Goal: Task Accomplishment & Management: Manage account settings

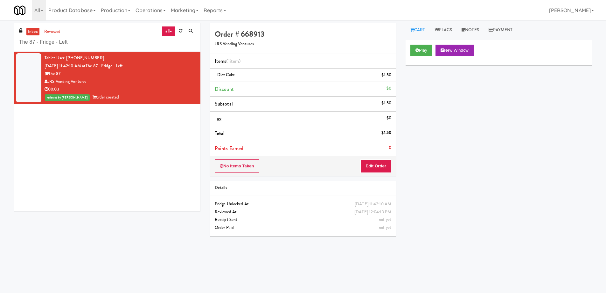
click at [118, 44] on input "The 87 - Fridge - Left" at bounding box center [107, 42] width 177 height 12
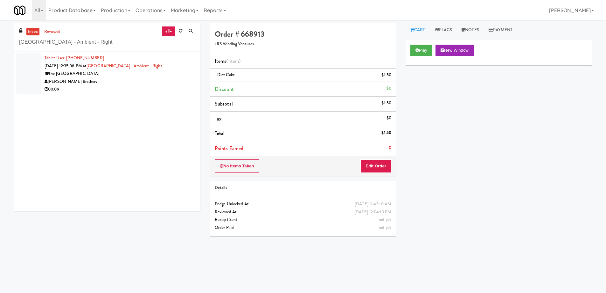
type input "[GEOGRAPHIC_DATA] - Ambient - Right"
click at [118, 79] on div "[PERSON_NAME] Brothers" at bounding box center [120, 82] width 151 height 8
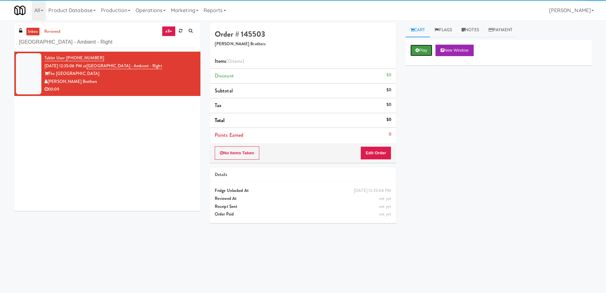
click at [419, 47] on button "Play" at bounding box center [422, 50] width 22 height 11
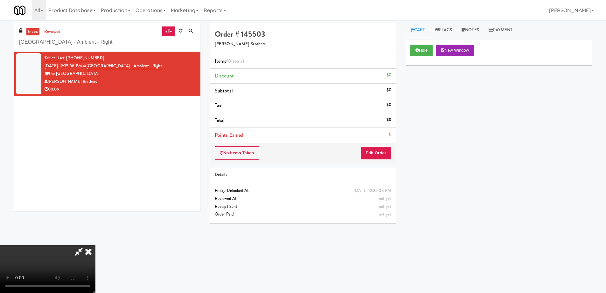
drag, startPoint x: 43, startPoint y: 263, endPoint x: 145, endPoint y: 255, distance: 102.2
click at [51, 261] on video at bounding box center [47, 269] width 95 height 48
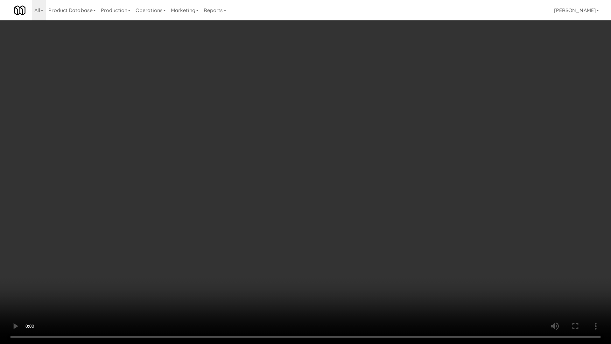
click at [263, 188] on video at bounding box center [305, 172] width 611 height 344
click at [285, 142] on video at bounding box center [305, 172] width 611 height 344
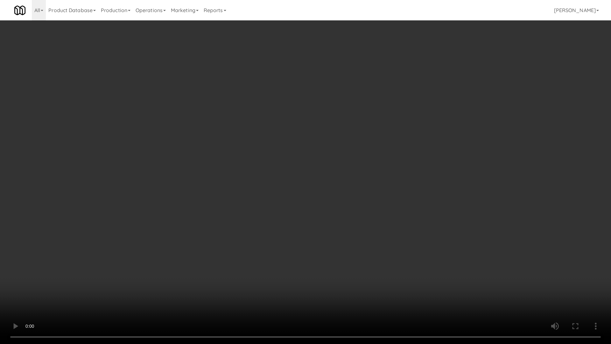
click at [272, 166] on video at bounding box center [305, 172] width 611 height 344
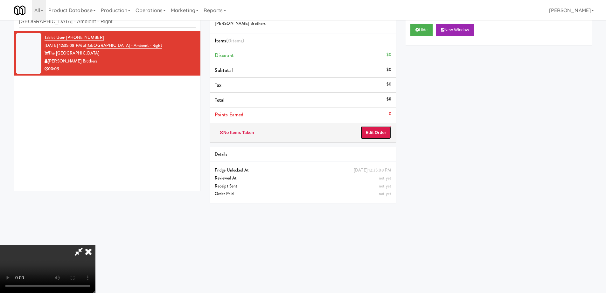
click at [380, 133] on button "Edit Order" at bounding box center [376, 132] width 31 height 13
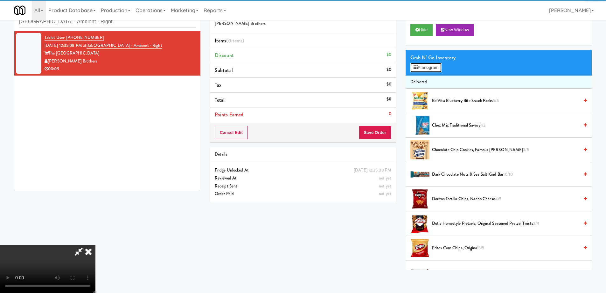
click at [431, 69] on button "Planogram" at bounding box center [426, 68] width 31 height 10
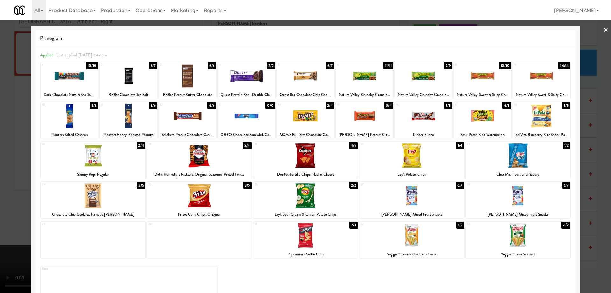
click at [604, 29] on link "×" at bounding box center [606, 30] width 5 height 20
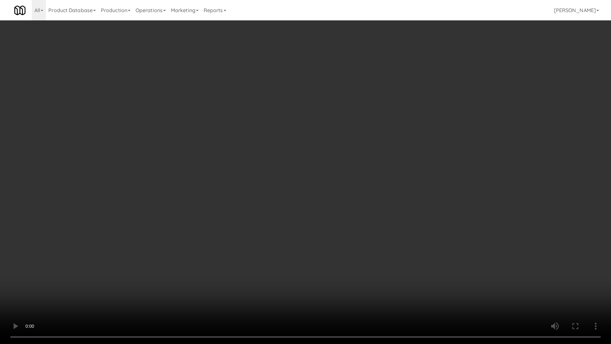
click at [305, 190] on video at bounding box center [305, 172] width 611 height 344
click at [322, 160] on video at bounding box center [305, 172] width 611 height 344
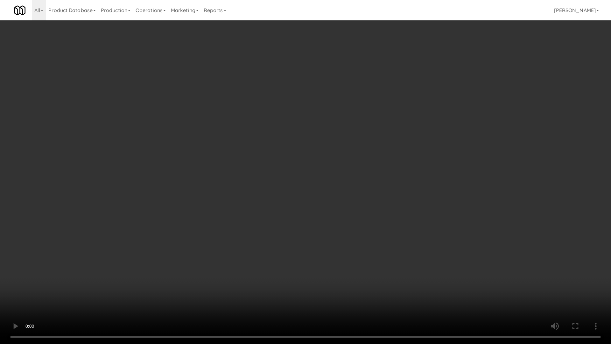
click at [322, 160] on video at bounding box center [305, 172] width 611 height 344
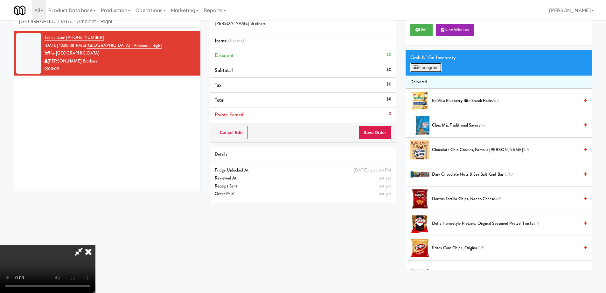
click at [423, 69] on button "Planogram" at bounding box center [426, 68] width 31 height 10
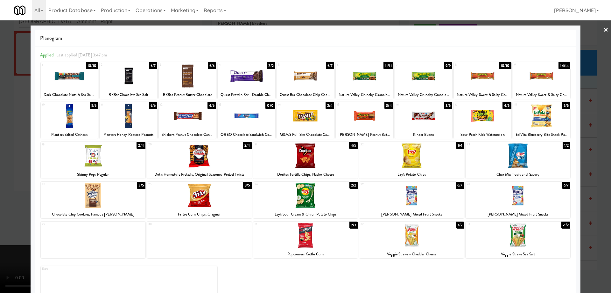
click at [335, 237] on div at bounding box center [305, 235] width 105 height 25
click at [443, 203] on div at bounding box center [411, 195] width 105 height 25
click at [604, 29] on link "×" at bounding box center [606, 30] width 5 height 20
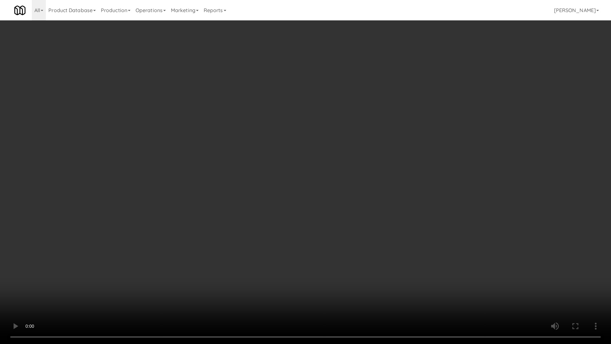
click at [288, 180] on video at bounding box center [305, 172] width 611 height 344
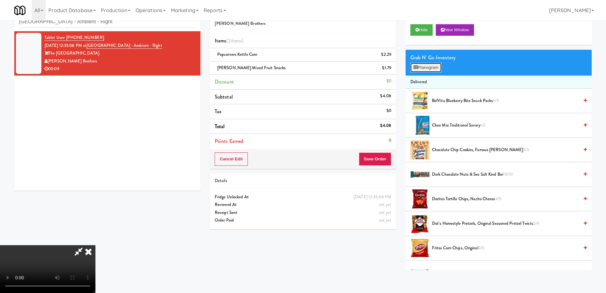
click at [423, 67] on button "Planogram" at bounding box center [426, 68] width 31 height 10
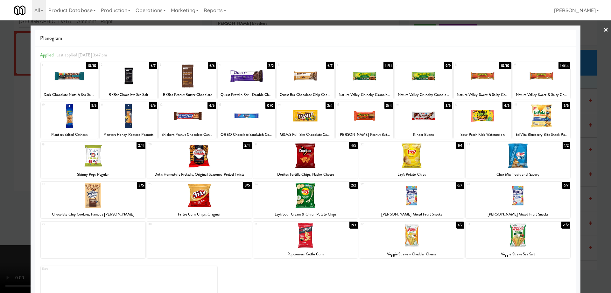
click at [604, 29] on link "×" at bounding box center [606, 30] width 5 height 20
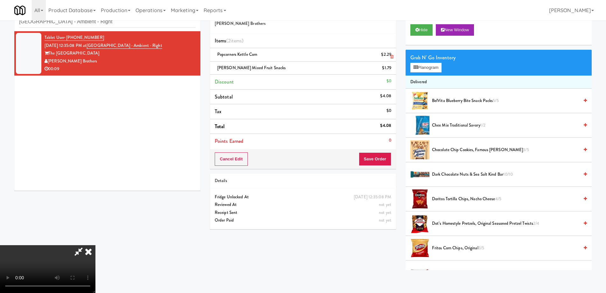
click at [392, 56] on icon at bounding box center [392, 57] width 3 height 4
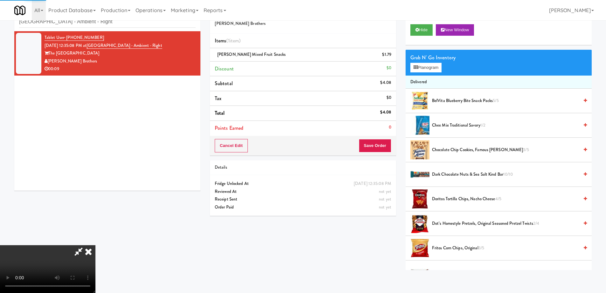
click at [392, 56] on icon at bounding box center [392, 57] width 3 height 4
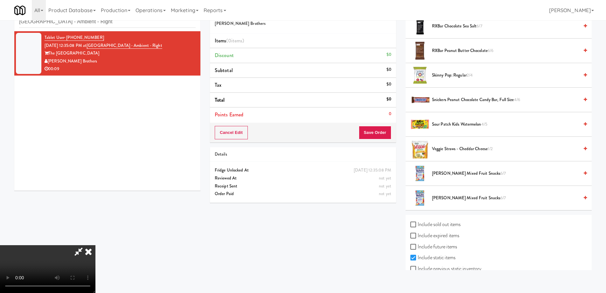
scroll to position [604, 0]
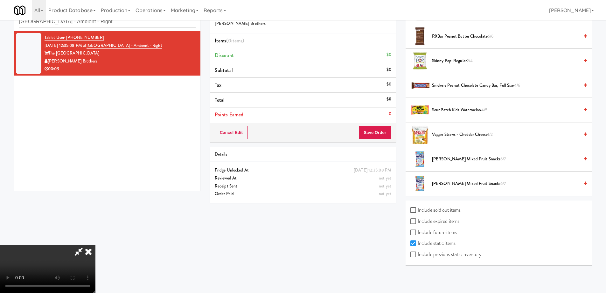
click at [446, 222] on label "Include expired items" at bounding box center [435, 221] width 49 height 10
click at [418, 222] on input "Include expired items" at bounding box center [414, 221] width 7 height 5
checkbox input "true"
click at [449, 254] on label "Include previous static inventory" at bounding box center [446, 254] width 71 height 10
click at [418, 254] on input "Include previous static inventory" at bounding box center [414, 254] width 7 height 5
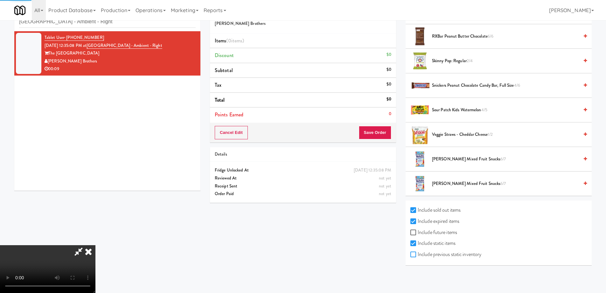
checkbox input "true"
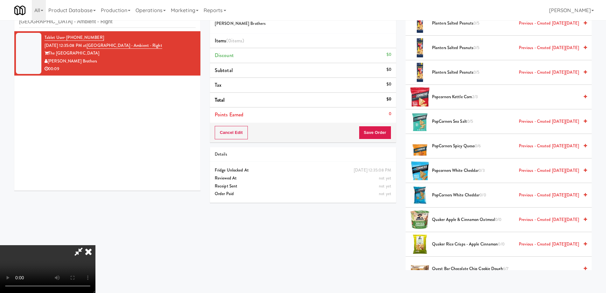
scroll to position [107, 0]
click at [452, 147] on span "PopCorners Spicy Queso 0/6 Previous - Created [DATE][DATE]" at bounding box center [505, 146] width 147 height 8
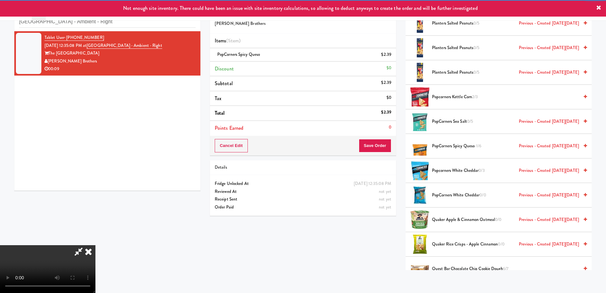
click at [95, 245] on video at bounding box center [47, 269] width 95 height 48
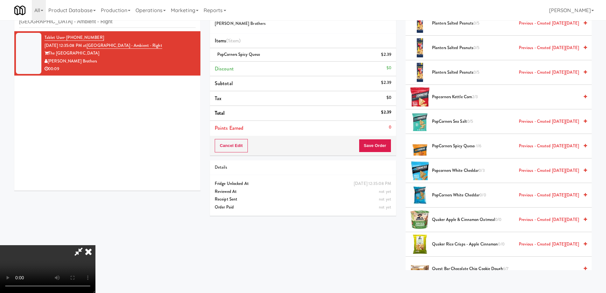
click at [95, 245] on video at bounding box center [47, 269] width 95 height 48
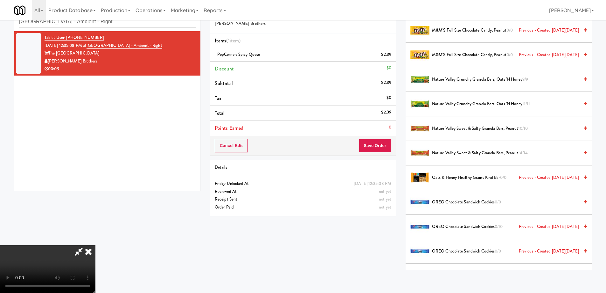
scroll to position [0, 0]
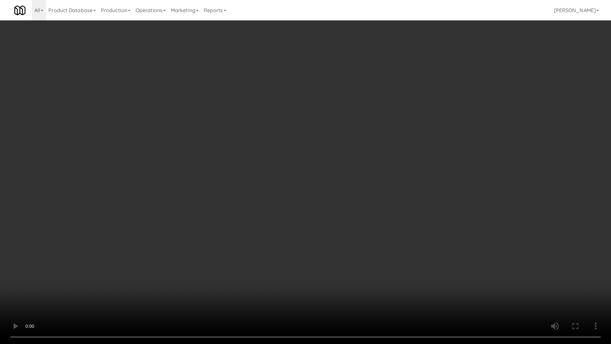
click at [371, 199] on video at bounding box center [305, 172] width 611 height 344
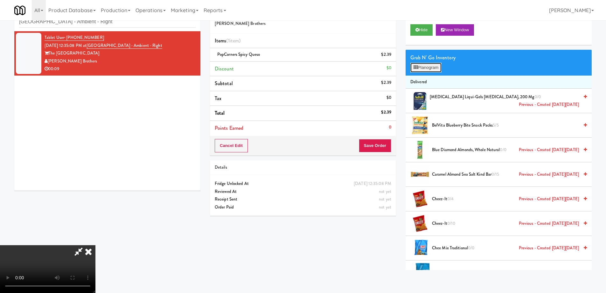
click at [431, 68] on button "Planogram" at bounding box center [426, 68] width 31 height 10
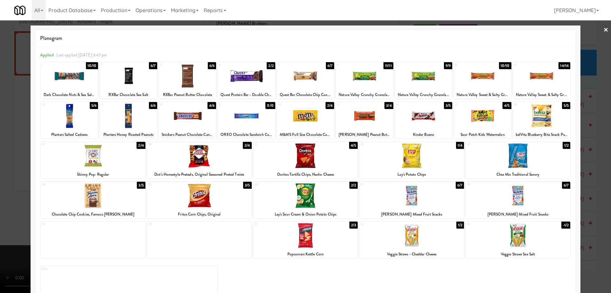
click at [540, 202] on div at bounding box center [518, 195] width 105 height 25
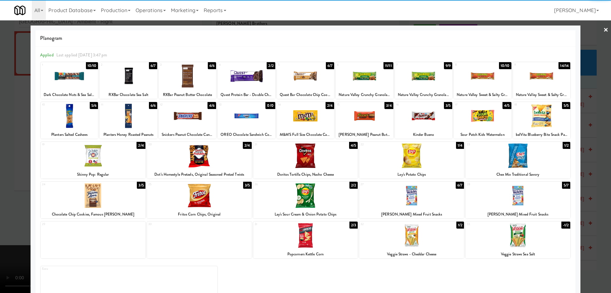
click at [604, 29] on link "×" at bounding box center [606, 30] width 5 height 20
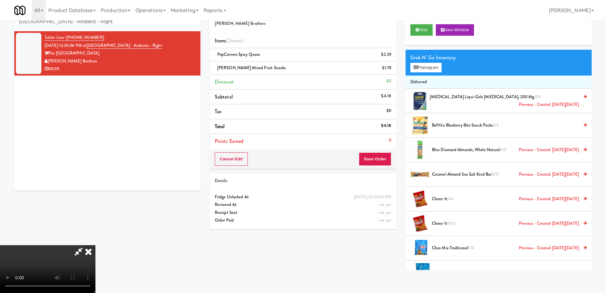
click at [95, 245] on icon at bounding box center [88, 251] width 14 height 13
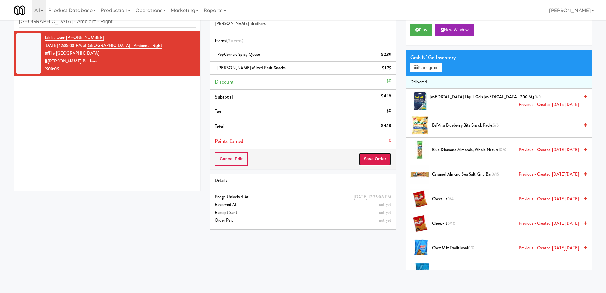
click at [373, 157] on button "Save Order" at bounding box center [375, 158] width 32 height 13
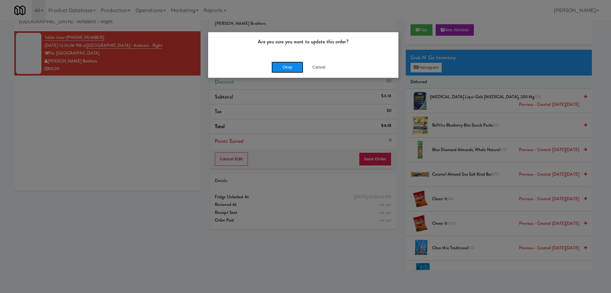
click at [296, 69] on button "Okay" at bounding box center [288, 66] width 32 height 11
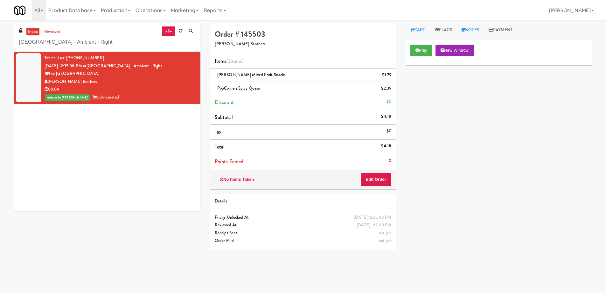
click at [472, 32] on link "Notes" at bounding box center [470, 30] width 27 height 14
click at [458, 82] on p at bounding box center [499, 78] width 176 height 7
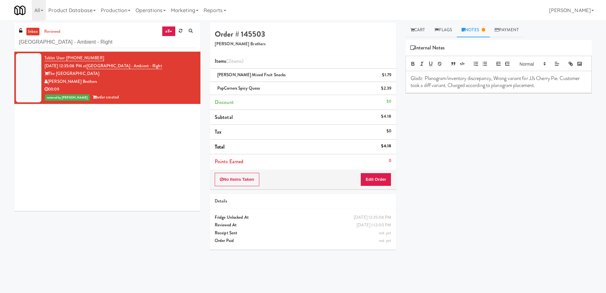
click at [236, 73] on span "[PERSON_NAME] Mixed Fruit Snacks" at bounding box center [251, 75] width 68 height 6
copy span "[PERSON_NAME] Mixed Fruit Snacks"
click at [531, 87] on p "Gladz: Planogram/inventory discrepancy, Wrong variant for JJ's Cherry Pie. Cust…" at bounding box center [499, 82] width 176 height 14
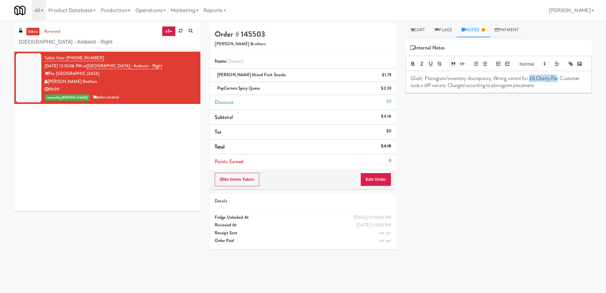
click at [560, 87] on p "Gladz: Planogram/inventory discrepancy, Wrong variant for JJ's Cherry Pie. Cust…" at bounding box center [499, 82] width 176 height 14
click at [536, 139] on div "Play New Window Primary Flag Clear Flag if unable to determine what was taken o…" at bounding box center [499, 159] width 186 height 239
click at [112, 42] on input "[GEOGRAPHIC_DATA] - Ambient - Right" at bounding box center [107, 42] width 177 height 12
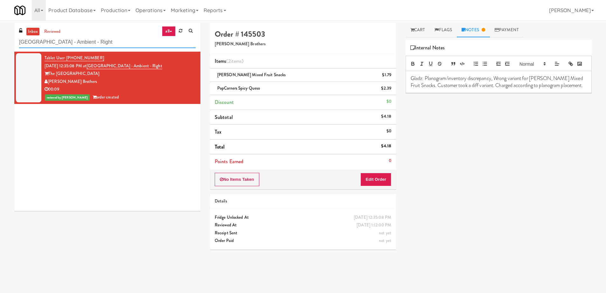
paste input "Cool - MW - Pre Launch"
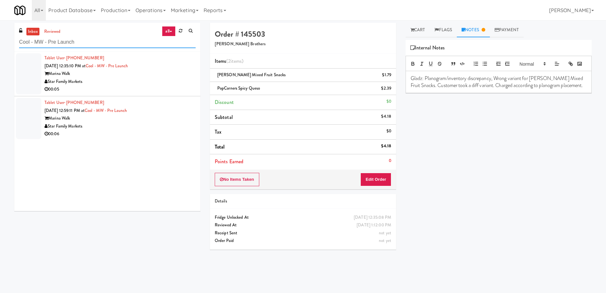
type input "Cool - MW - Pre Launch"
click at [190, 81] on div "Star Family Markets" at bounding box center [120, 82] width 151 height 8
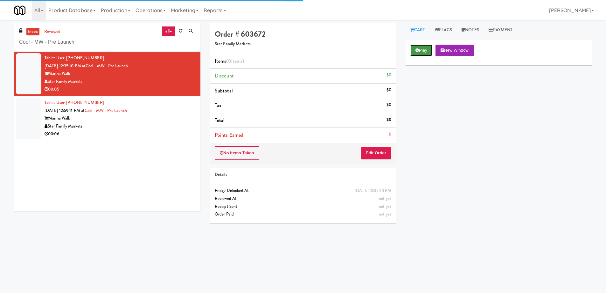
click at [414, 48] on button "Play" at bounding box center [422, 50] width 22 height 11
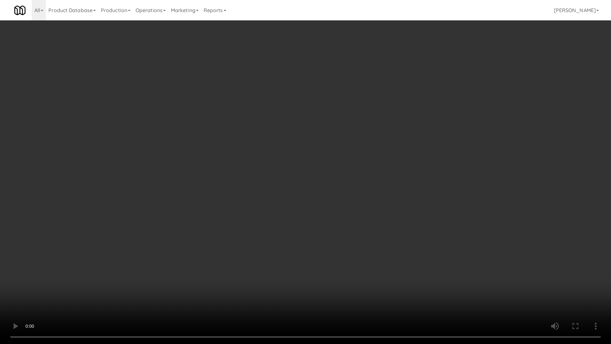
click at [347, 121] on video at bounding box center [305, 172] width 611 height 344
click at [329, 144] on video at bounding box center [305, 172] width 611 height 344
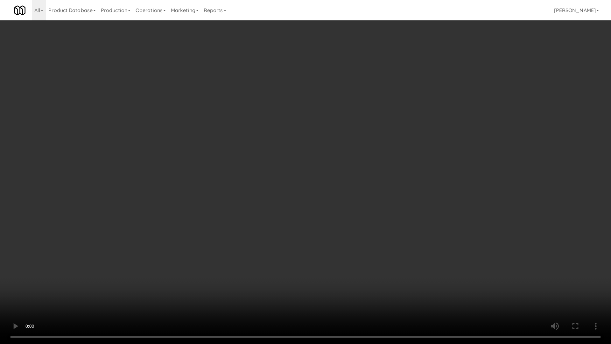
click at [329, 144] on video at bounding box center [305, 172] width 611 height 344
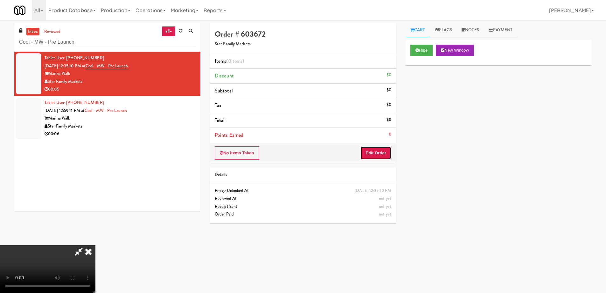
click at [384, 154] on button "Edit Order" at bounding box center [376, 152] width 31 height 13
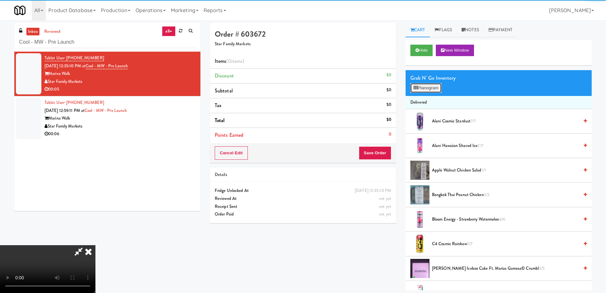
click at [425, 88] on button "Planogram" at bounding box center [426, 88] width 31 height 10
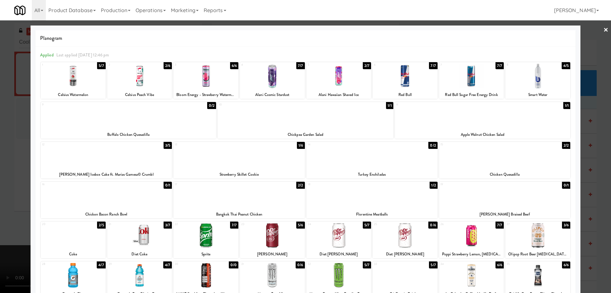
click at [279, 157] on div at bounding box center [238, 155] width 131 height 25
click at [604, 32] on link "×" at bounding box center [606, 30] width 5 height 20
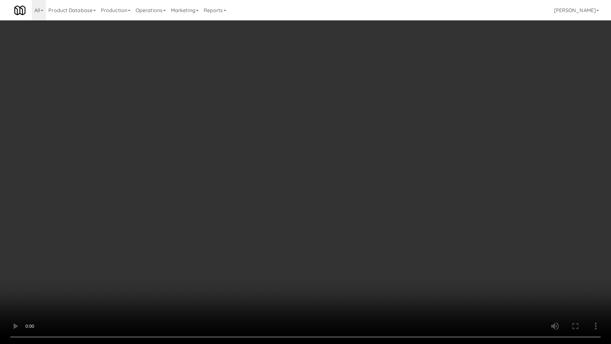
click at [308, 133] on video at bounding box center [305, 172] width 611 height 344
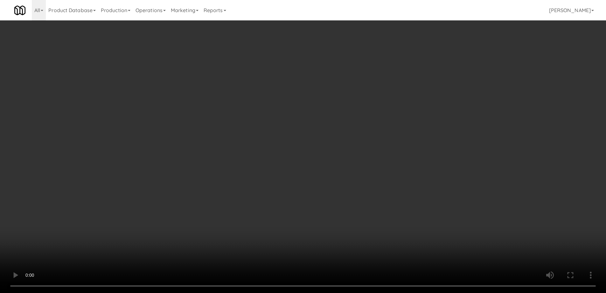
scroll to position [43, 0]
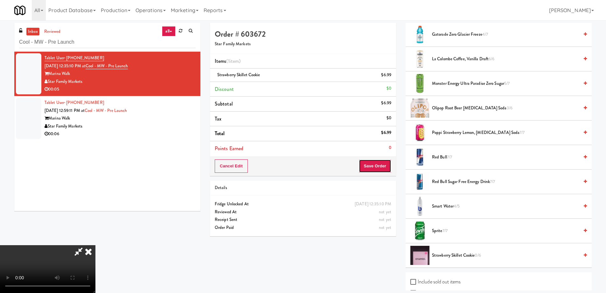
click at [377, 162] on button "Save Order" at bounding box center [375, 165] width 32 height 13
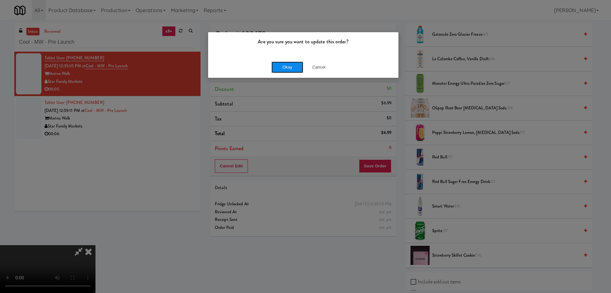
click at [291, 67] on button "Okay" at bounding box center [288, 66] width 32 height 11
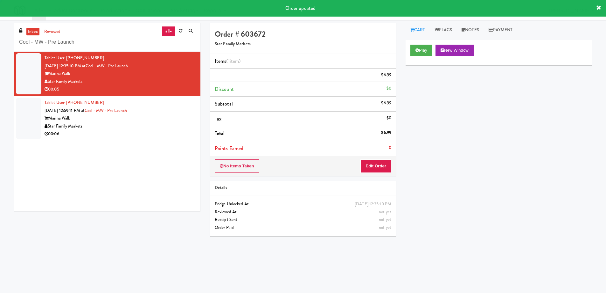
scroll to position [0, 0]
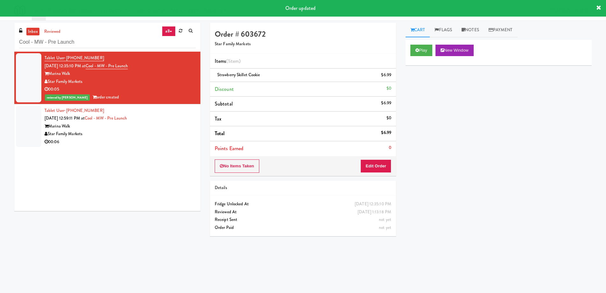
click at [192, 129] on li "Tablet User · (812) 598-9922 [DATE] 12:59:11 PM at Cool - MW - Pre Launch Marin…" at bounding box center [107, 126] width 186 height 44
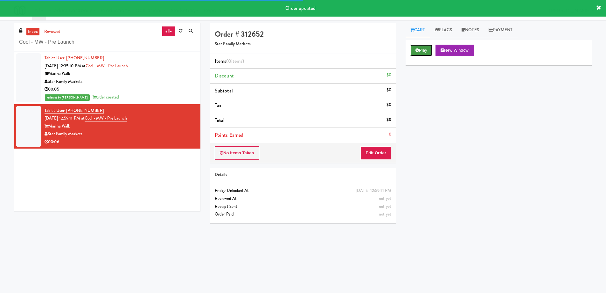
click at [418, 50] on icon at bounding box center [418, 50] width 4 height 4
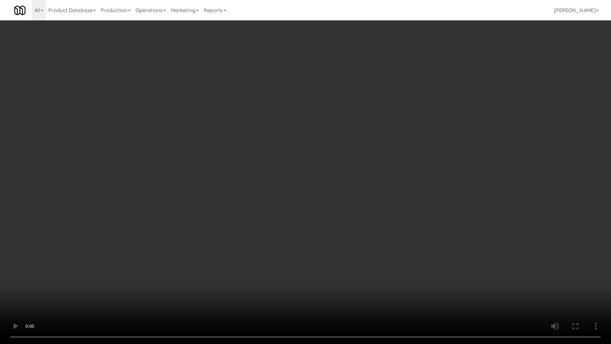
click at [298, 153] on video at bounding box center [305, 172] width 611 height 344
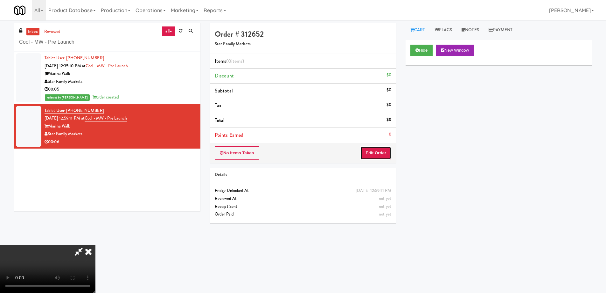
click at [385, 147] on button "Edit Order" at bounding box center [376, 152] width 31 height 13
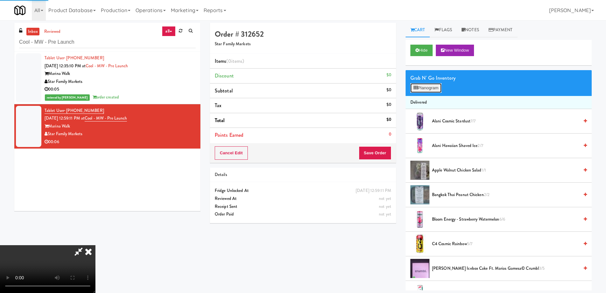
click at [428, 91] on button "Planogram" at bounding box center [426, 88] width 31 height 10
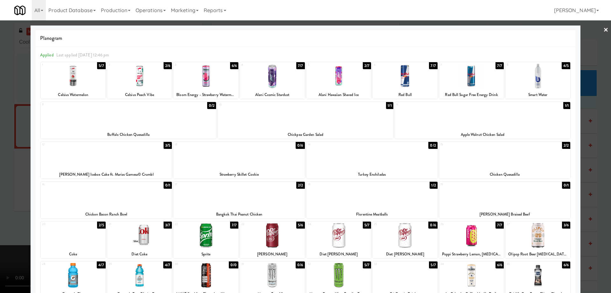
scroll to position [60, 0]
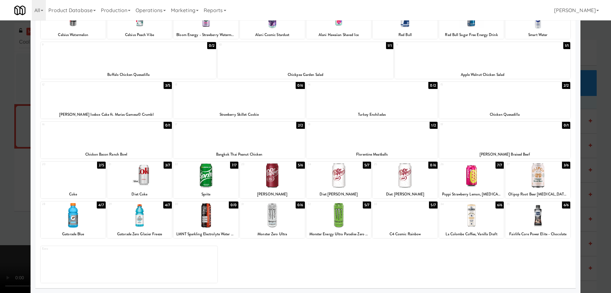
click at [544, 168] on div at bounding box center [537, 175] width 65 height 25
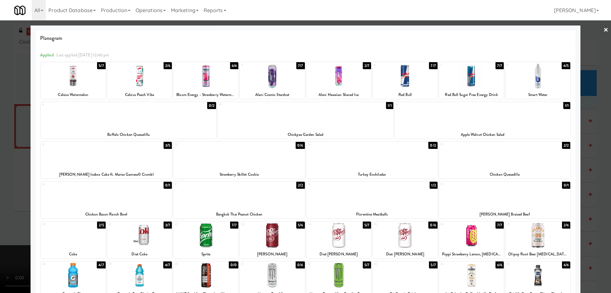
click at [604, 31] on link "×" at bounding box center [606, 30] width 5 height 20
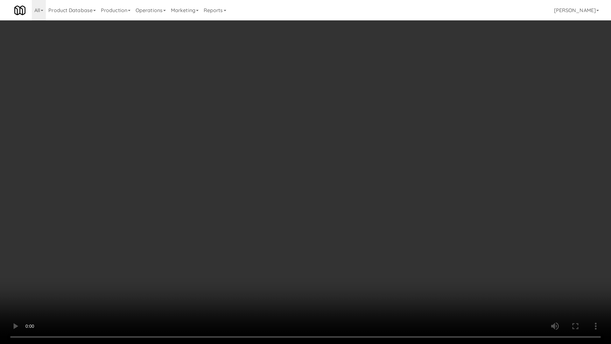
click at [361, 213] on video at bounding box center [305, 172] width 611 height 344
click at [390, 169] on video at bounding box center [305, 172] width 611 height 344
click at [356, 204] on video at bounding box center [305, 172] width 611 height 344
click at [386, 198] on video at bounding box center [305, 172] width 611 height 344
click at [386, 197] on video at bounding box center [305, 172] width 611 height 344
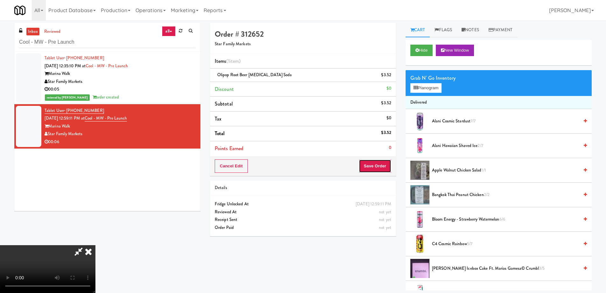
click at [384, 164] on button "Save Order" at bounding box center [375, 165] width 32 height 13
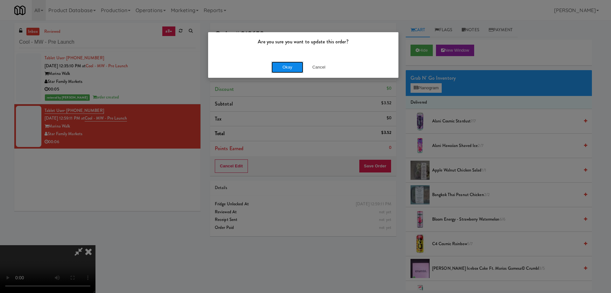
click at [286, 68] on button "Okay" at bounding box center [288, 66] width 32 height 11
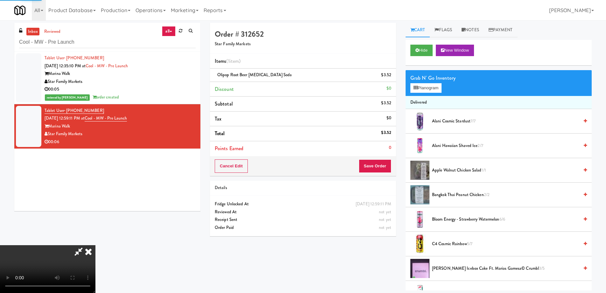
click at [95, 245] on icon at bounding box center [88, 251] width 14 height 13
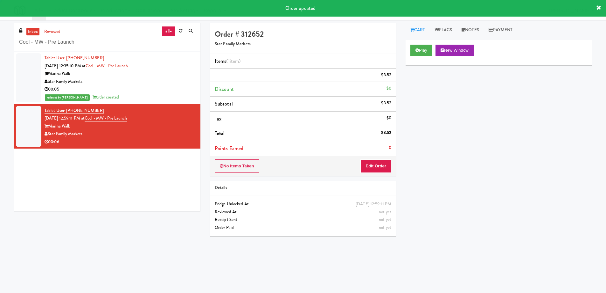
click at [161, 166] on div "Tablet User · (330) 257-2321 [DATE] 12:35:10 PM at Cool - MW - Pre Launch Marin…" at bounding box center [107, 131] width 186 height 159
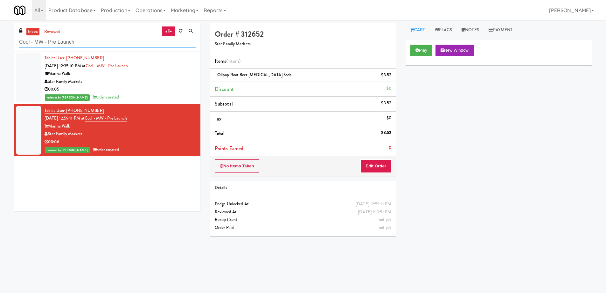
click at [94, 39] on input "Cool - MW - Pre Launch" at bounding box center [107, 42] width 177 height 12
paste input "[PERSON_NAME] East - Cooler - Left"
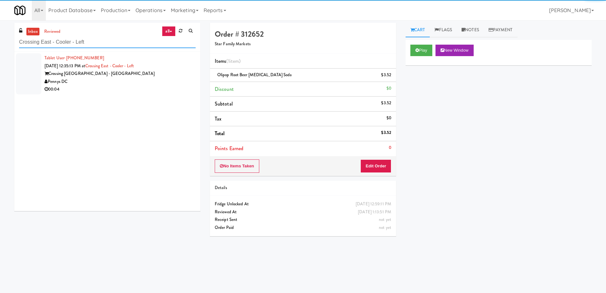
type input "Crossing East - Cooler - Left"
click at [169, 84] on div "Pennys DC" at bounding box center [120, 82] width 151 height 8
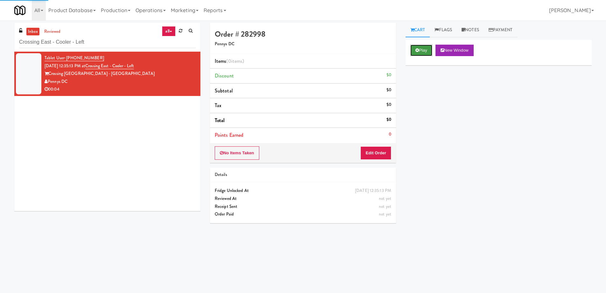
click at [414, 53] on button "Play" at bounding box center [422, 50] width 22 height 11
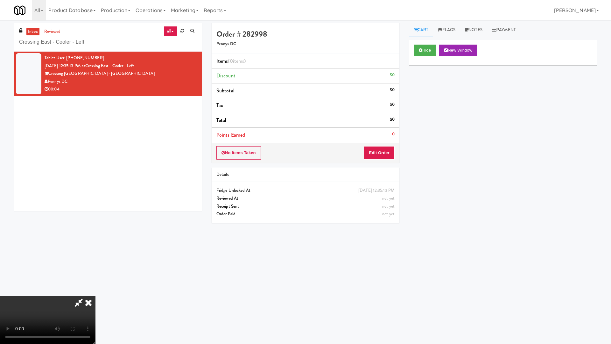
click at [95, 292] on video at bounding box center [47, 320] width 95 height 48
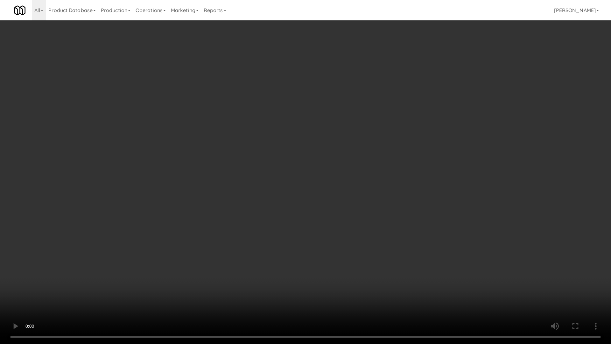
click at [353, 176] on video at bounding box center [305, 172] width 611 height 344
click at [395, 162] on video at bounding box center [305, 172] width 611 height 344
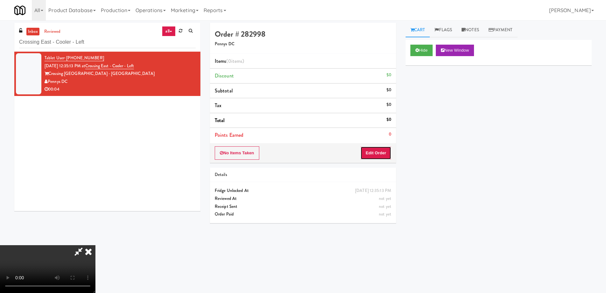
click at [378, 150] on button "Edit Order" at bounding box center [376, 152] width 31 height 13
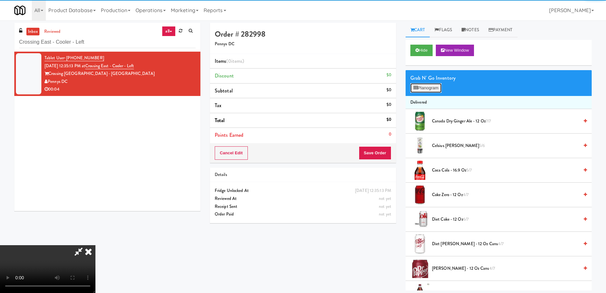
click at [424, 88] on button "Planogram" at bounding box center [426, 88] width 31 height 10
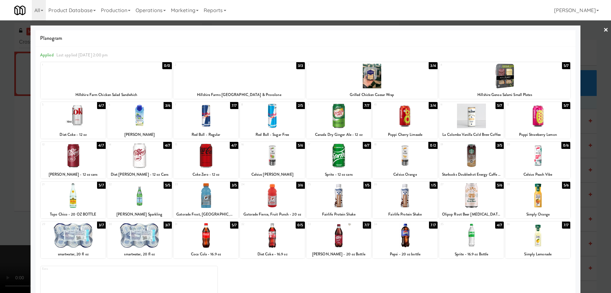
click at [88, 154] on div at bounding box center [73, 155] width 65 height 25
click at [604, 30] on div at bounding box center [305, 146] width 611 height 293
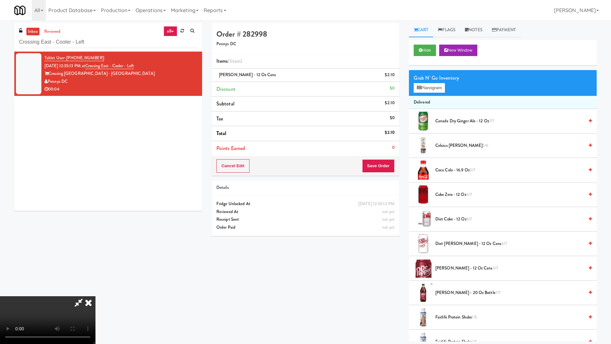
click at [95, 292] on video at bounding box center [47, 320] width 95 height 48
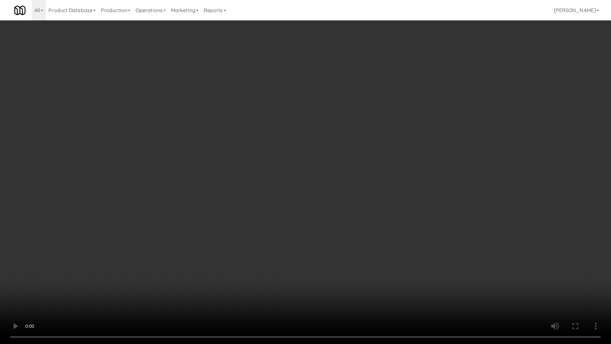
click at [341, 180] on video at bounding box center [305, 172] width 611 height 344
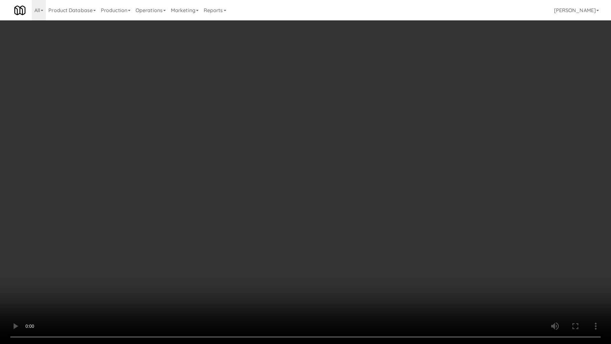
click at [341, 180] on video at bounding box center [305, 172] width 611 height 344
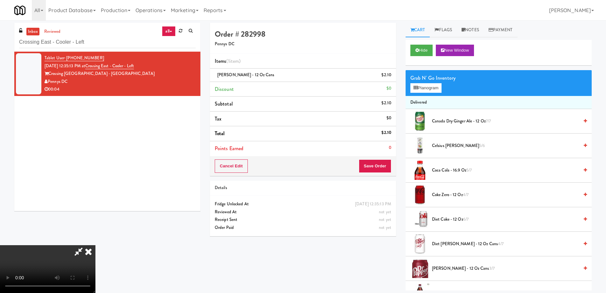
click at [95, 245] on icon at bounding box center [88, 251] width 14 height 13
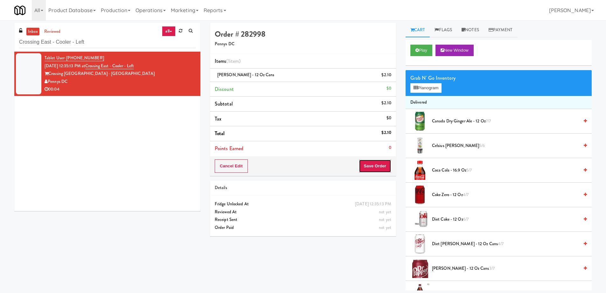
click at [375, 163] on button "Save Order" at bounding box center [375, 165] width 32 height 13
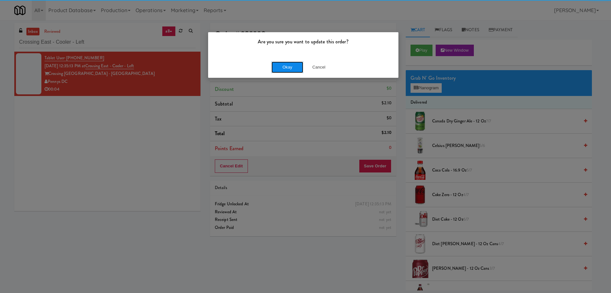
click at [289, 69] on button "Okay" at bounding box center [288, 66] width 32 height 11
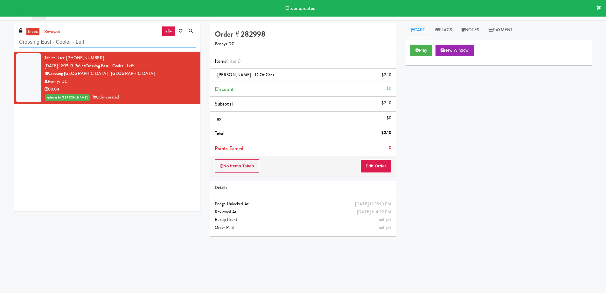
click at [112, 46] on input "Crossing East - Cooler - Left" at bounding box center [107, 42] width 177 height 12
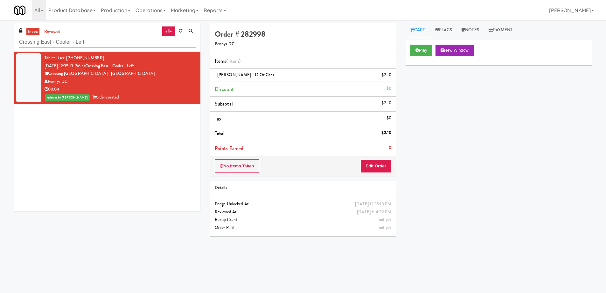
click at [112, 46] on input "Crossing East - Cooler - Left" at bounding box center [107, 42] width 177 height 12
paste input "Locale - Ambient"
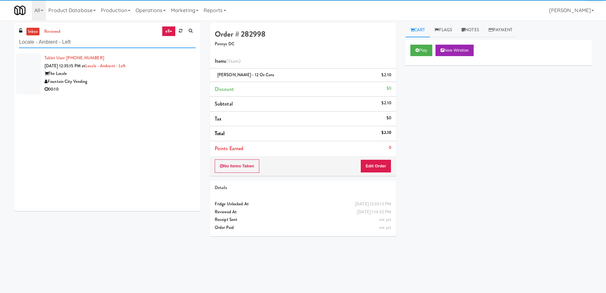
type input "Locale - Ambient - Left"
click at [166, 77] on div "The Locale" at bounding box center [120, 74] width 151 height 8
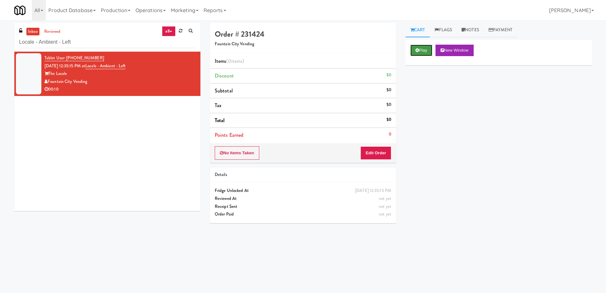
click at [421, 51] on button "Play" at bounding box center [422, 50] width 22 height 11
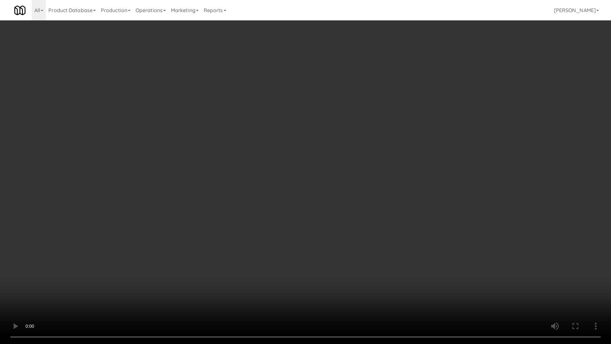
drag, startPoint x: 277, startPoint y: 234, endPoint x: 282, endPoint y: 233, distance: 5.1
click at [277, 234] on video at bounding box center [305, 172] width 611 height 344
click at [311, 212] on video at bounding box center [305, 172] width 611 height 344
click at [294, 168] on video at bounding box center [305, 172] width 611 height 344
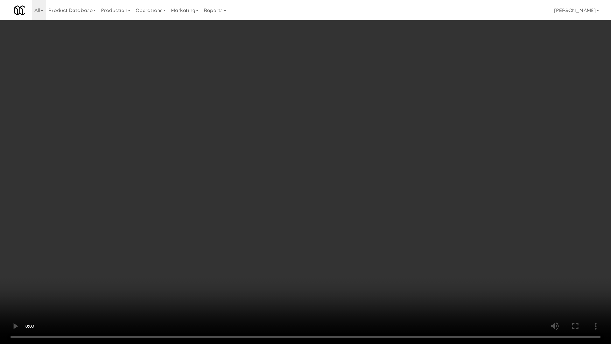
click at [294, 168] on video at bounding box center [305, 172] width 611 height 344
click at [363, 207] on video at bounding box center [305, 172] width 611 height 344
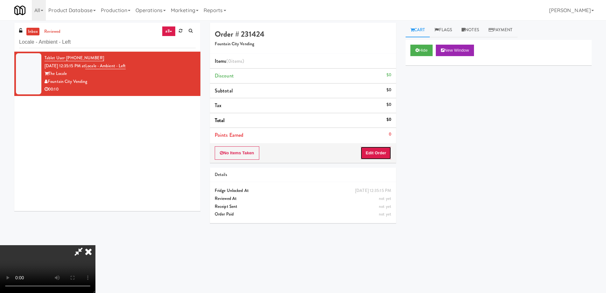
click at [382, 149] on button "Edit Order" at bounding box center [376, 152] width 31 height 13
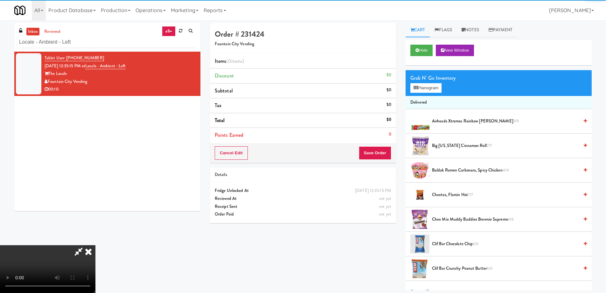
click at [421, 81] on div "Grab N' Go Inventory" at bounding box center [499, 78] width 177 height 10
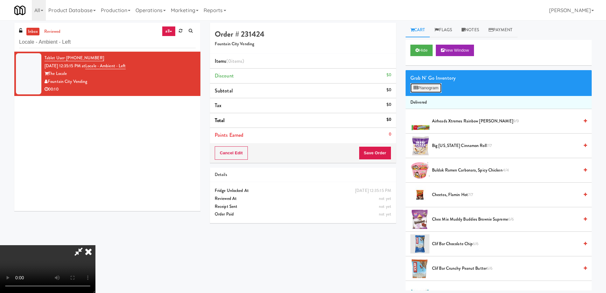
click at [421, 87] on button "Planogram" at bounding box center [426, 88] width 31 height 10
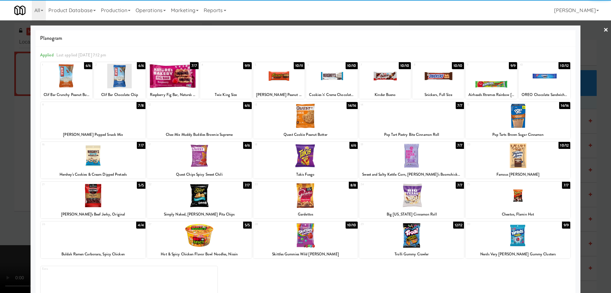
click at [540, 164] on div at bounding box center [518, 155] width 105 height 25
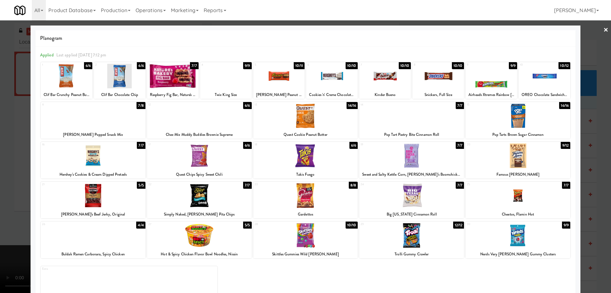
click at [604, 27] on link "×" at bounding box center [606, 30] width 5 height 20
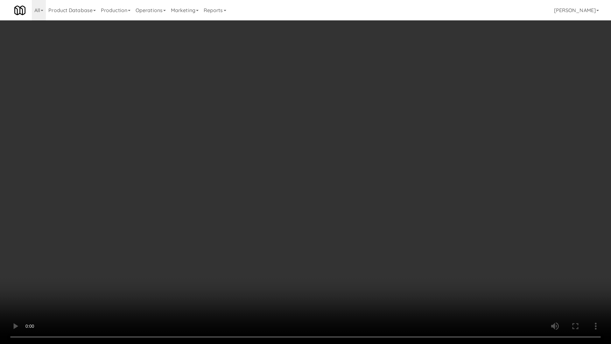
click at [346, 188] on video at bounding box center [305, 172] width 611 height 344
click at [348, 215] on video at bounding box center [305, 172] width 611 height 344
click at [340, 181] on video at bounding box center [305, 172] width 611 height 344
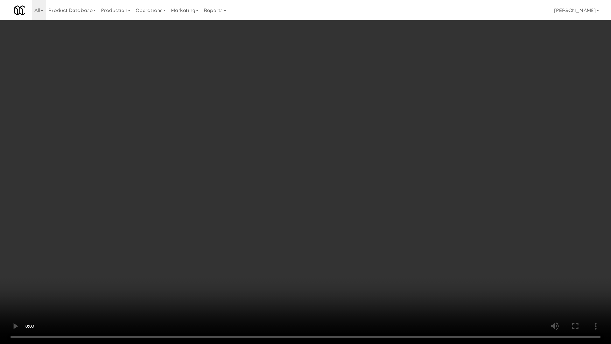
click at [340, 181] on video at bounding box center [305, 172] width 611 height 344
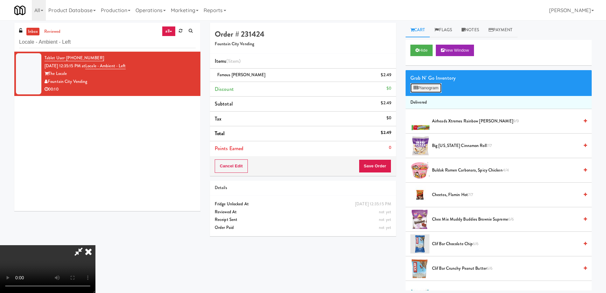
click at [420, 87] on button "Planogram" at bounding box center [426, 88] width 31 height 10
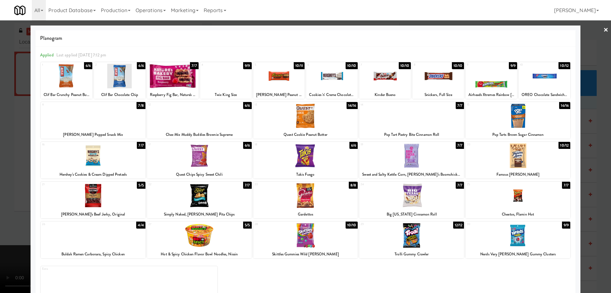
click at [304, 113] on div at bounding box center [305, 115] width 105 height 25
click at [598, 30] on div at bounding box center [305, 146] width 611 height 293
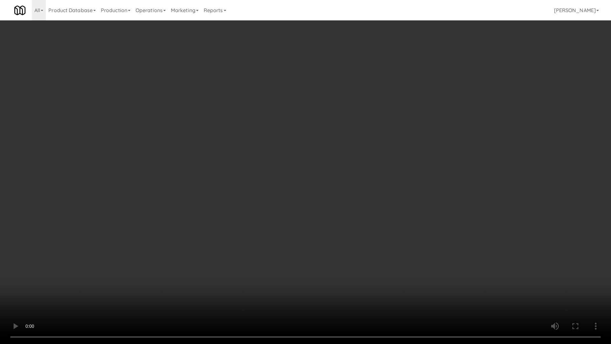
click at [369, 201] on video at bounding box center [305, 172] width 611 height 344
click at [393, 185] on video at bounding box center [305, 172] width 611 height 344
click at [395, 176] on video at bounding box center [305, 172] width 611 height 344
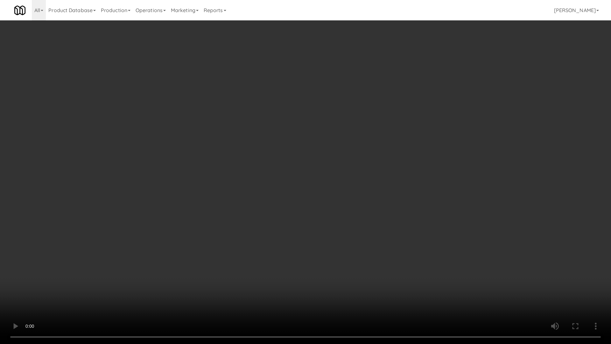
click at [395, 176] on video at bounding box center [305, 172] width 611 height 344
click at [340, 198] on video at bounding box center [305, 172] width 611 height 344
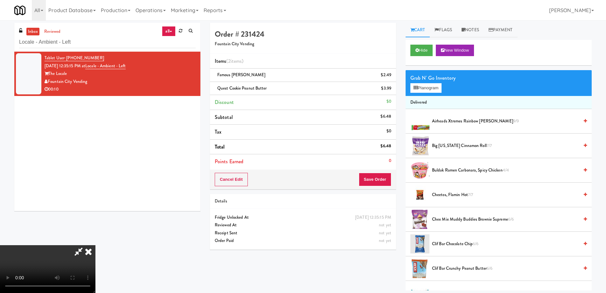
click at [441, 94] on div "Grab N' Go Inventory Planogram" at bounding box center [499, 83] width 186 height 26
click at [433, 88] on button "Planogram" at bounding box center [426, 88] width 31 height 10
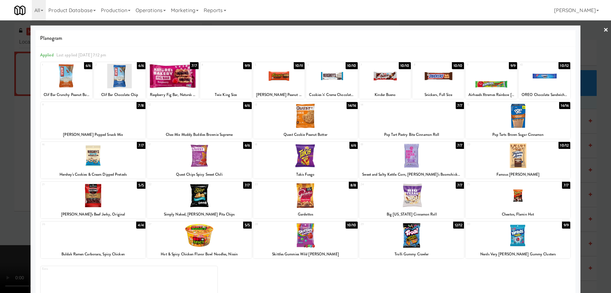
click at [604, 30] on link "×" at bounding box center [606, 30] width 5 height 20
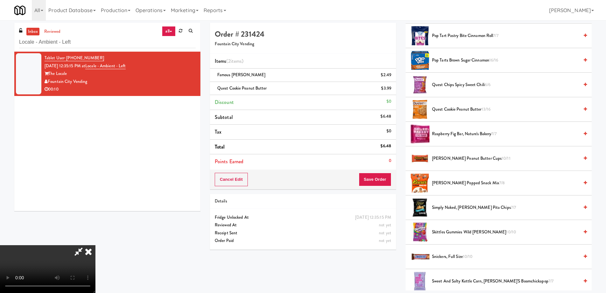
scroll to position [446, 0]
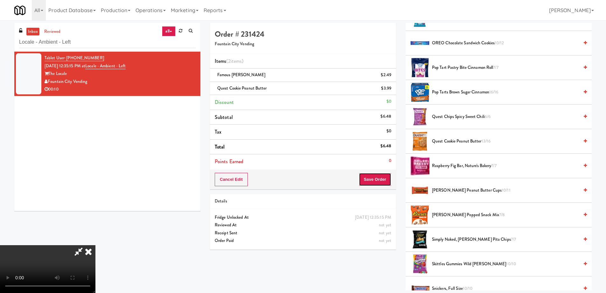
click at [379, 176] on button "Save Order" at bounding box center [375, 179] width 32 height 13
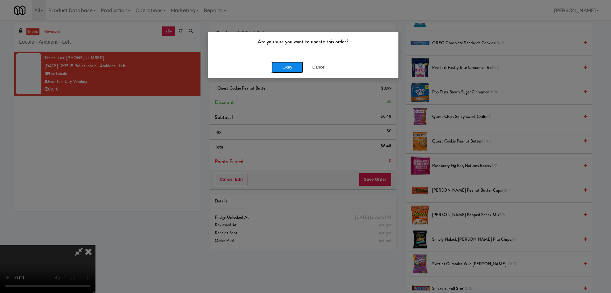
click at [282, 68] on button "Okay" at bounding box center [288, 66] width 32 height 11
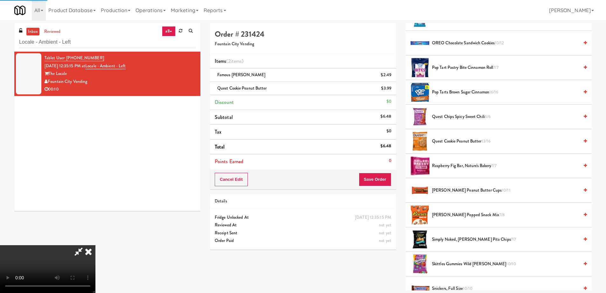
scroll to position [0, 0]
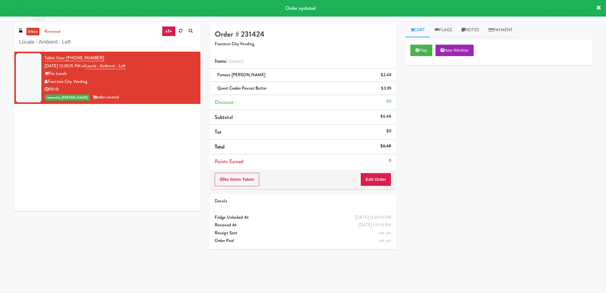
click at [460, 156] on div "Play New Window Primary Flag Clear Flag if unable to determine what was taken o…" at bounding box center [499, 159] width 186 height 239
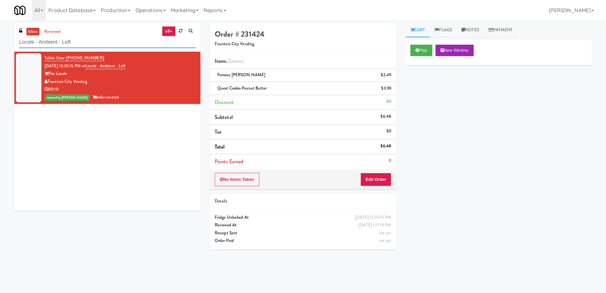
click at [129, 42] on input "Locale - Ambient - Left" at bounding box center [107, 42] width 177 height 12
paste input "VY - Cooler"
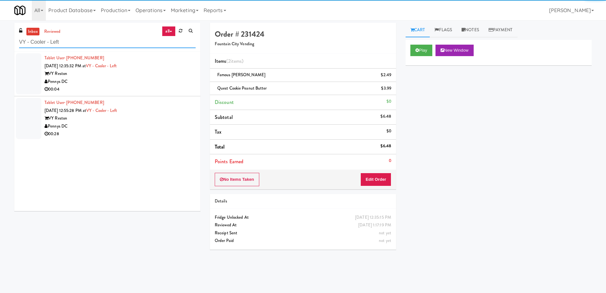
type input "VY - Cooler - Left"
click at [170, 81] on div "Pennys DC" at bounding box center [120, 82] width 151 height 8
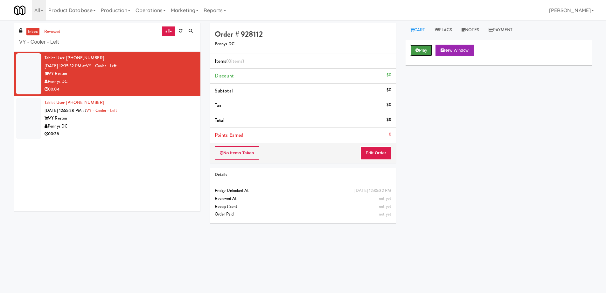
click at [419, 52] on button "Play" at bounding box center [422, 50] width 22 height 11
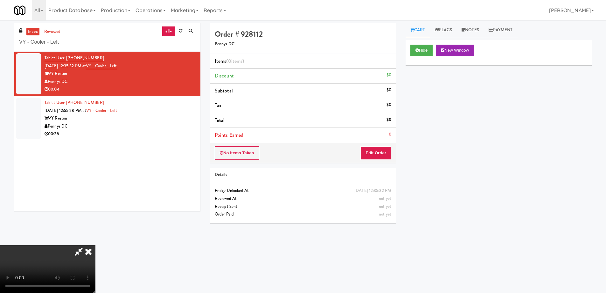
click at [95, 245] on video at bounding box center [47, 269] width 95 height 48
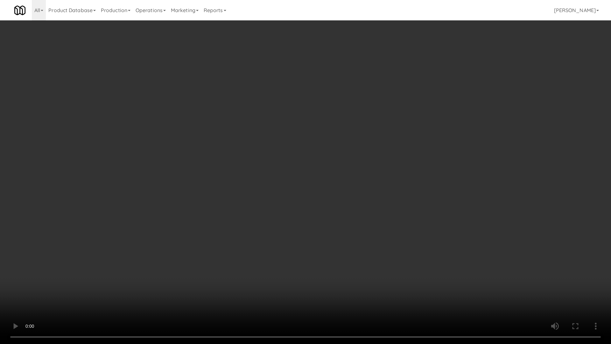
click at [322, 186] on video at bounding box center [305, 172] width 611 height 344
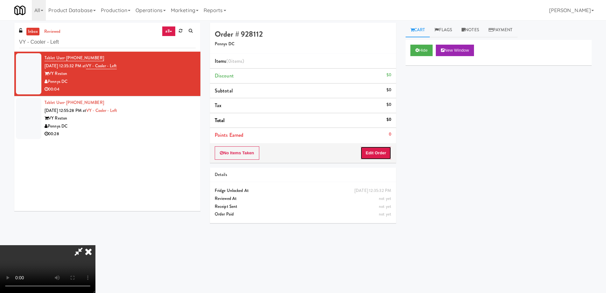
click at [382, 152] on button "Edit Order" at bounding box center [376, 152] width 31 height 13
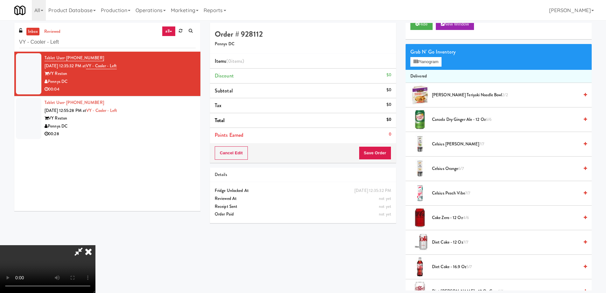
scroll to position [38, 0]
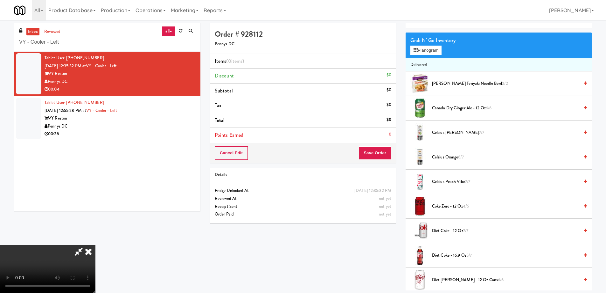
click at [455, 255] on span "Diet Coke - 16.9 oz 5/7" at bounding box center [505, 255] width 147 height 8
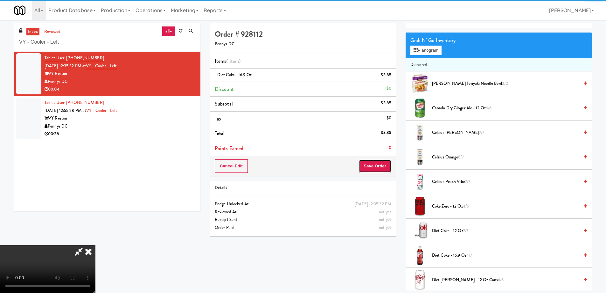
click at [377, 169] on button "Save Order" at bounding box center [375, 165] width 32 height 13
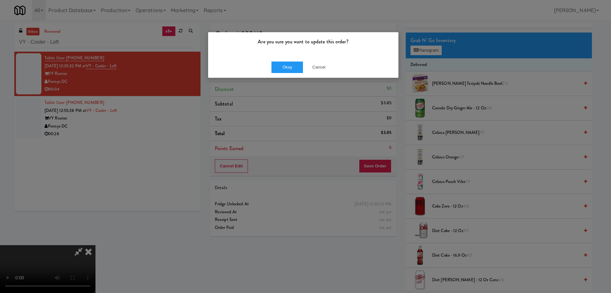
click at [290, 60] on div "Okay Cancel" at bounding box center [303, 66] width 190 height 21
click at [289, 67] on button "Okay" at bounding box center [288, 66] width 32 height 11
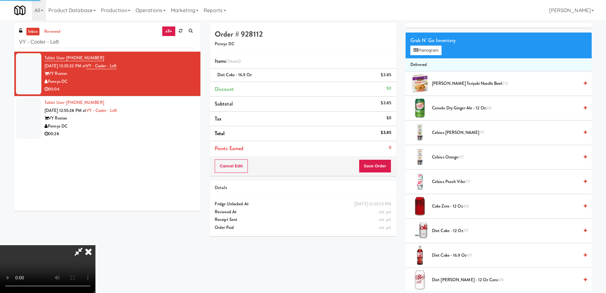
click at [95, 245] on icon at bounding box center [88, 251] width 14 height 13
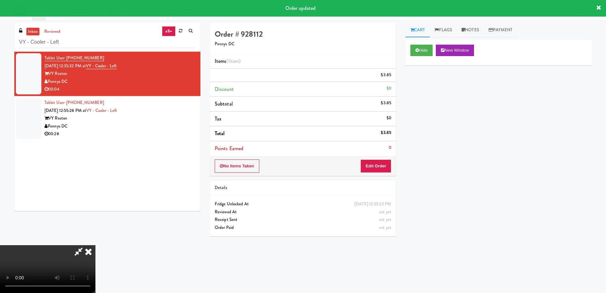
scroll to position [0, 0]
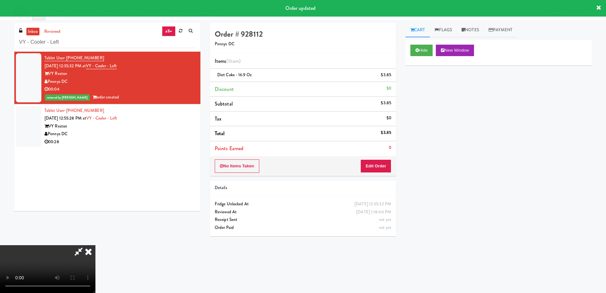
click at [95, 245] on icon at bounding box center [88, 251] width 14 height 13
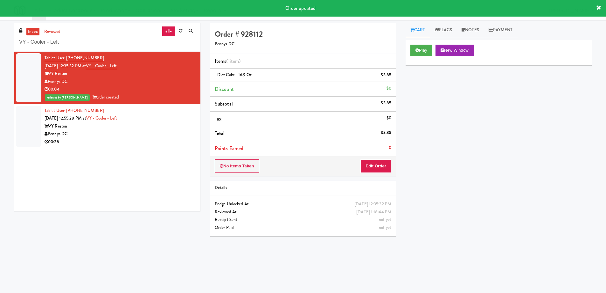
click at [141, 124] on div "VY Reston" at bounding box center [120, 126] width 151 height 8
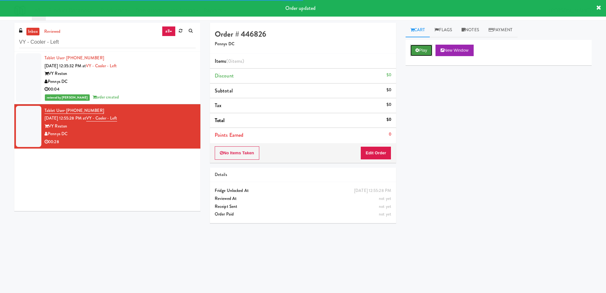
click at [423, 51] on button "Play" at bounding box center [422, 50] width 22 height 11
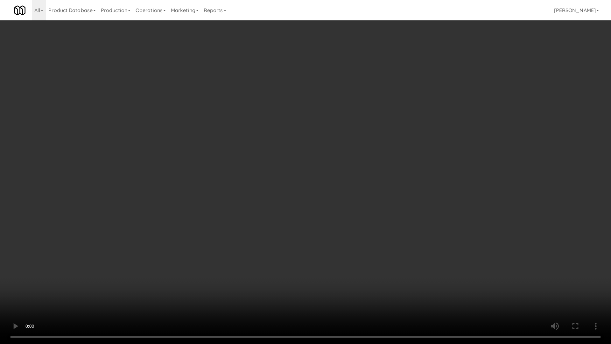
click at [311, 136] on video at bounding box center [305, 172] width 611 height 344
click at [336, 189] on video at bounding box center [305, 172] width 611 height 344
click at [346, 152] on video at bounding box center [305, 172] width 611 height 344
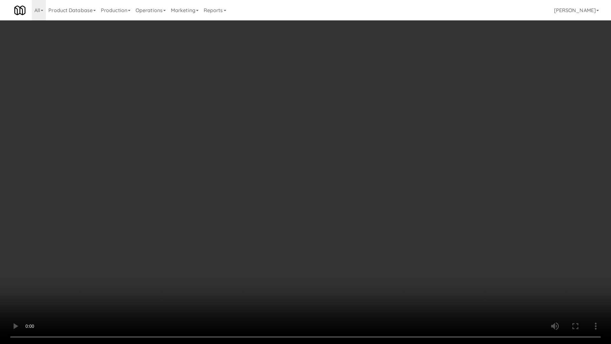
click at [346, 152] on video at bounding box center [305, 172] width 611 height 344
click at [349, 140] on video at bounding box center [305, 172] width 611 height 344
click at [323, 124] on video at bounding box center [305, 172] width 611 height 344
click at [326, 110] on video at bounding box center [305, 172] width 611 height 344
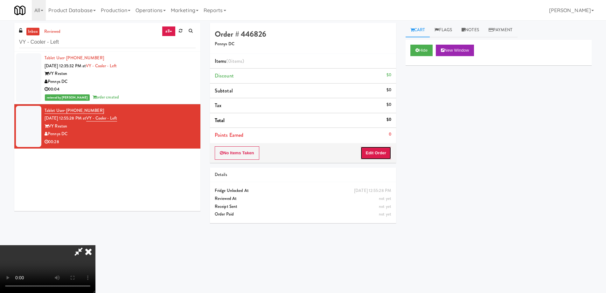
click at [382, 151] on button "Edit Order" at bounding box center [376, 152] width 31 height 13
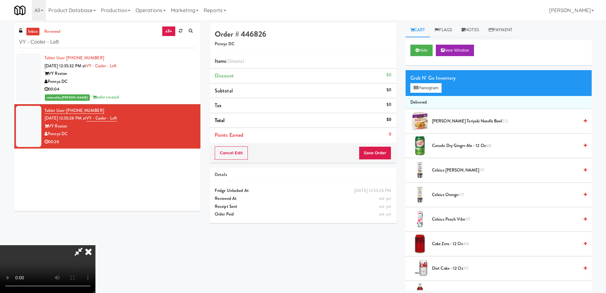
scroll to position [259, 0]
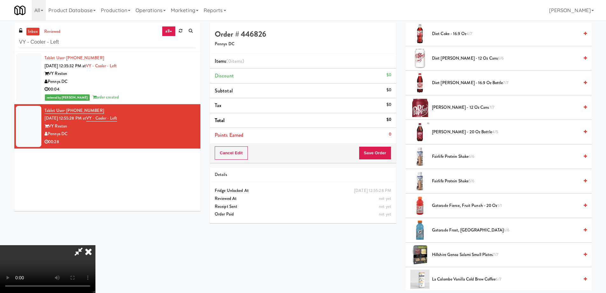
click at [463, 155] on span "Fairlife Protein Shake 6/6" at bounding box center [505, 156] width 147 height 8
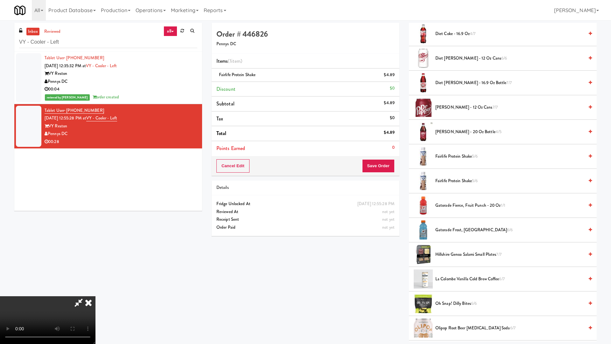
click at [95, 292] on video at bounding box center [47, 320] width 95 height 48
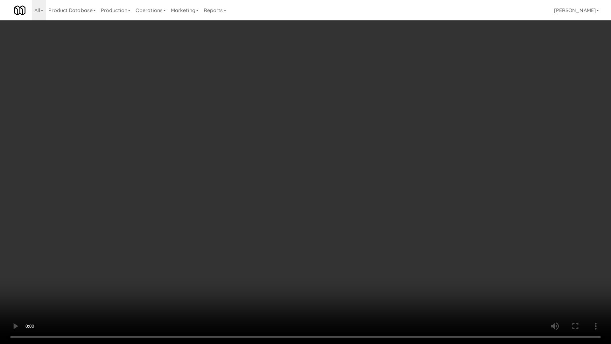
click at [301, 137] on video at bounding box center [305, 172] width 611 height 344
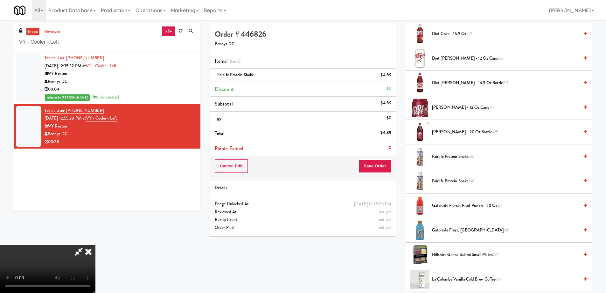
click at [448, 229] on span "Gatorade Frost, Glacier Freeze 6/6" at bounding box center [505, 230] width 147 height 8
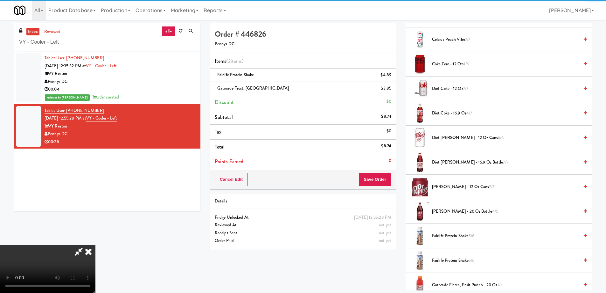
scroll to position [131, 0]
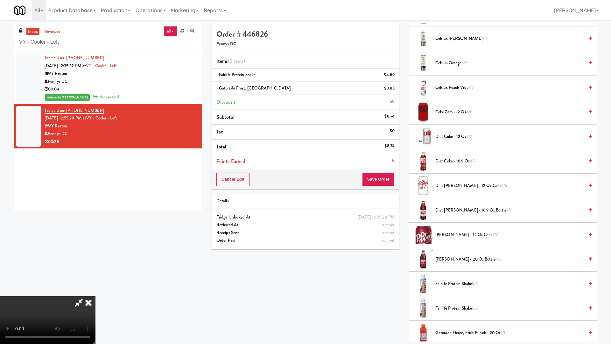
click at [95, 292] on video at bounding box center [47, 320] width 95 height 48
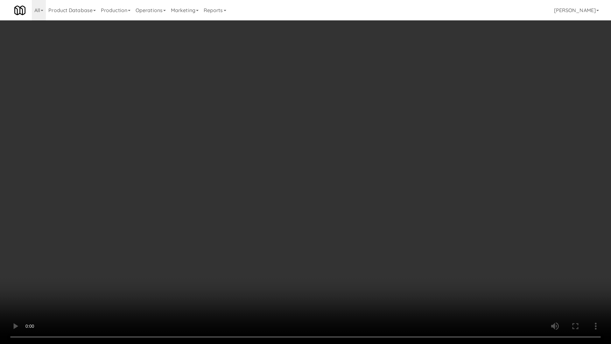
click at [322, 133] on video at bounding box center [305, 172] width 611 height 344
click at [371, 149] on video at bounding box center [305, 172] width 611 height 344
click at [385, 153] on video at bounding box center [305, 172] width 611 height 344
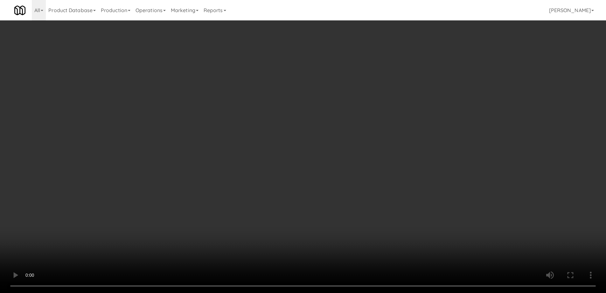
scroll to position [0, 0]
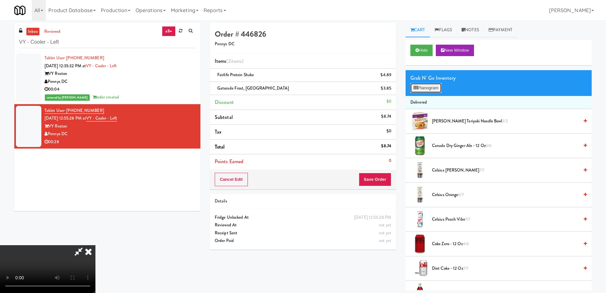
click at [435, 89] on button "Planogram" at bounding box center [426, 88] width 31 height 10
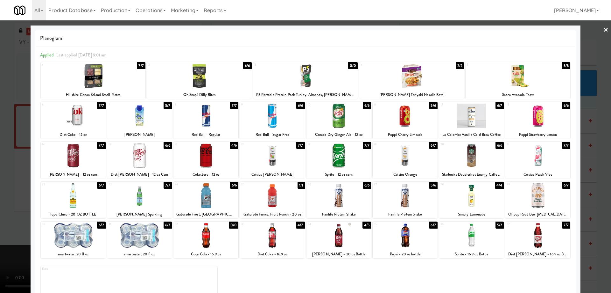
click at [604, 33] on link "×" at bounding box center [606, 30] width 5 height 20
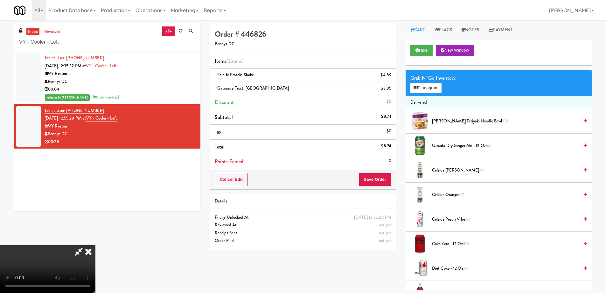
click at [95, 245] on video at bounding box center [47, 269] width 95 height 48
click at [95, 245] on icon at bounding box center [88, 251] width 14 height 13
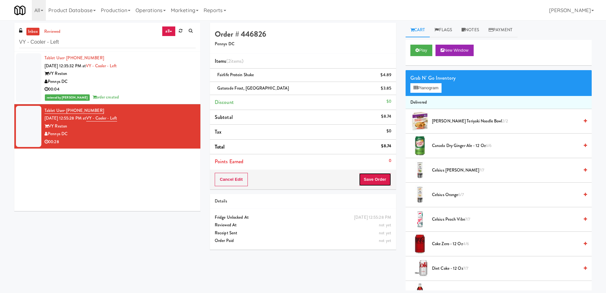
click at [382, 176] on button "Save Order" at bounding box center [375, 179] width 32 height 13
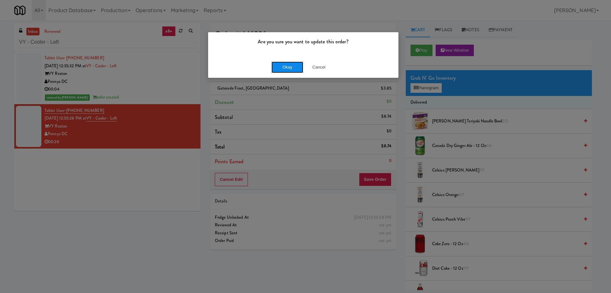
click at [287, 67] on button "Okay" at bounding box center [288, 66] width 32 height 11
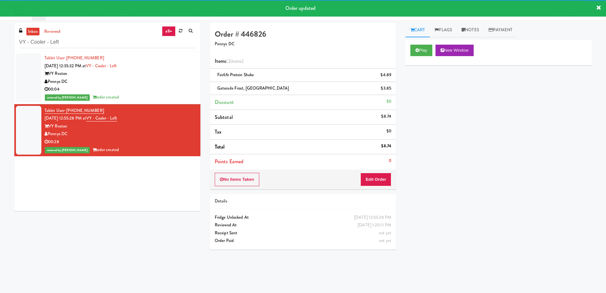
click at [479, 159] on div "Play New Window Primary Flag Clear Flag if unable to determine what was taken o…" at bounding box center [499, 159] width 186 height 239
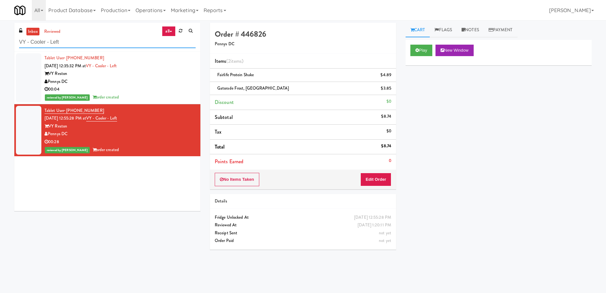
click at [110, 45] on input "VY - Cooler - Left" at bounding box center [107, 42] width 177 height 12
paste input "The Pointe-Outpost-C2"
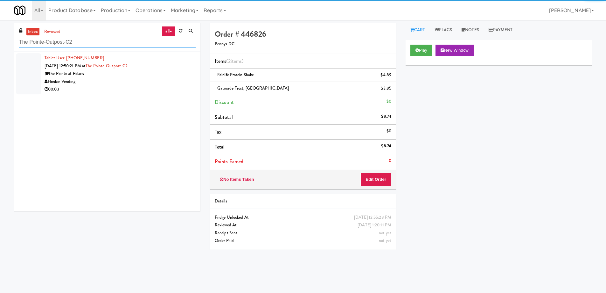
type input "The Pointe-Outpost-C2"
click at [157, 74] on div "The Pointe at Polaris" at bounding box center [120, 74] width 151 height 8
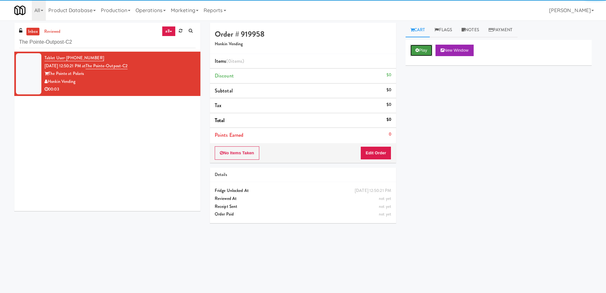
click at [414, 45] on button "Play" at bounding box center [422, 50] width 22 height 11
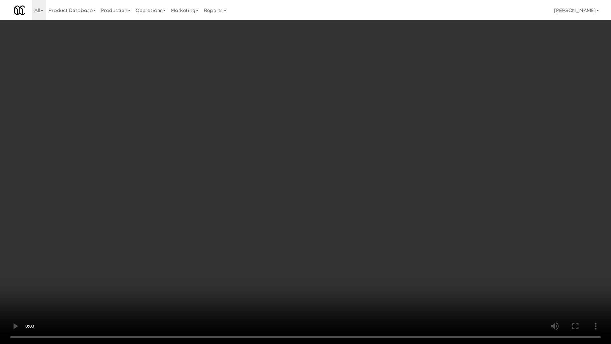
click at [318, 147] on video at bounding box center [305, 172] width 611 height 344
click at [348, 189] on video at bounding box center [305, 172] width 611 height 344
click at [338, 163] on video at bounding box center [305, 172] width 611 height 344
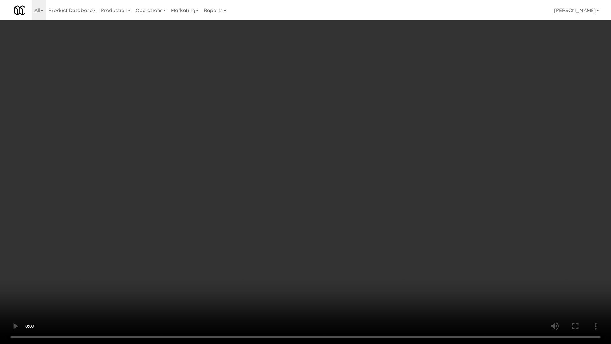
click at [338, 163] on video at bounding box center [305, 172] width 611 height 344
click at [308, 190] on video at bounding box center [305, 172] width 611 height 344
click at [353, 181] on video at bounding box center [305, 172] width 611 height 344
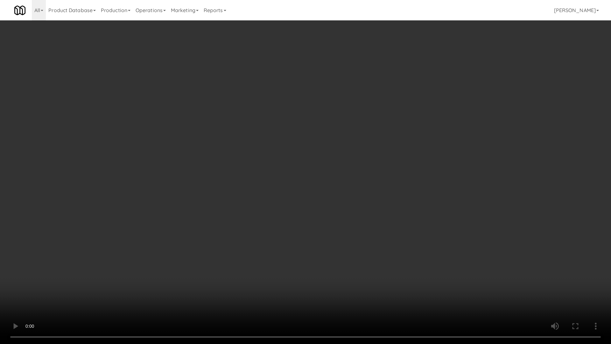
click at [353, 181] on video at bounding box center [305, 172] width 611 height 344
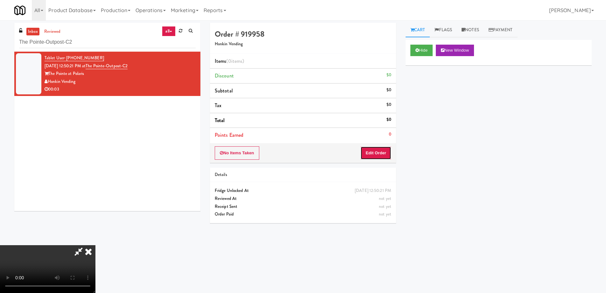
click at [378, 151] on button "Edit Order" at bounding box center [376, 152] width 31 height 13
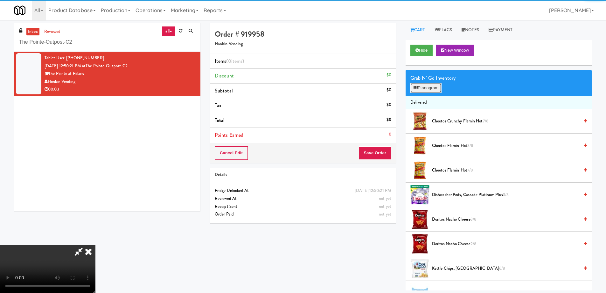
click at [437, 88] on button "Planogram" at bounding box center [426, 88] width 31 height 10
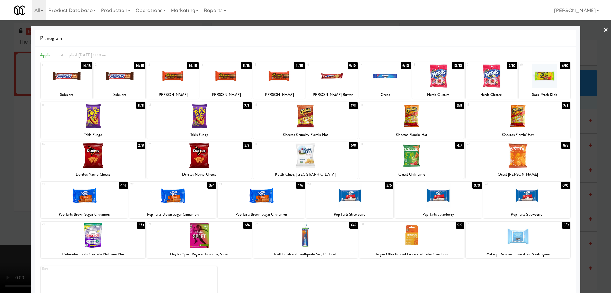
click at [214, 154] on div at bounding box center [199, 155] width 105 height 25
click at [604, 32] on link "×" at bounding box center [606, 30] width 5 height 20
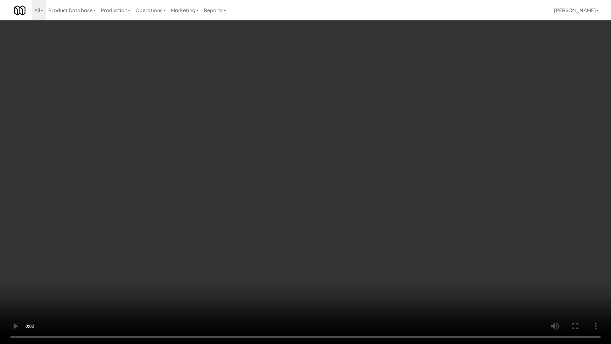
click at [257, 187] on video at bounding box center [305, 172] width 611 height 344
click at [300, 157] on video at bounding box center [305, 172] width 611 height 344
click at [291, 212] on video at bounding box center [305, 172] width 611 height 344
click at [356, 156] on video at bounding box center [305, 172] width 611 height 344
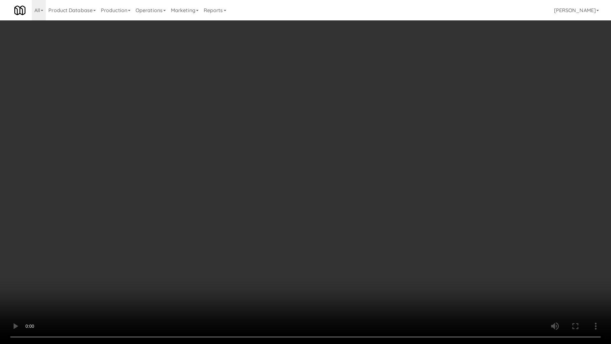
click at [305, 214] on video at bounding box center [305, 172] width 611 height 344
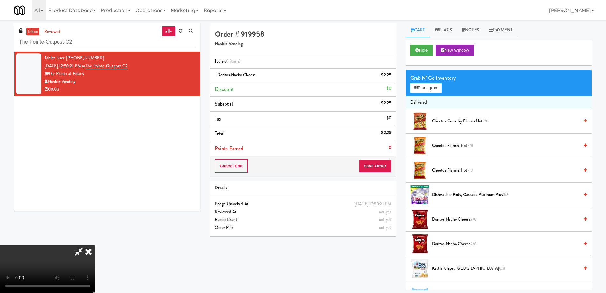
click at [95, 245] on icon at bounding box center [88, 251] width 14 height 13
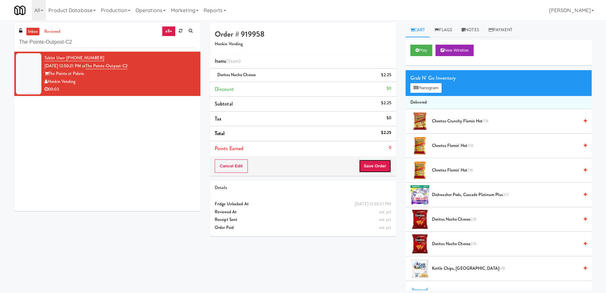
click at [378, 161] on button "Save Order" at bounding box center [375, 165] width 32 height 13
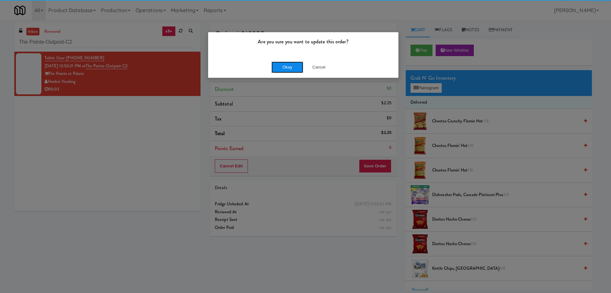
click at [284, 68] on button "Okay" at bounding box center [288, 66] width 32 height 11
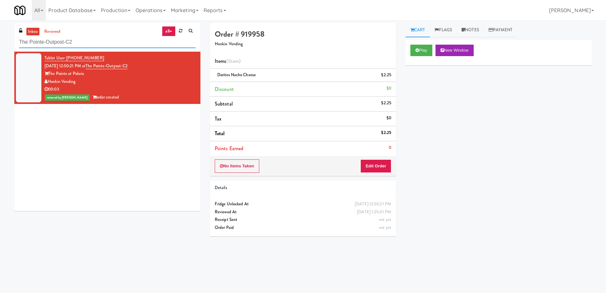
click at [110, 43] on input "The Pointe-Outpost-C2" at bounding box center [107, 42] width 177 height 12
paste input "[PERSON_NAME] Center - Cooler"
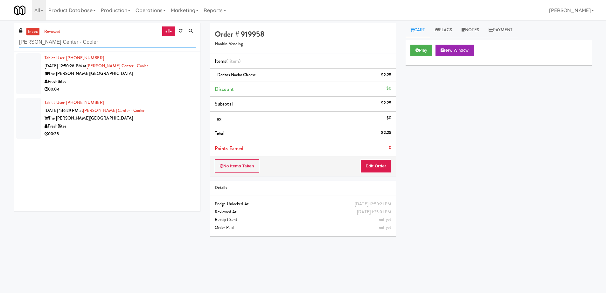
type input "[PERSON_NAME] Center - Cooler"
click at [160, 70] on div "The [PERSON_NAME][GEOGRAPHIC_DATA]" at bounding box center [120, 74] width 151 height 8
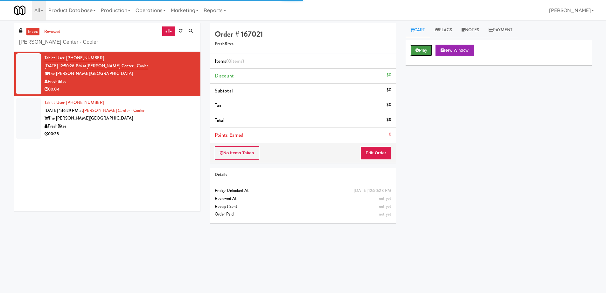
click at [423, 48] on button "Play" at bounding box center [422, 50] width 22 height 11
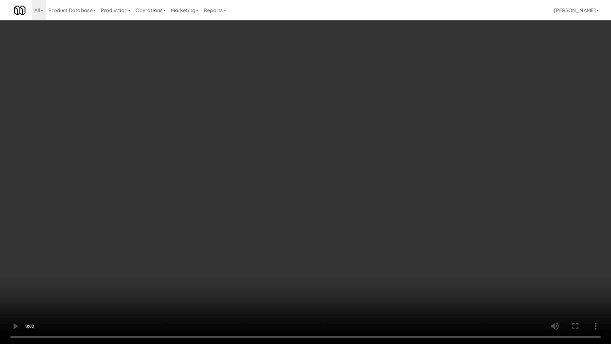
click at [274, 167] on video at bounding box center [305, 172] width 611 height 344
click at [323, 209] on video at bounding box center [305, 172] width 611 height 344
click at [370, 184] on video at bounding box center [305, 172] width 611 height 344
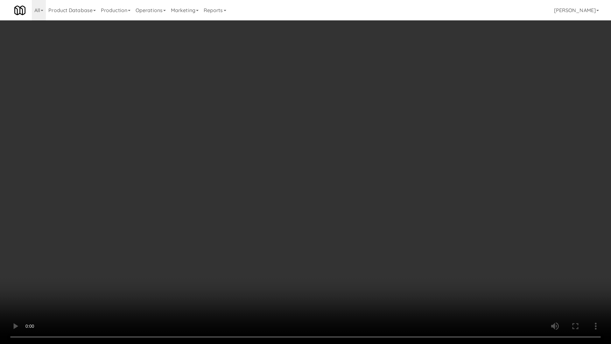
click at [370, 184] on video at bounding box center [305, 172] width 611 height 344
click at [381, 183] on video at bounding box center [305, 172] width 611 height 344
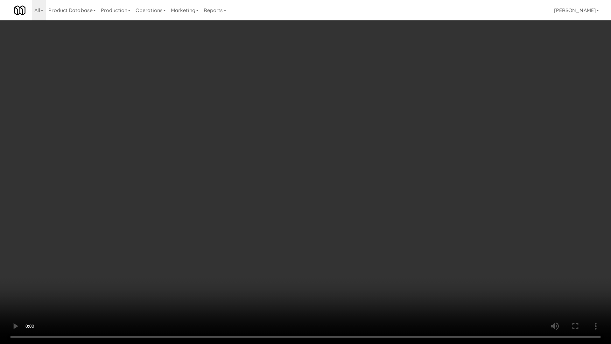
click at [381, 183] on video at bounding box center [305, 172] width 611 height 344
click at [349, 143] on video at bounding box center [305, 172] width 611 height 344
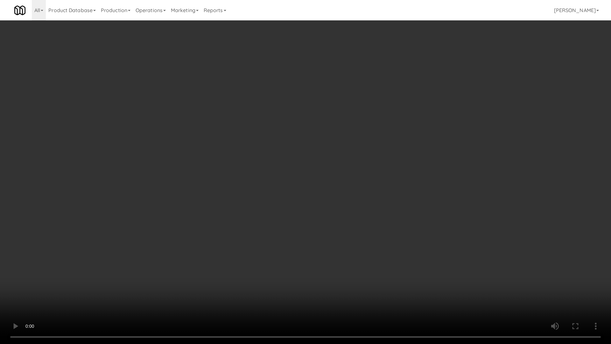
click at [349, 143] on video at bounding box center [305, 172] width 611 height 344
drag, startPoint x: 349, startPoint y: 143, endPoint x: 349, endPoint y: 146, distance: 3.5
click at [349, 145] on video at bounding box center [305, 172] width 611 height 344
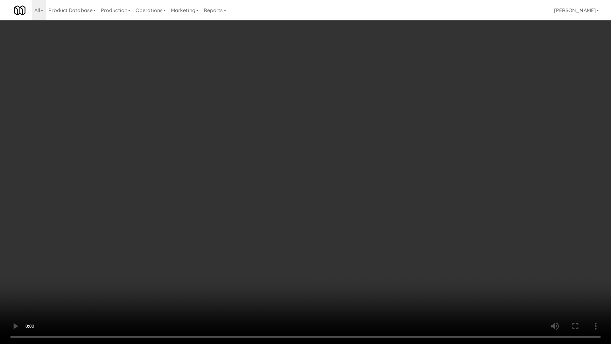
click at [467, 227] on video at bounding box center [305, 172] width 611 height 344
click at [470, 230] on video at bounding box center [305, 172] width 611 height 344
click at [470, 232] on video at bounding box center [305, 172] width 611 height 344
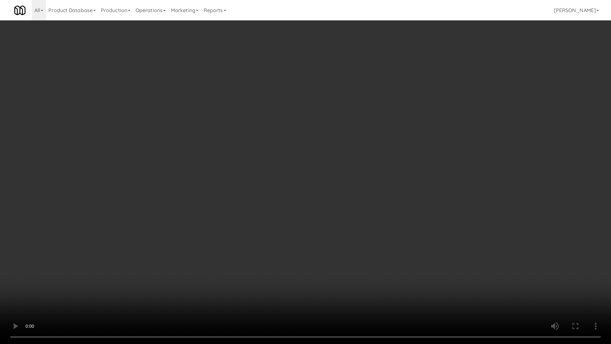
click at [475, 235] on video at bounding box center [305, 172] width 611 height 344
click at [470, 258] on video at bounding box center [305, 172] width 611 height 344
click at [470, 257] on video at bounding box center [305, 172] width 611 height 344
click at [477, 258] on video at bounding box center [305, 172] width 611 height 344
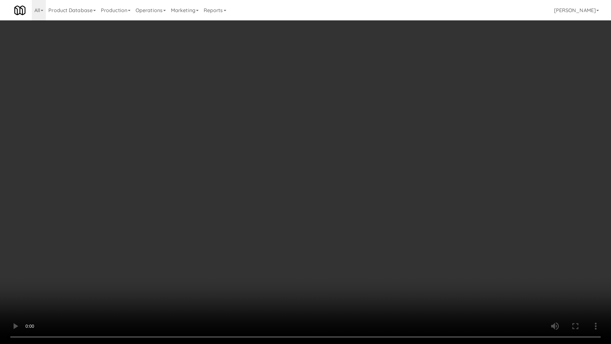
click at [437, 114] on video at bounding box center [305, 172] width 611 height 344
click at [463, 152] on video at bounding box center [305, 172] width 611 height 344
click at [463, 154] on video at bounding box center [305, 172] width 611 height 344
click at [457, 160] on video at bounding box center [305, 172] width 611 height 344
click at [451, 156] on video at bounding box center [305, 172] width 611 height 344
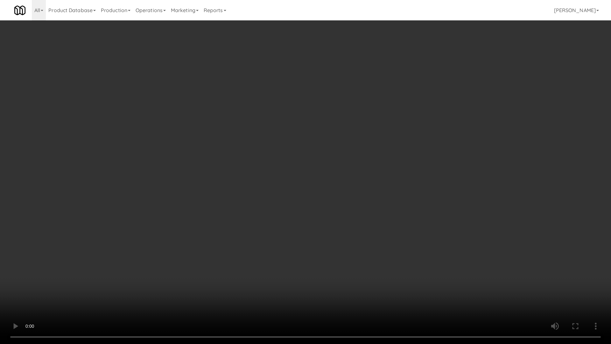
click at [461, 185] on video at bounding box center [305, 172] width 611 height 344
click at [474, 230] on video at bounding box center [305, 172] width 611 height 344
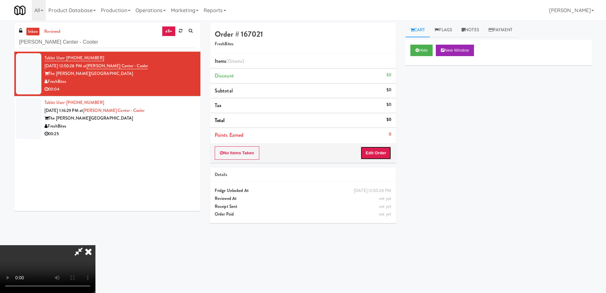
click at [379, 152] on button "Edit Order" at bounding box center [376, 152] width 31 height 13
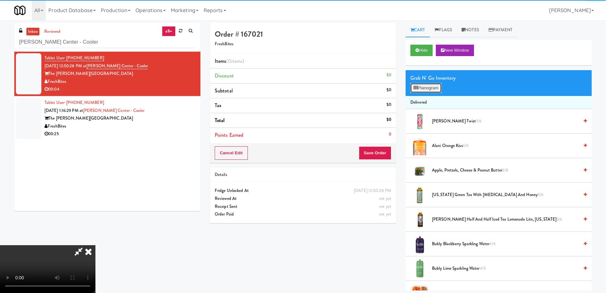
click at [430, 89] on button "Planogram" at bounding box center [426, 88] width 31 height 10
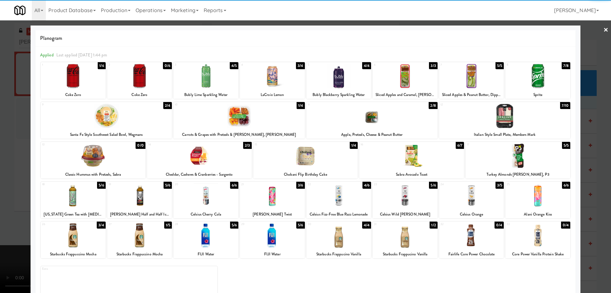
click at [382, 115] on div at bounding box center [372, 115] width 131 height 25
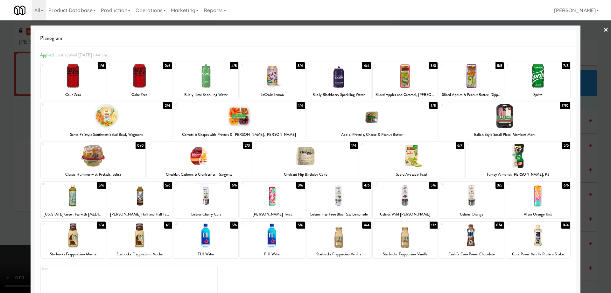
click at [604, 29] on link "×" at bounding box center [606, 30] width 5 height 20
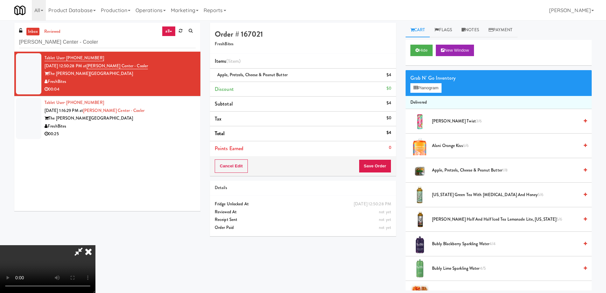
click at [95, 245] on video at bounding box center [47, 269] width 95 height 48
click at [95, 245] on icon at bounding box center [88, 251] width 14 height 13
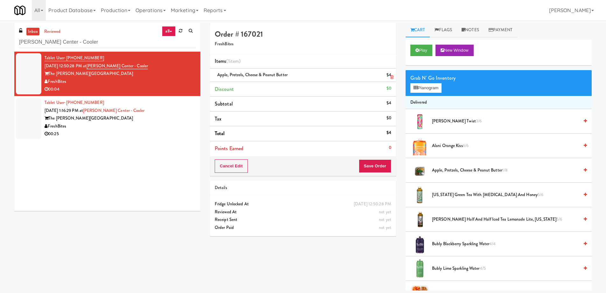
click at [258, 73] on span "Apple, Pretzels, Cheese & Peanut Butter" at bounding box center [252, 75] width 70 height 6
copy span "Apple, Pretzels, Cheese & Peanut Butter"
click at [423, 49] on button "Play" at bounding box center [422, 50] width 22 height 11
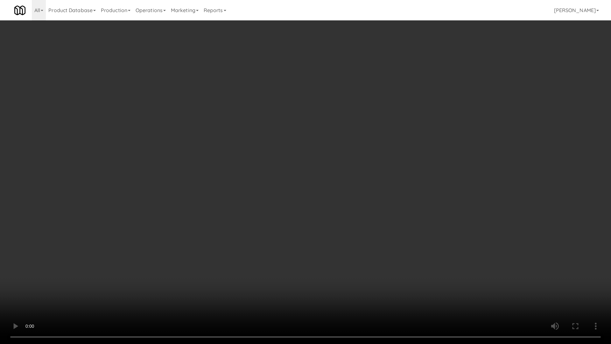
click at [336, 224] on video at bounding box center [305, 172] width 611 height 344
click at [326, 203] on video at bounding box center [305, 172] width 611 height 344
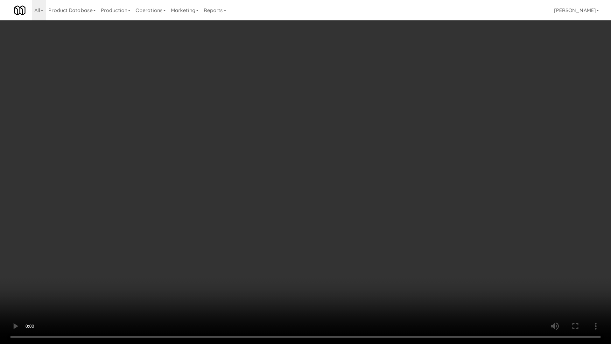
click at [326, 203] on video at bounding box center [305, 172] width 611 height 344
click at [367, 203] on video at bounding box center [305, 172] width 611 height 344
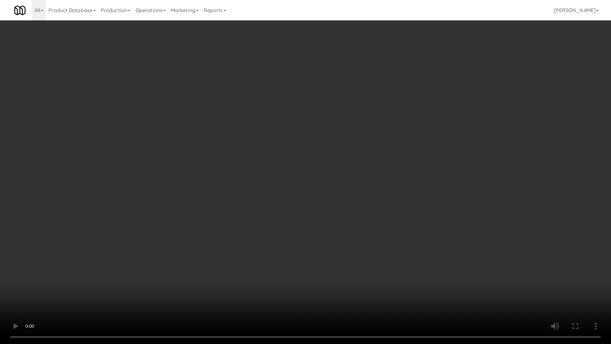
click at [367, 203] on video at bounding box center [305, 172] width 611 height 344
click at [356, 247] on video at bounding box center [305, 172] width 611 height 344
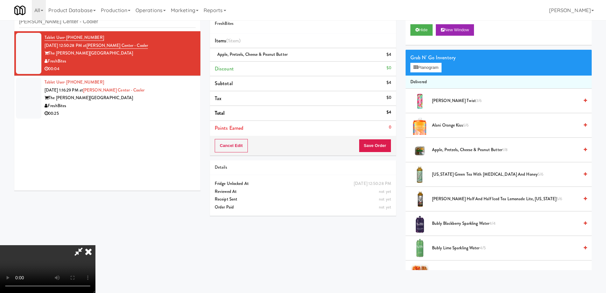
click at [95, 245] on icon at bounding box center [88, 251] width 14 height 13
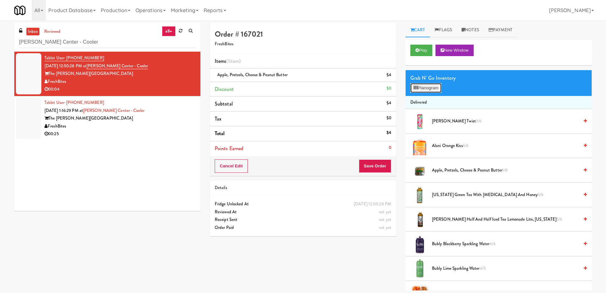
click at [422, 88] on button "Planogram" at bounding box center [426, 88] width 31 height 10
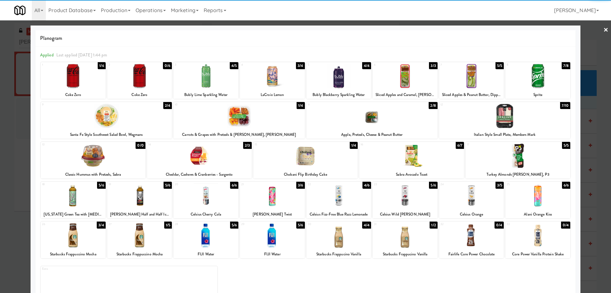
click at [408, 120] on div at bounding box center [372, 115] width 131 height 25
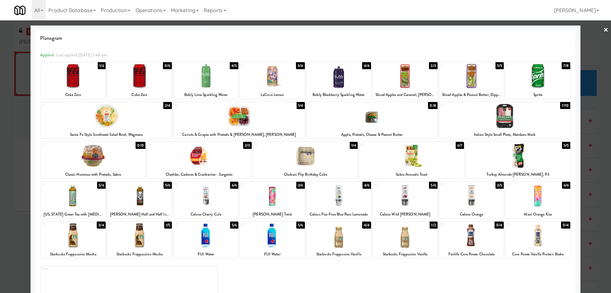
click at [597, 31] on div at bounding box center [305, 146] width 611 height 293
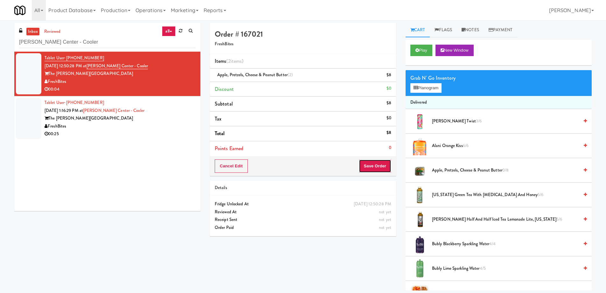
click at [377, 164] on button "Save Order" at bounding box center [375, 165] width 32 height 13
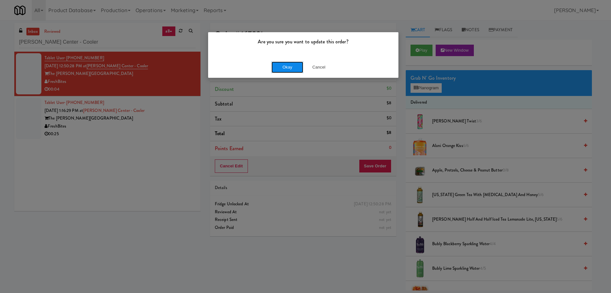
click at [283, 63] on button "Okay" at bounding box center [288, 66] width 32 height 11
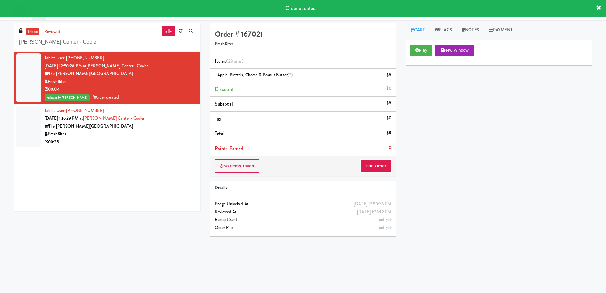
click at [172, 115] on div "Tablet User · (570) 780-9030 [DATE] 1:16:29 PM at [PERSON_NAME][GEOGRAPHIC_DATA…" at bounding box center [120, 126] width 151 height 39
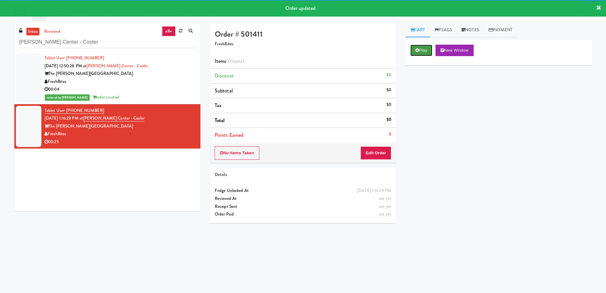
click at [423, 48] on button "Play" at bounding box center [422, 50] width 22 height 11
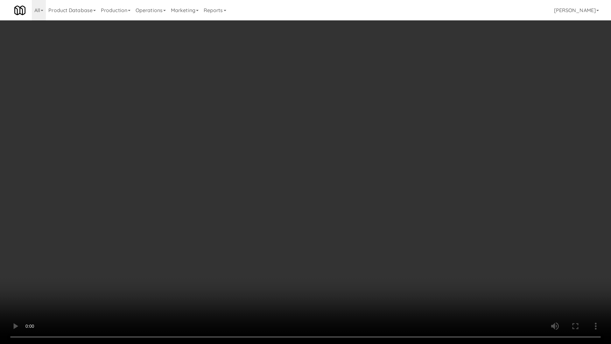
click at [330, 160] on video at bounding box center [305, 172] width 611 height 344
click at [383, 204] on video at bounding box center [305, 172] width 611 height 344
click at [377, 196] on video at bounding box center [305, 172] width 611 height 344
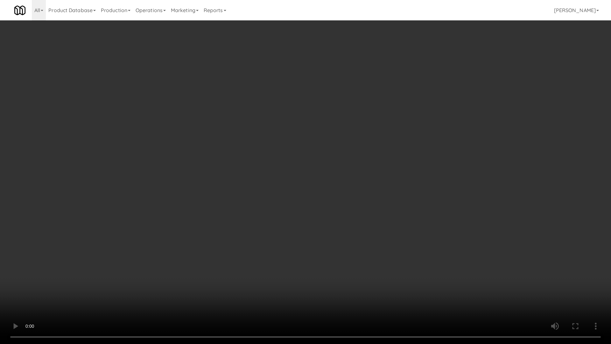
click at [377, 196] on video at bounding box center [305, 172] width 611 height 344
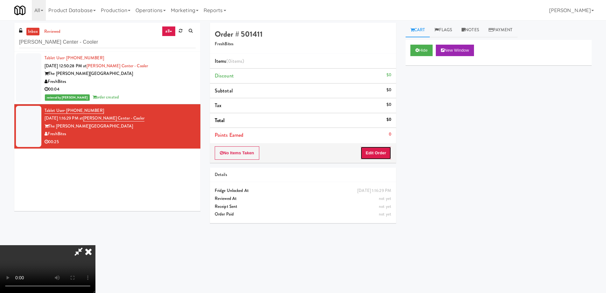
click at [382, 152] on button "Edit Order" at bounding box center [376, 152] width 31 height 13
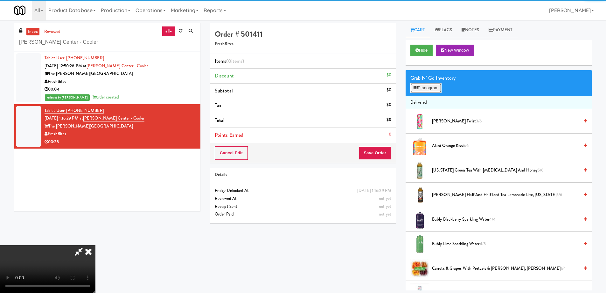
click at [426, 87] on button "Planogram" at bounding box center [426, 88] width 31 height 10
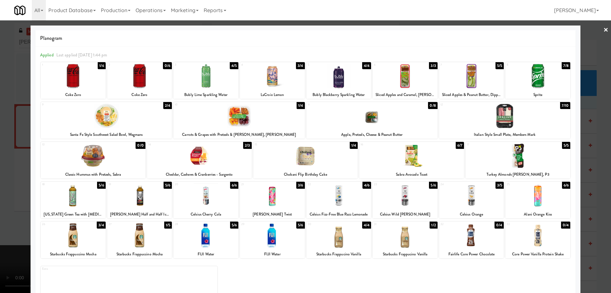
click at [336, 156] on div at bounding box center [305, 155] width 105 height 25
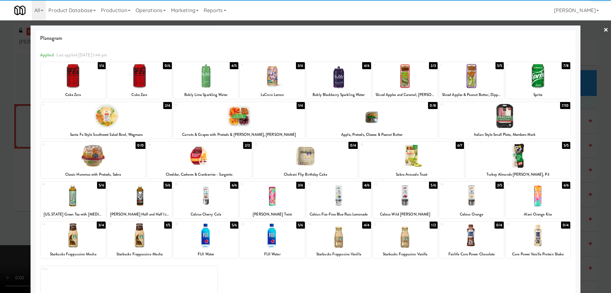
click at [604, 30] on div at bounding box center [305, 146] width 611 height 293
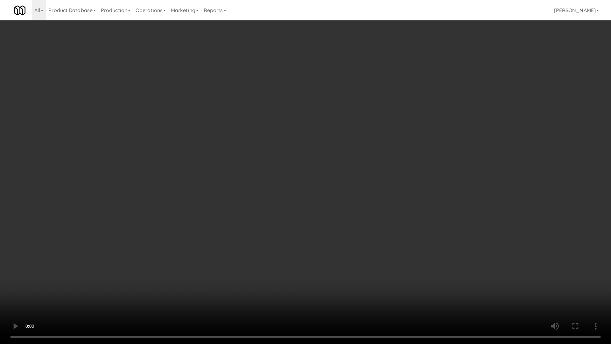
click at [339, 178] on video at bounding box center [305, 172] width 611 height 344
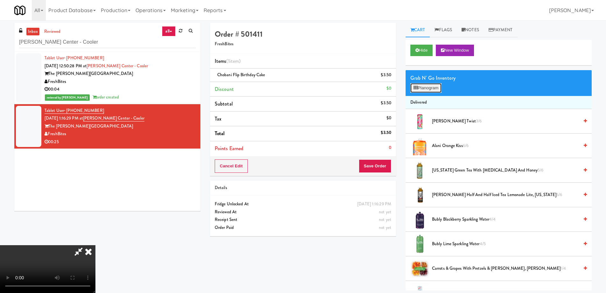
click at [426, 89] on button "Planogram" at bounding box center [426, 88] width 31 height 10
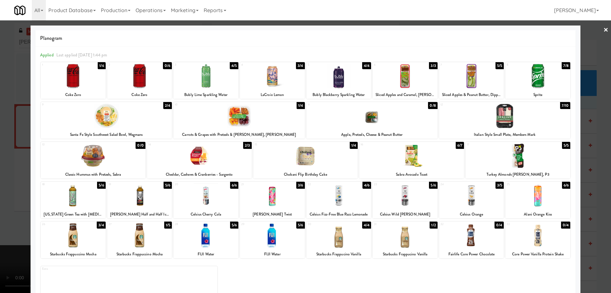
click at [484, 77] on div at bounding box center [471, 76] width 65 height 25
click at [604, 27] on div at bounding box center [305, 146] width 611 height 293
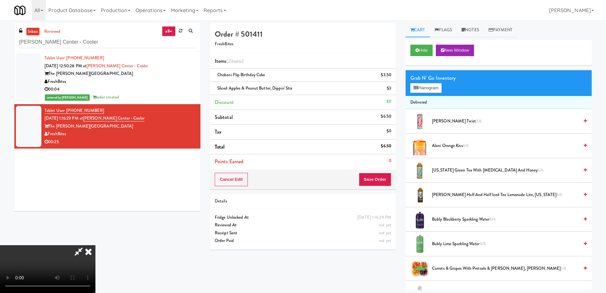
click at [95, 245] on icon at bounding box center [88, 251] width 14 height 13
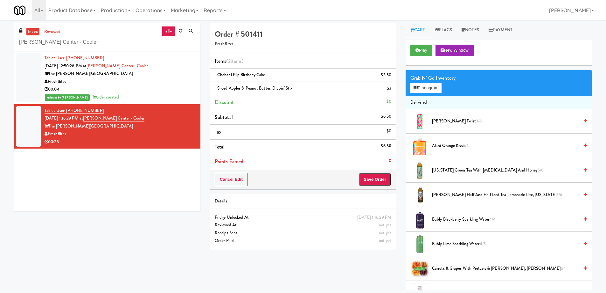
click at [380, 176] on button "Save Order" at bounding box center [375, 179] width 32 height 13
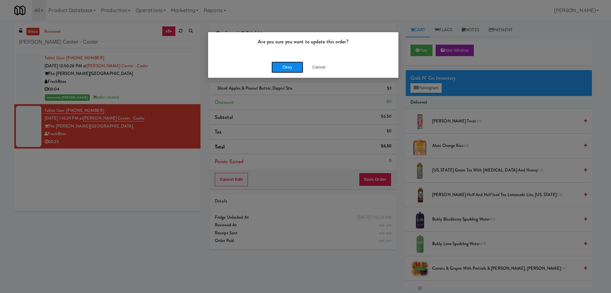
click at [298, 68] on button "Okay" at bounding box center [288, 66] width 32 height 11
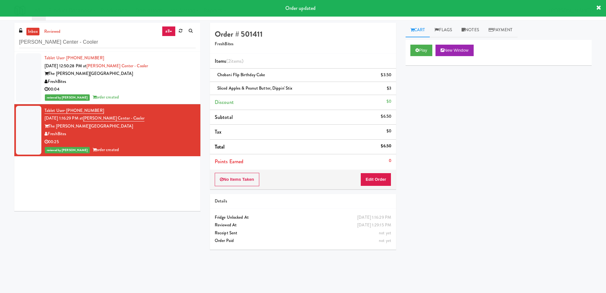
click at [156, 80] on div "FreshBites" at bounding box center [120, 82] width 151 height 8
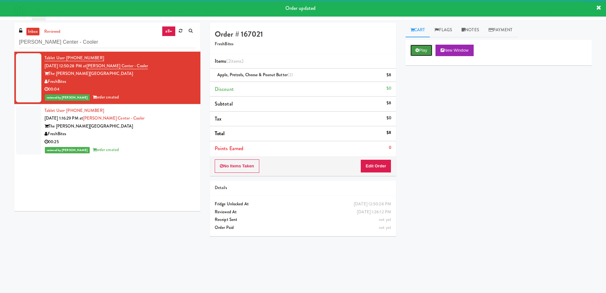
click at [421, 52] on button "Play" at bounding box center [422, 50] width 22 height 11
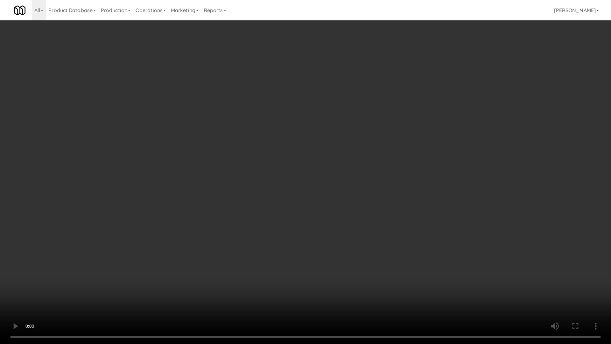
click at [418, 222] on video at bounding box center [305, 172] width 611 height 344
click at [349, 180] on video at bounding box center [305, 172] width 611 height 344
click at [413, 180] on video at bounding box center [305, 172] width 611 height 344
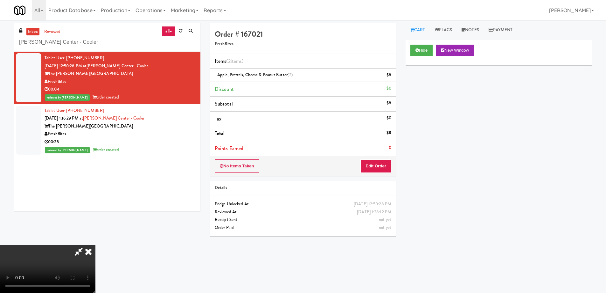
click at [95, 245] on icon at bounding box center [88, 251] width 14 height 13
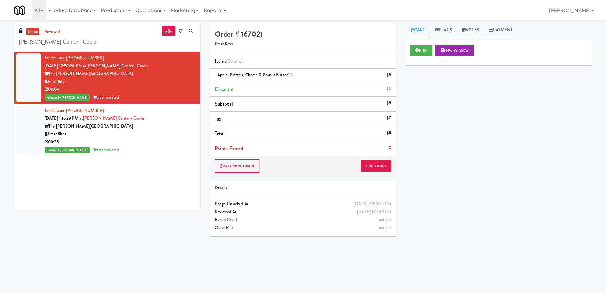
click at [490, 172] on div "Play New Window Primary Flag Clear Flag if unable to determine what was taken o…" at bounding box center [499, 159] width 186 height 239
click at [491, 222] on div "Play New Window Primary Flag Clear Flag if unable to determine what was taken o…" at bounding box center [499, 159] width 186 height 239
click at [104, 29] on div "inbox reviewed all all unclear take inventory issue suspicious failed recent [P…" at bounding box center [107, 37] width 186 height 29
click at [98, 48] on div "inbox reviewed all all unclear take inventory issue suspicious failed recent [P…" at bounding box center [107, 37] width 186 height 29
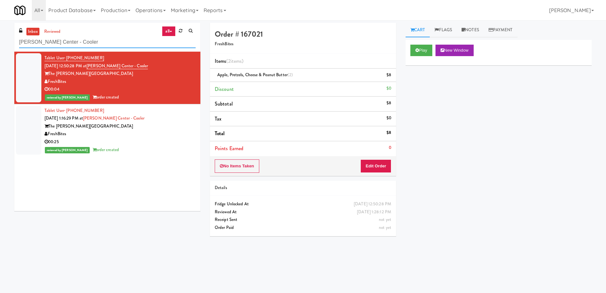
click at [100, 44] on input "[PERSON_NAME] Center - Cooler" at bounding box center [107, 42] width 177 height 12
paste input "[PERSON_NAME] - Pantry - Right"
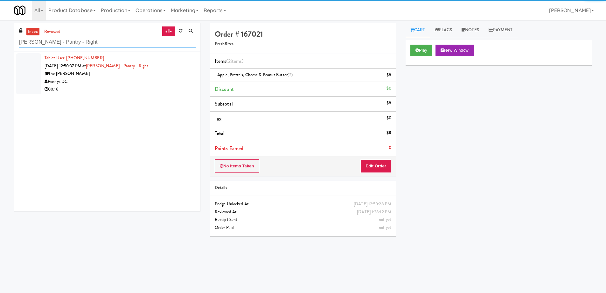
type input "[PERSON_NAME] - Pantry - Right"
click at [145, 78] on div "Pennys DC" at bounding box center [120, 82] width 151 height 8
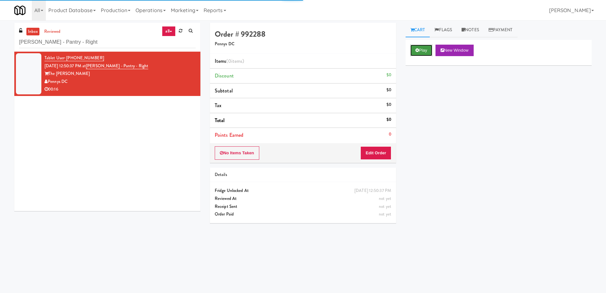
click at [424, 45] on button "Play" at bounding box center [422, 50] width 22 height 11
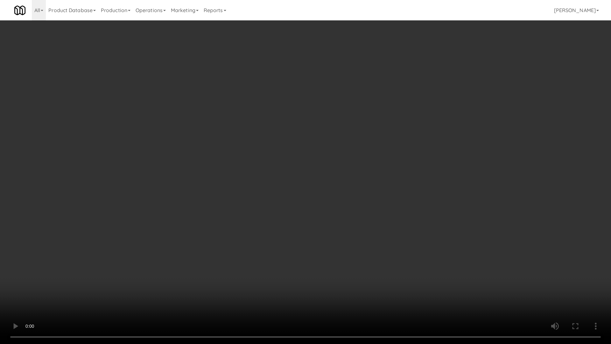
click at [309, 186] on video at bounding box center [305, 172] width 611 height 344
click at [325, 184] on video at bounding box center [305, 172] width 611 height 344
click at [327, 182] on video at bounding box center [305, 172] width 611 height 344
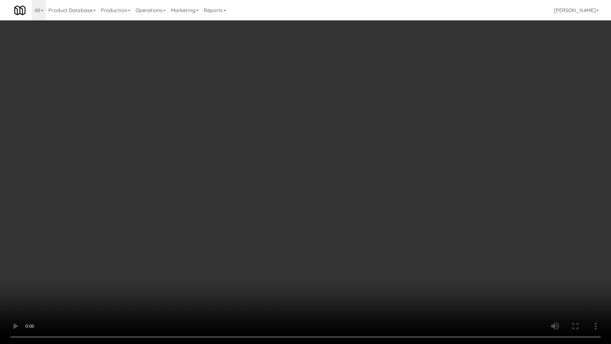
click at [327, 182] on video at bounding box center [305, 172] width 611 height 344
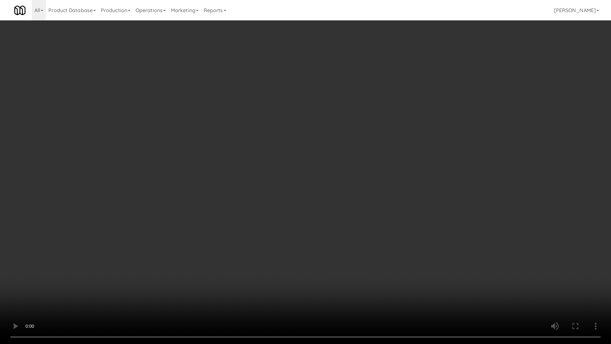
click at [327, 182] on video at bounding box center [305, 172] width 611 height 344
click at [302, 226] on video at bounding box center [305, 172] width 611 height 344
click at [351, 190] on video at bounding box center [305, 172] width 611 height 344
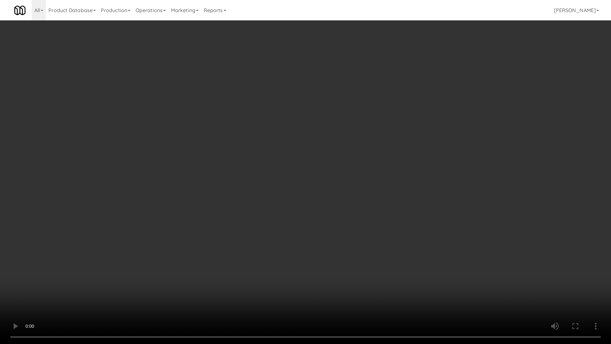
click at [351, 190] on video at bounding box center [305, 172] width 611 height 344
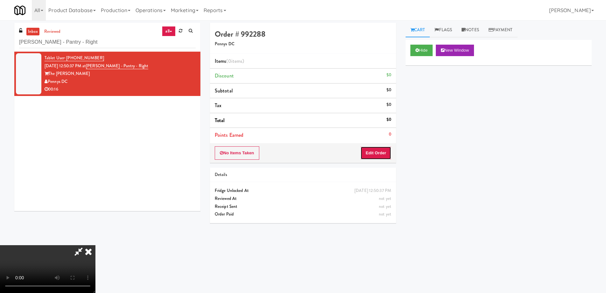
click at [383, 148] on button "Edit Order" at bounding box center [376, 152] width 31 height 13
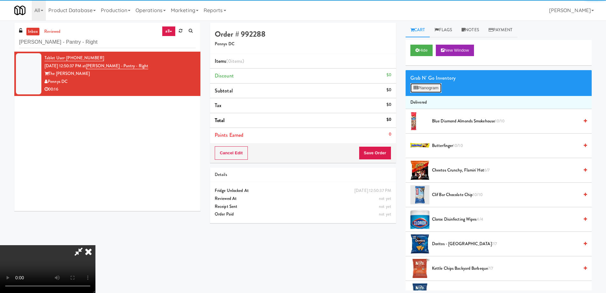
click at [426, 90] on button "Planogram" at bounding box center [426, 88] width 31 height 10
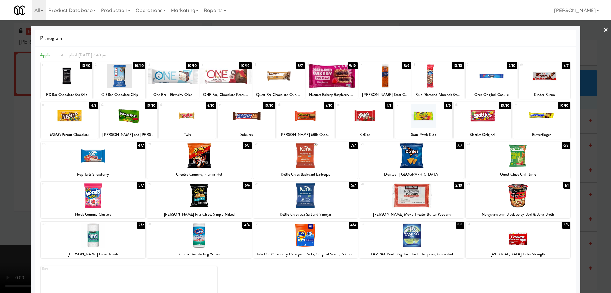
click at [278, 75] on div at bounding box center [279, 76] width 52 height 25
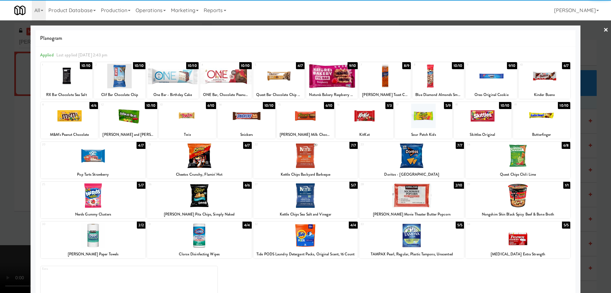
click at [285, 75] on div at bounding box center [279, 76] width 52 height 25
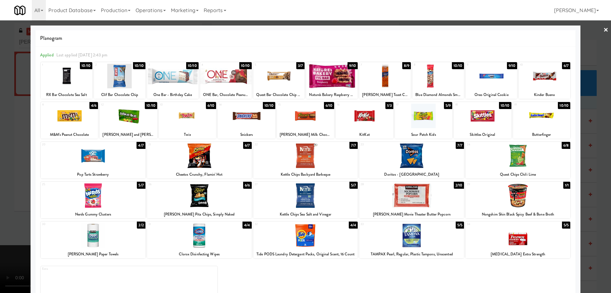
click at [604, 28] on link "×" at bounding box center [606, 30] width 5 height 20
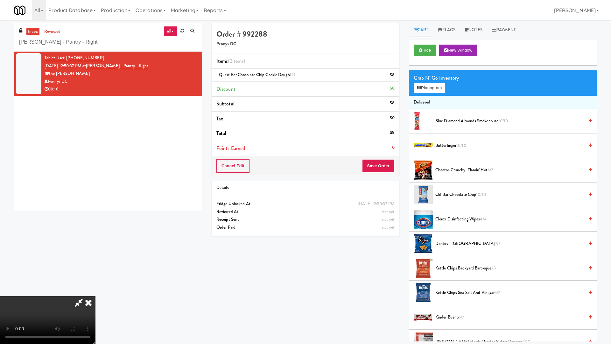
click at [95, 292] on video at bounding box center [47, 320] width 95 height 48
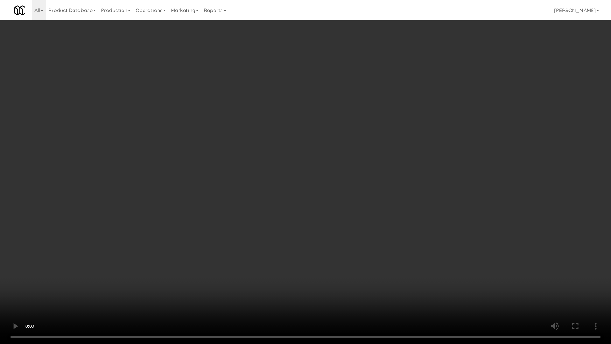
click at [332, 166] on video at bounding box center [305, 172] width 611 height 344
click at [334, 174] on video at bounding box center [305, 172] width 611 height 344
click at [346, 162] on video at bounding box center [305, 172] width 611 height 344
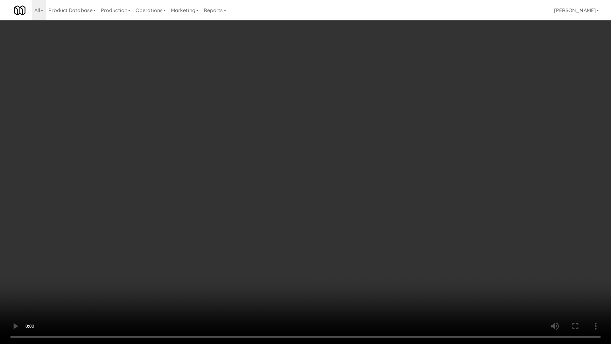
click at [346, 162] on video at bounding box center [305, 172] width 611 height 344
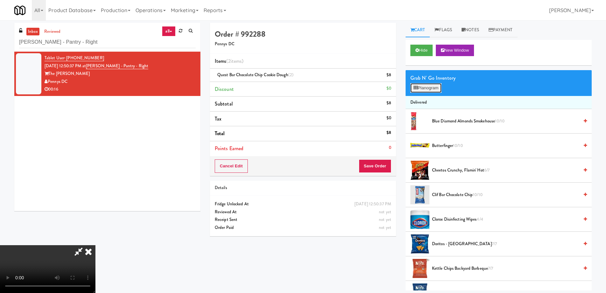
click at [431, 88] on button "Planogram" at bounding box center [426, 88] width 31 height 10
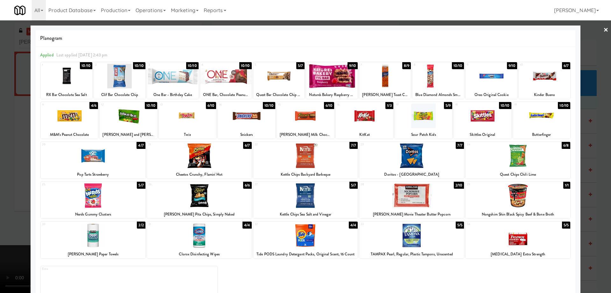
click at [432, 201] on div at bounding box center [411, 195] width 105 height 25
click at [604, 31] on link "×" at bounding box center [606, 30] width 5 height 20
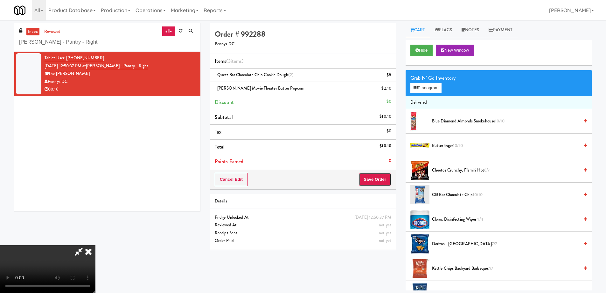
click at [383, 179] on button "Save Order" at bounding box center [375, 179] width 32 height 13
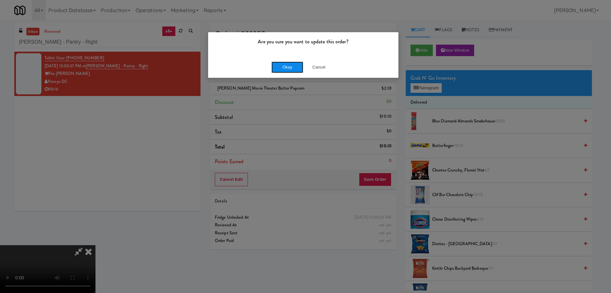
click at [293, 68] on button "Okay" at bounding box center [288, 66] width 32 height 11
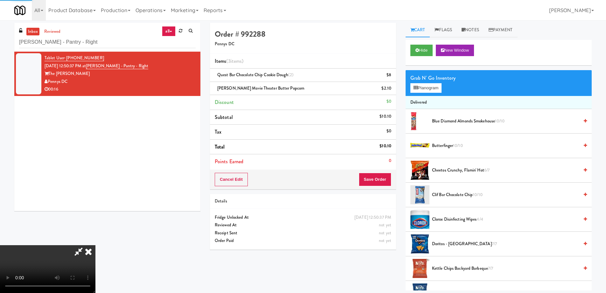
click at [95, 245] on icon at bounding box center [88, 251] width 14 height 13
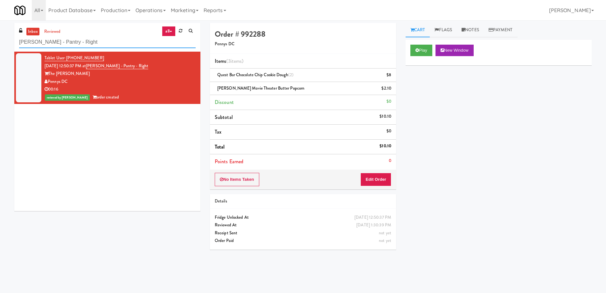
click at [94, 37] on input "[PERSON_NAME] - Pantry - Right" at bounding box center [107, 42] width 177 height 12
paste input "Glasshouse [GEOGRAPHIC_DATA] -Coke Cooler"
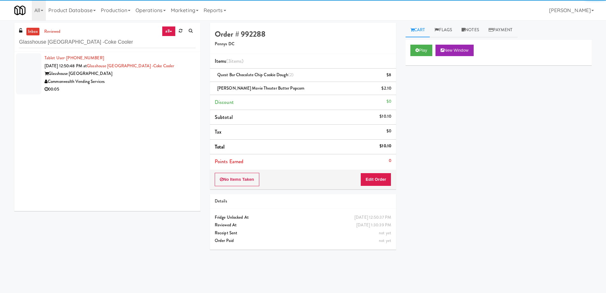
click at [152, 84] on div "Commonwealth Vending Services" at bounding box center [120, 82] width 151 height 8
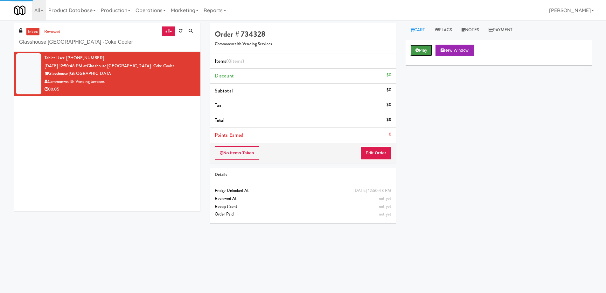
click at [421, 49] on button "Play" at bounding box center [422, 50] width 22 height 11
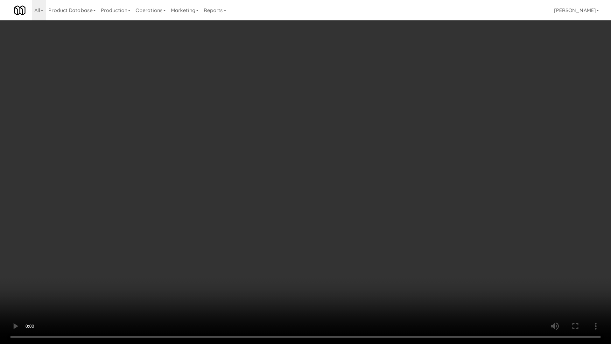
click at [307, 130] on video at bounding box center [305, 172] width 611 height 344
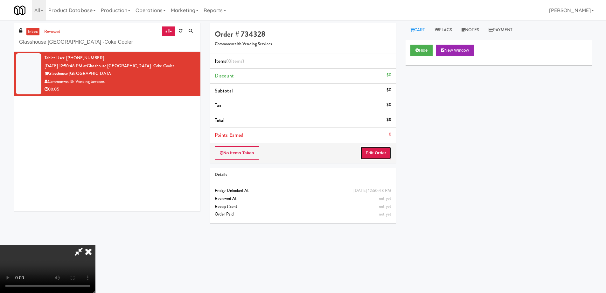
click at [381, 154] on button "Edit Order" at bounding box center [376, 152] width 31 height 13
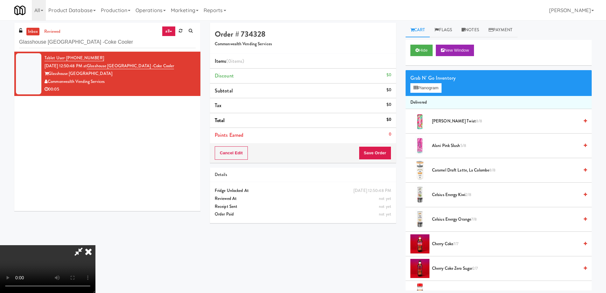
click at [454, 218] on span "Celsius Energy Orange 7/8" at bounding box center [505, 219] width 147 height 8
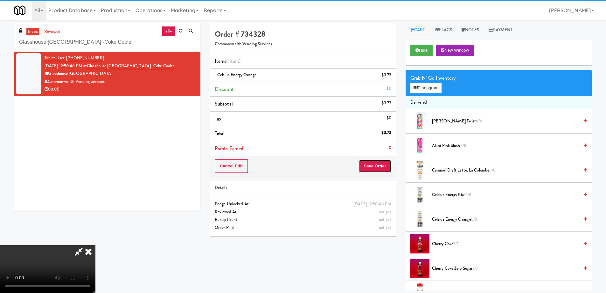
click at [387, 165] on button "Save Order" at bounding box center [375, 165] width 32 height 13
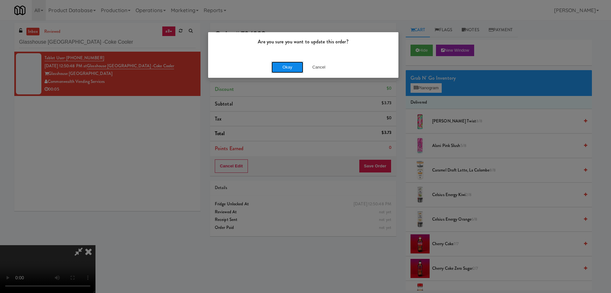
click at [294, 62] on button "Okay" at bounding box center [288, 66] width 32 height 11
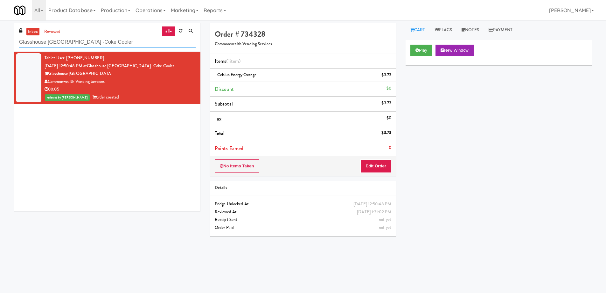
click at [139, 42] on input "Glasshouse [GEOGRAPHIC_DATA] -Coke Cooler" at bounding box center [107, 42] width 177 height 12
paste input "Union Heights - Fridge"
type input "Union Heights - Fridge"
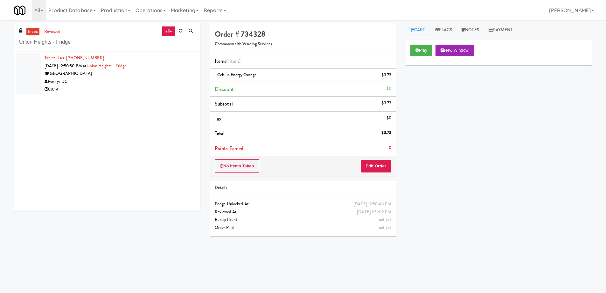
click at [151, 58] on div "Tablet User · (202) 652-7407 [DATE] 12:50:50 PM at [GEOGRAPHIC_DATA] - [GEOGRAP…" at bounding box center [120, 73] width 151 height 39
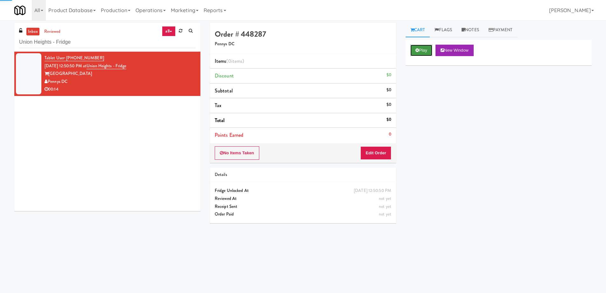
click at [430, 46] on button "Play" at bounding box center [422, 50] width 22 height 11
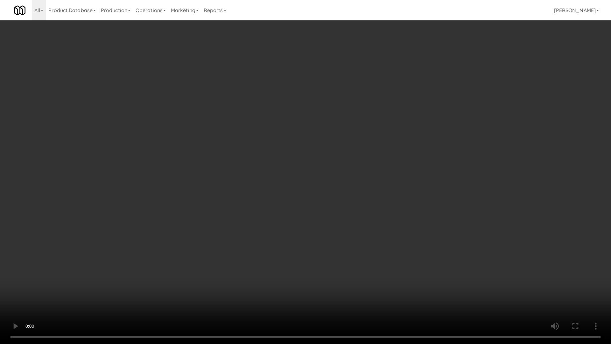
click at [295, 175] on video at bounding box center [305, 172] width 611 height 344
click at [295, 172] on video at bounding box center [305, 172] width 611 height 344
click at [294, 166] on video at bounding box center [305, 172] width 611 height 344
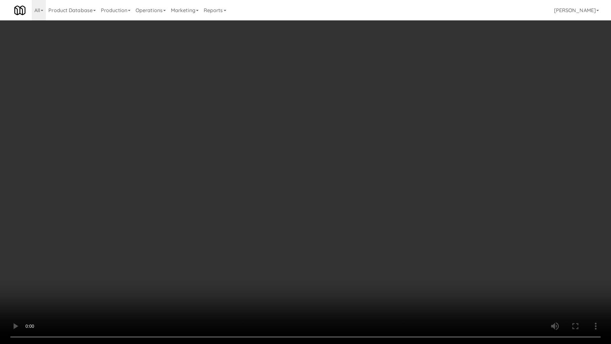
click at [286, 224] on video at bounding box center [305, 172] width 611 height 344
click at [292, 217] on video at bounding box center [305, 172] width 611 height 344
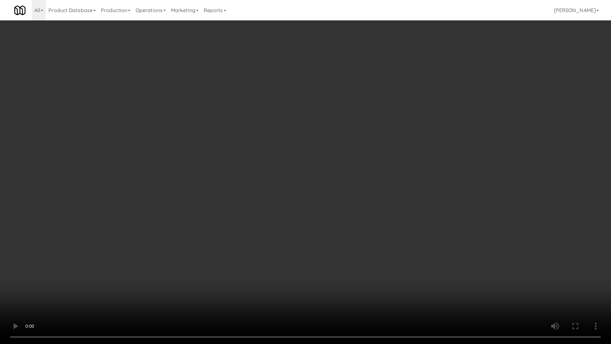
click at [292, 217] on video at bounding box center [305, 172] width 611 height 344
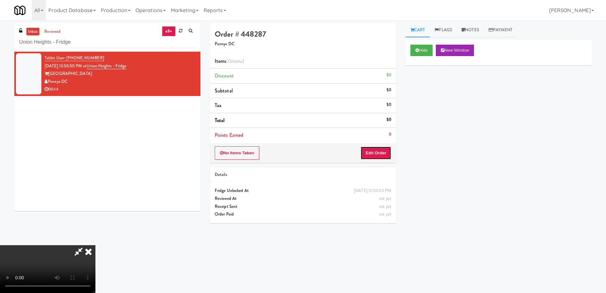
click at [380, 155] on button "Edit Order" at bounding box center [376, 152] width 31 height 13
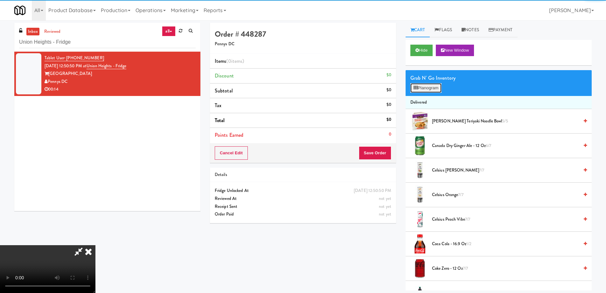
click at [419, 89] on button "Planogram" at bounding box center [426, 88] width 31 height 10
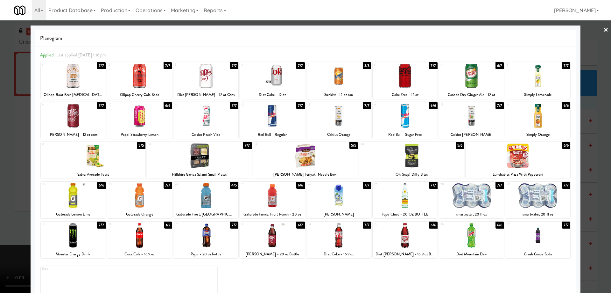
click at [408, 199] on div at bounding box center [405, 195] width 65 height 25
click at [604, 30] on link "×" at bounding box center [606, 30] width 5 height 20
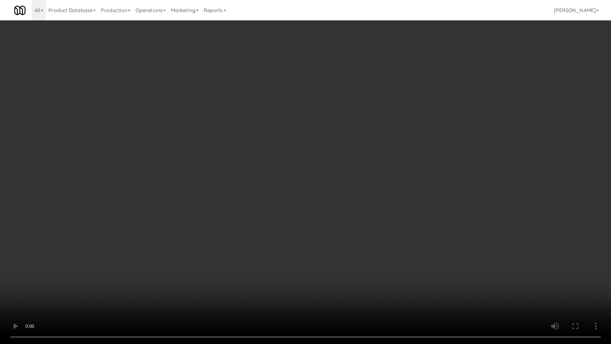
click at [339, 206] on video at bounding box center [305, 172] width 611 height 344
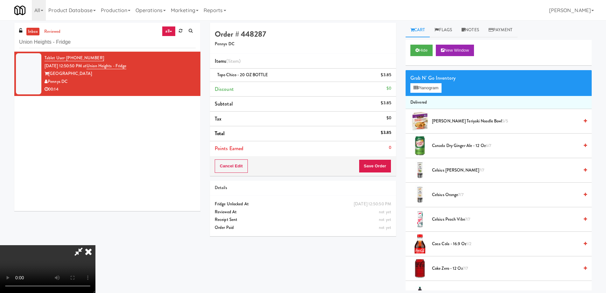
click at [440, 145] on span "Canada Dry Ginger Ale - 12 oz 6/7" at bounding box center [505, 146] width 147 height 8
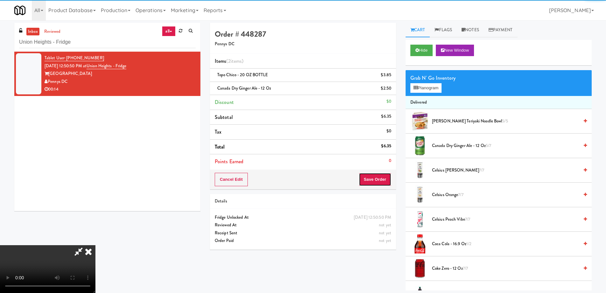
click at [388, 180] on button "Save Order" at bounding box center [375, 179] width 32 height 13
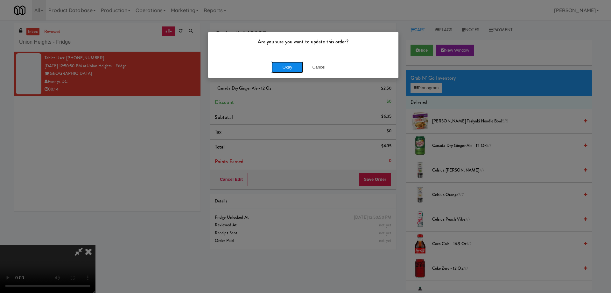
click at [287, 71] on button "Okay" at bounding box center [288, 66] width 32 height 11
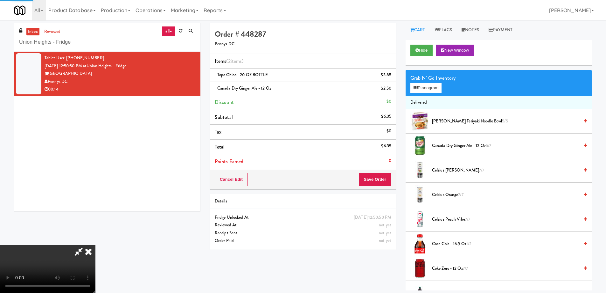
click at [95, 245] on icon at bounding box center [88, 251] width 14 height 13
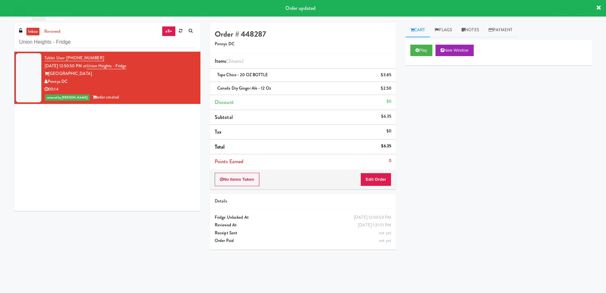
click at [476, 155] on div "Play New Window Primary Flag Clear Flag if unable to determine what was taken o…" at bounding box center [499, 159] width 186 height 239
click at [380, 175] on button "Edit Order" at bounding box center [376, 179] width 31 height 13
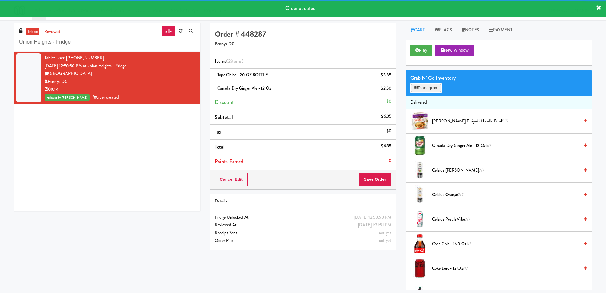
click at [422, 87] on button "Planogram" at bounding box center [426, 88] width 31 height 10
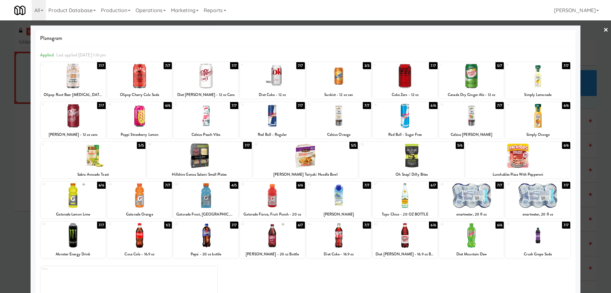
click at [604, 31] on link "×" at bounding box center [606, 30] width 5 height 20
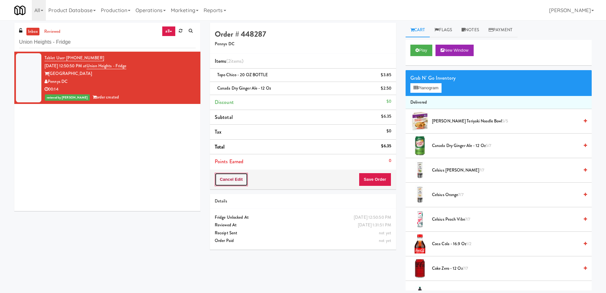
click at [235, 181] on button "Cancel Edit" at bounding box center [231, 179] width 33 height 13
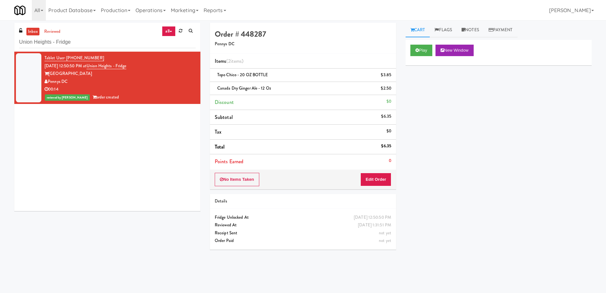
click at [279, 143] on li "Total $6.35" at bounding box center [303, 146] width 186 height 15
click at [481, 27] on link "Notes" at bounding box center [470, 30] width 27 height 14
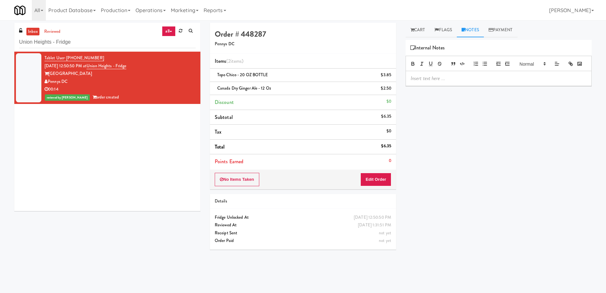
click at [461, 82] on p at bounding box center [499, 78] width 176 height 7
click at [510, 86] on p "Gladz: Planogram/inventory discrepancy, Wrong variant for JJ's Cherry Pie. Cust…" at bounding box center [499, 82] width 176 height 14
click at [496, 87] on p "Gladz: Planogram/inventory discrepancy, Wrong variant for JJ's Cherry Pie. Cust…" at bounding box center [499, 82] width 176 height 14
click at [467, 89] on p "Gladz: Planogram/inventory discrepancy, Wrong variant for JJ's Cherry Pie. Cust…" at bounding box center [499, 82] width 176 height 14
click at [236, 72] on span "Topo Chico - 20 OZ BOTTLE" at bounding box center [242, 75] width 51 height 6
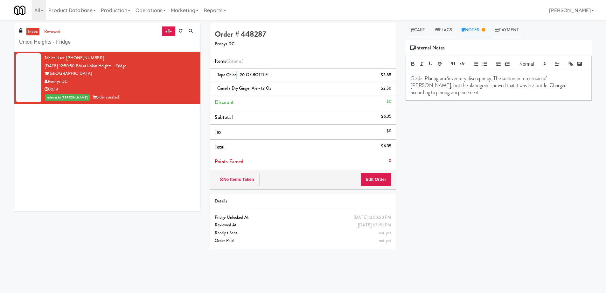
click at [236, 72] on span "Topo Chico - 20 OZ BOTTLE" at bounding box center [242, 75] width 51 height 6
copy span "Topo Chico - 20 OZ BOTTLE"
click at [534, 87] on p "Gladz: Planogram/inventory discrepancy, The customer took a can of [PERSON_NAME…" at bounding box center [499, 85] width 176 height 21
click at [573, 88] on p "Gladz: Planogram/inventory discrepancy, The customer took a can of [PERSON_NAME…" at bounding box center [499, 85] width 176 height 21
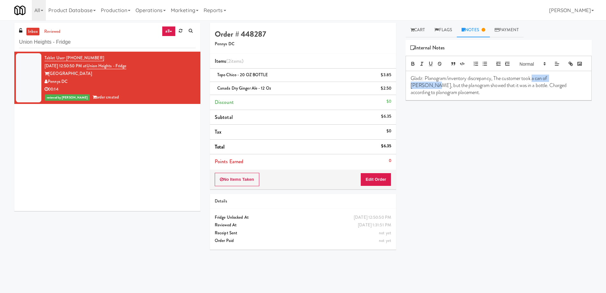
click at [571, 87] on p "Gladz: Planogram/inventory discrepancy, The customer took a can of [PERSON_NAME…" at bounding box center [499, 85] width 176 height 21
click at [495, 153] on div "Play New Window Primary Flag Clear Flag if unable to determine what was taken o…" at bounding box center [499, 159] width 186 height 239
click at [558, 88] on p "Gladz: Planogram/inventory discrepancy, The customer took Topo Chico - 20 OZ BO…" at bounding box center [499, 85] width 176 height 21
click at [574, 88] on p "Gladz: Planogram/inventory discrepancy, The customer took Topo Chico - 20 OZ BO…" at bounding box center [499, 85] width 176 height 21
click at [428, 93] on p "Gladz: Planogram/inventory discrepancy, The customer took Topo Chico - 20 OZ BO…" at bounding box center [499, 85] width 176 height 21
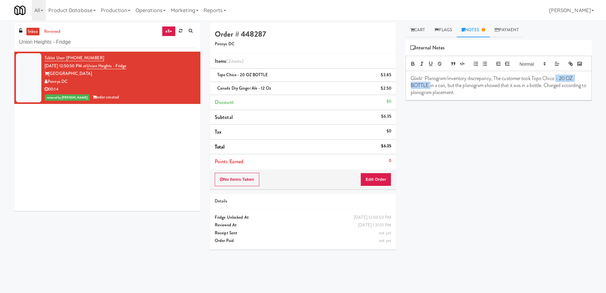
click at [430, 95] on p "Gladz: Planogram/inventory discrepancy, The customer took Topo Chico - 20 OZ BO…" at bounding box center [499, 85] width 176 height 21
click at [471, 150] on div "Play New Window Primary Flag Clear Flag if unable to determine what was taken o…" at bounding box center [499, 159] width 186 height 239
click at [113, 42] on input "Union Heights - Fridge" at bounding box center [107, 42] width 177 height 12
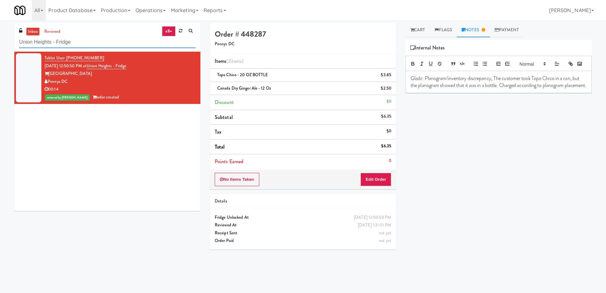
paste input "Ten York - 4th Floor Fitness Center"
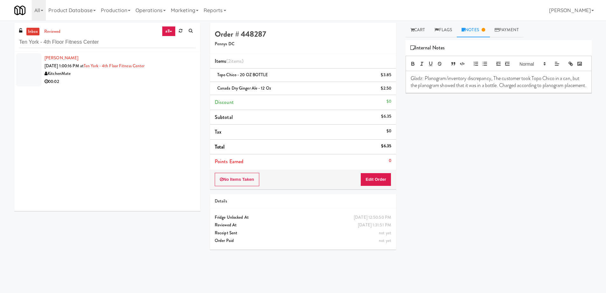
click at [134, 81] on div "00:02" at bounding box center [120, 82] width 151 height 8
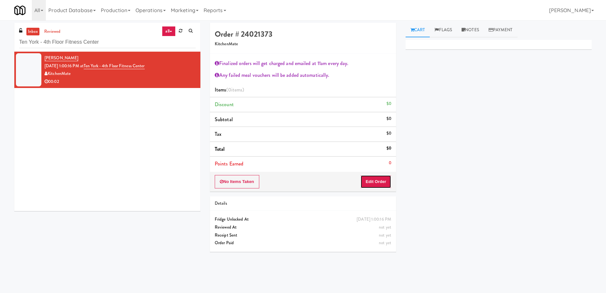
click at [375, 180] on button "Edit Order" at bounding box center [376, 181] width 31 height 13
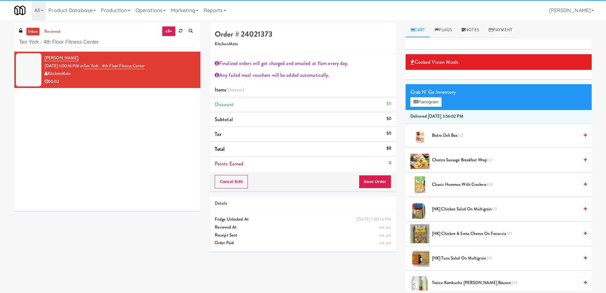
click at [462, 159] on span "Chorizo Sausage Breakfast Wrap 1/3" at bounding box center [505, 160] width 147 height 8
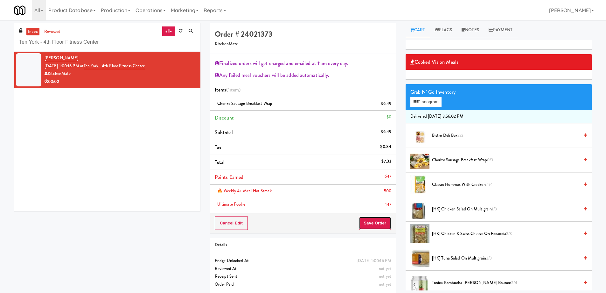
click at [385, 228] on button "Save Order" at bounding box center [375, 222] width 32 height 13
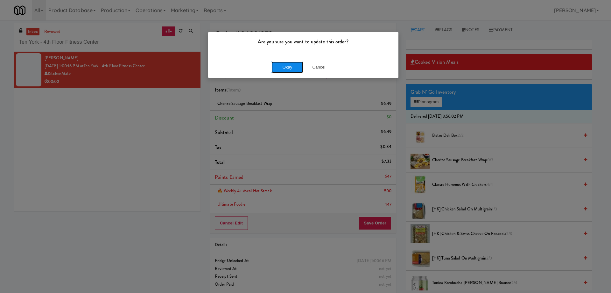
click at [286, 69] on button "Okay" at bounding box center [288, 66] width 32 height 11
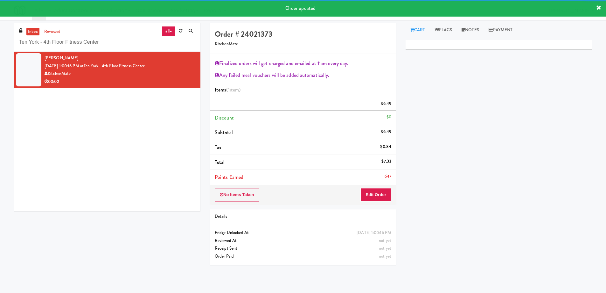
click at [153, 114] on div "[PERSON_NAME] [DATE] 1:00:16 PM at [GEOGRAPHIC_DATA] - 4th Floor Fitness Center…" at bounding box center [107, 131] width 186 height 159
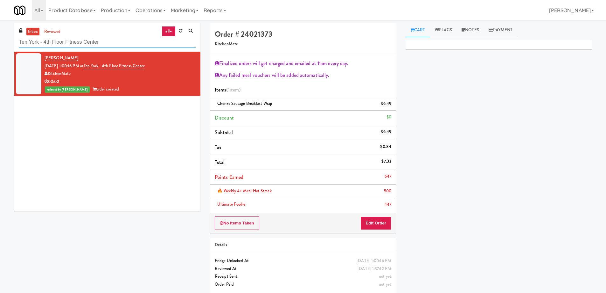
click at [108, 39] on input "Ten York - 4th Floor Fitness Center" at bounding box center [107, 42] width 177 height 12
paste input "Gallerie Apartments"
type input "Gallerie Apartments"
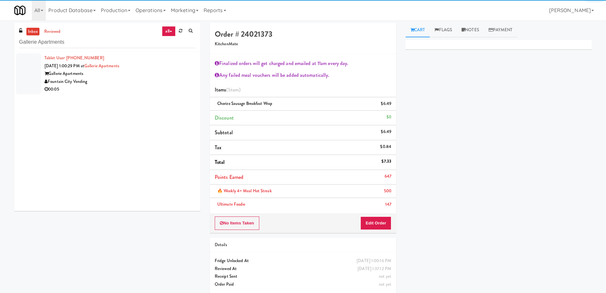
click at [162, 78] on div "Fountain City Vending" at bounding box center [120, 82] width 151 height 8
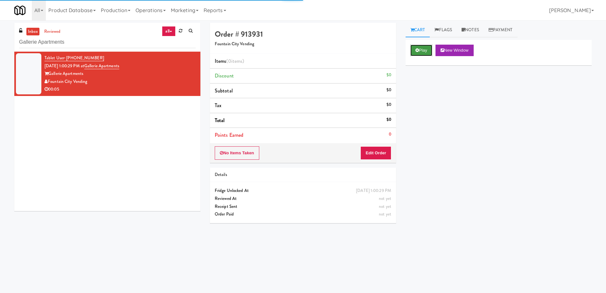
click at [428, 48] on button "Play" at bounding box center [422, 50] width 22 height 11
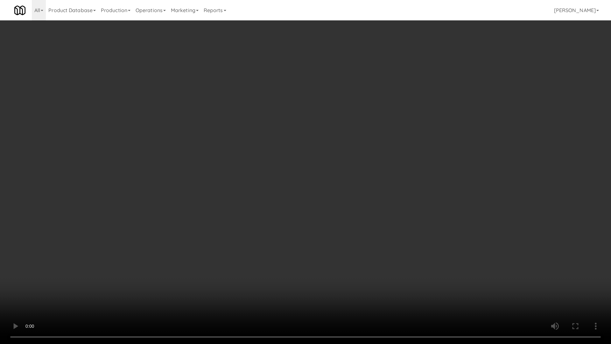
click at [347, 181] on video at bounding box center [305, 172] width 611 height 344
click at [316, 157] on video at bounding box center [305, 172] width 611 height 344
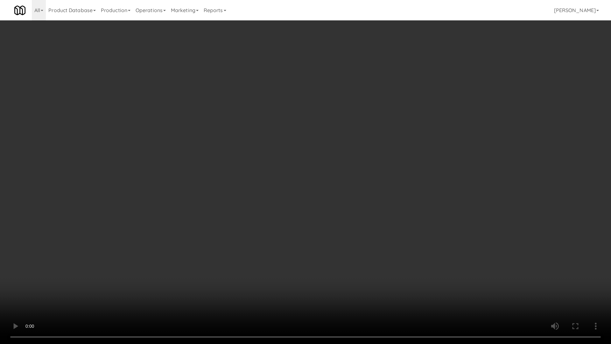
click at [316, 157] on video at bounding box center [305, 172] width 611 height 344
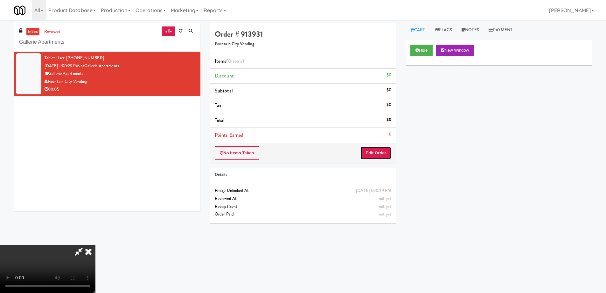
click at [376, 146] on button "Edit Order" at bounding box center [376, 152] width 31 height 13
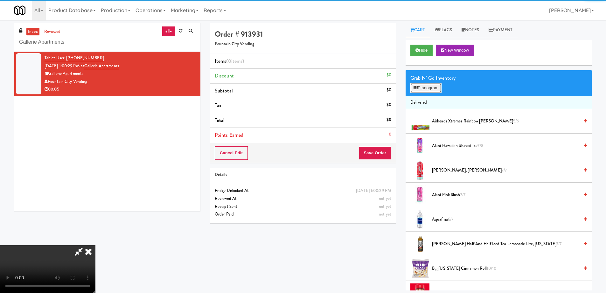
click at [426, 86] on button "Planogram" at bounding box center [426, 88] width 31 height 10
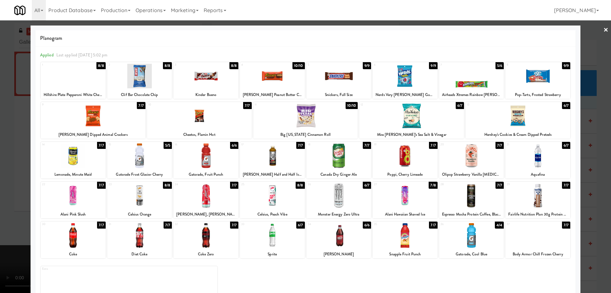
click at [293, 203] on div at bounding box center [272, 195] width 65 height 25
click at [604, 32] on link "×" at bounding box center [606, 30] width 5 height 20
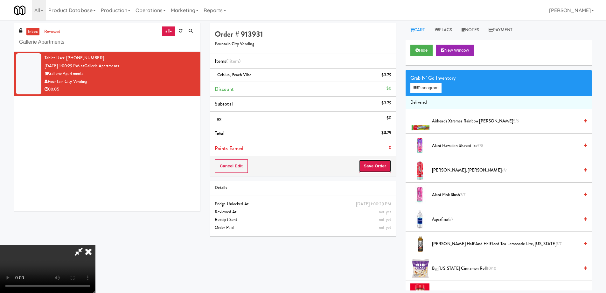
click at [377, 168] on button "Save Order" at bounding box center [375, 165] width 32 height 13
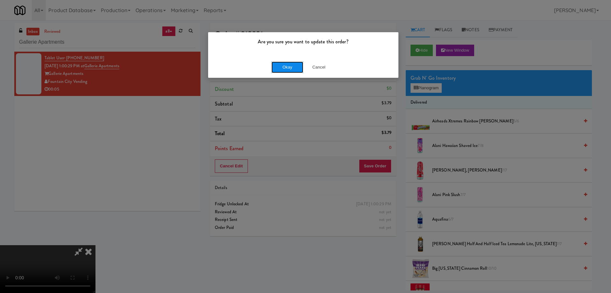
click at [285, 69] on button "Okay" at bounding box center [288, 66] width 32 height 11
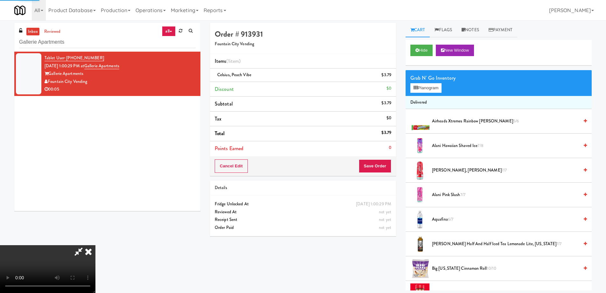
click at [95, 245] on icon at bounding box center [88, 251] width 14 height 13
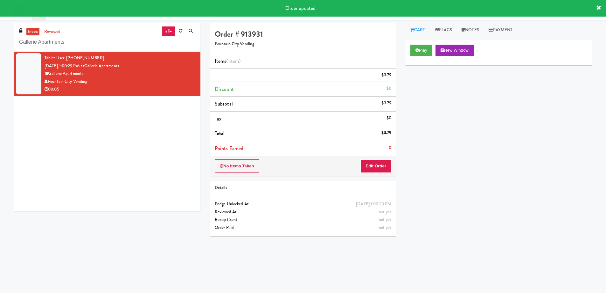
click at [155, 138] on div "Tablet User · (417) 379-2617 [DATE] 1:00:29 PM at [GEOGRAPHIC_DATA] Gallerie Ap…" at bounding box center [107, 131] width 186 height 159
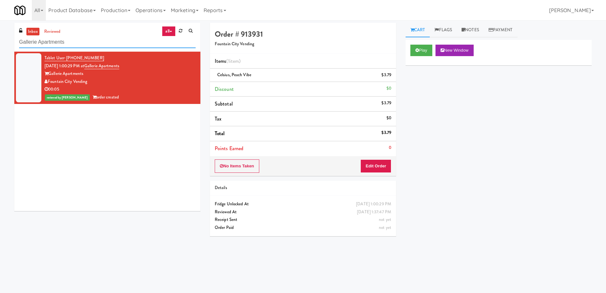
click at [105, 43] on input "Gallerie Apartments" at bounding box center [107, 42] width 177 height 12
paste input "1331 - Cooler - Left"
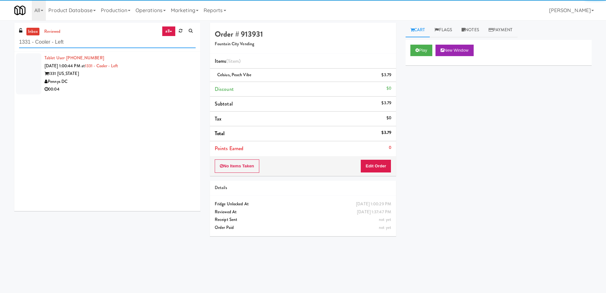
type input "1331 - Cooler - Left"
click at [158, 79] on div "Pennys DC" at bounding box center [120, 82] width 151 height 8
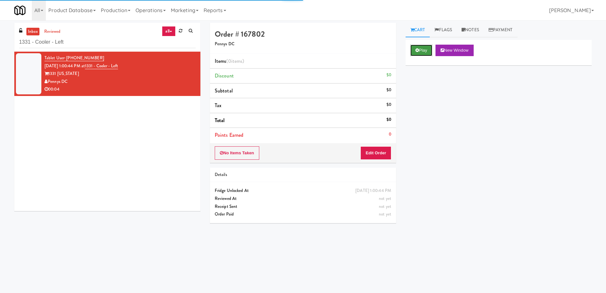
click at [416, 52] on button "Play" at bounding box center [422, 50] width 22 height 11
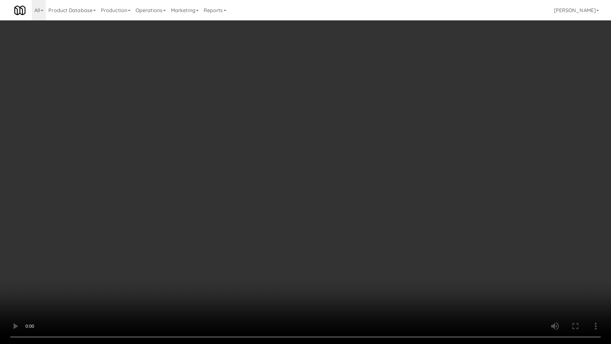
click at [287, 150] on video at bounding box center [305, 172] width 611 height 344
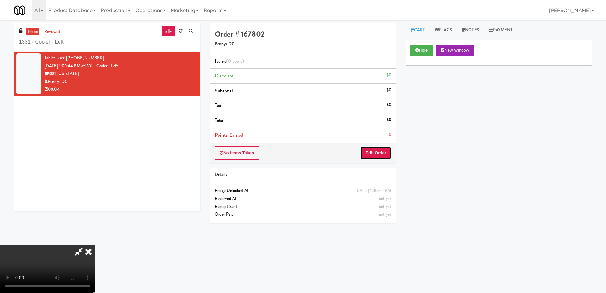
click at [383, 150] on button "Edit Order" at bounding box center [376, 152] width 31 height 13
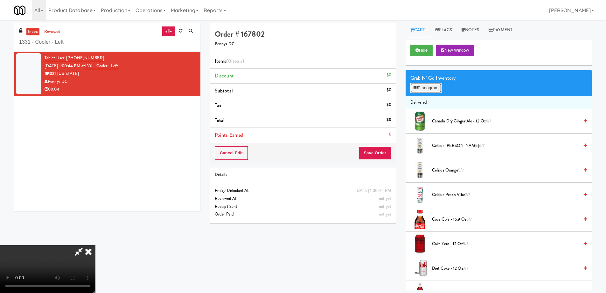
click at [429, 88] on button "Planogram" at bounding box center [426, 88] width 31 height 10
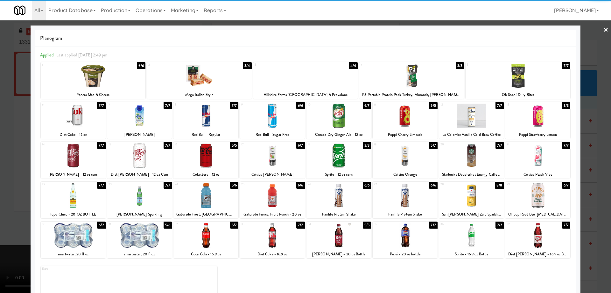
click at [551, 239] on div at bounding box center [537, 235] width 65 height 25
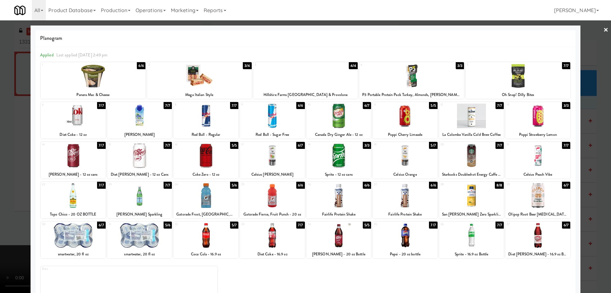
click at [604, 30] on link "×" at bounding box center [606, 30] width 5 height 20
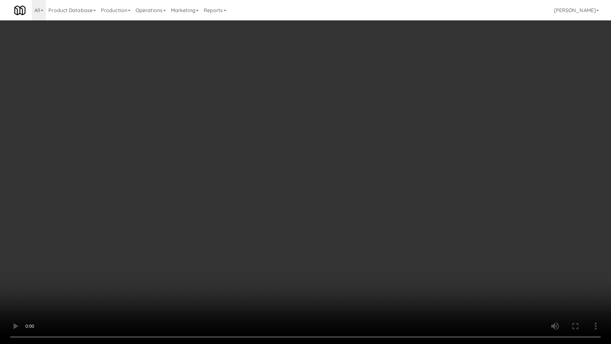
click at [363, 219] on video at bounding box center [305, 172] width 611 height 344
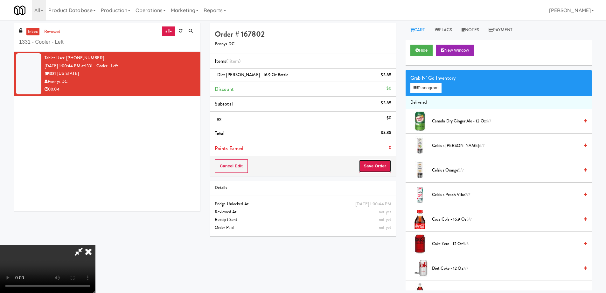
click at [386, 164] on button "Save Order" at bounding box center [375, 165] width 32 height 13
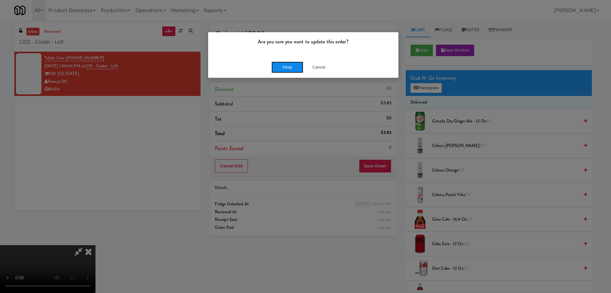
click at [290, 70] on button "Okay" at bounding box center [288, 66] width 32 height 11
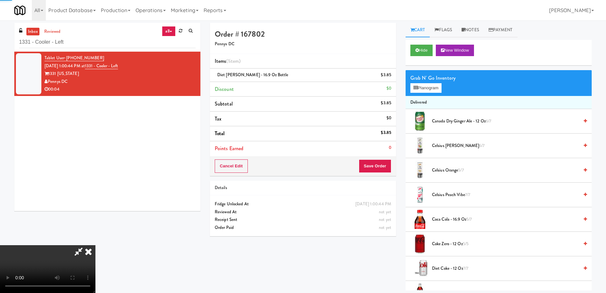
click at [95, 245] on icon at bounding box center [88, 251] width 14 height 13
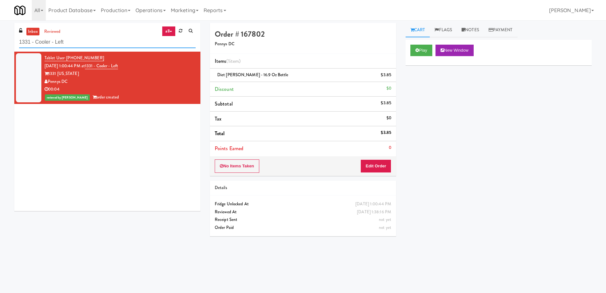
click at [131, 45] on input "1331 - Cooler - Left" at bounding box center [107, 42] width 177 height 12
paste input "Health Fitness @ T [PERSON_NAME] Price"
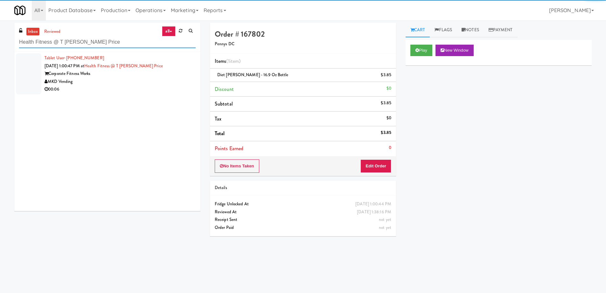
type input "Health Fitness @ T [PERSON_NAME] Price"
click at [166, 81] on div "MKD Vending" at bounding box center [120, 82] width 151 height 8
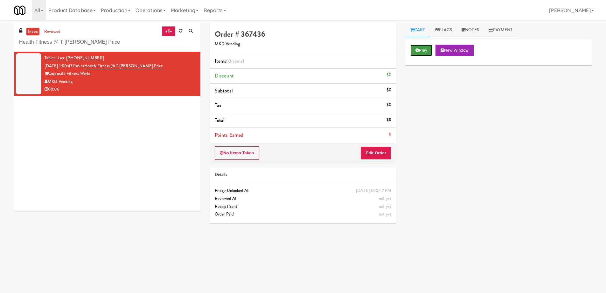
click at [424, 49] on button "Play" at bounding box center [422, 50] width 22 height 11
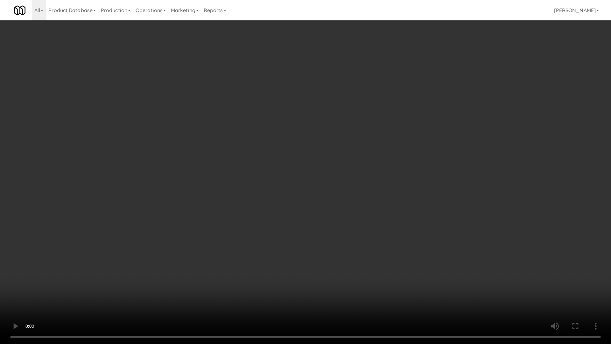
click at [336, 181] on video at bounding box center [305, 172] width 611 height 344
click at [331, 146] on video at bounding box center [305, 172] width 611 height 344
click at [332, 146] on video at bounding box center [305, 172] width 611 height 344
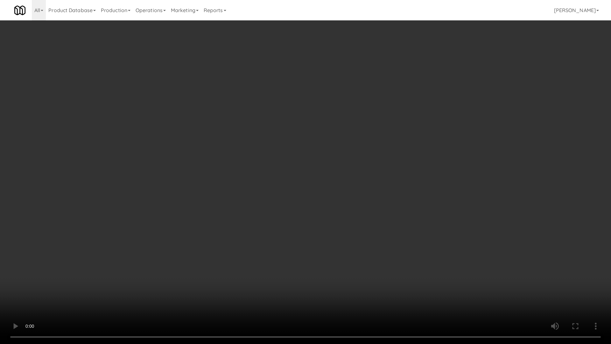
click at [342, 224] on video at bounding box center [305, 172] width 611 height 344
click at [358, 202] on video at bounding box center [305, 172] width 611 height 344
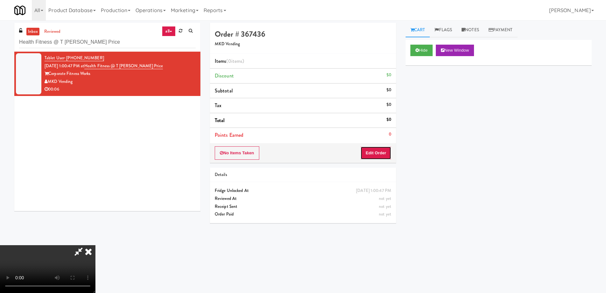
click at [378, 152] on button "Edit Order" at bounding box center [376, 152] width 31 height 13
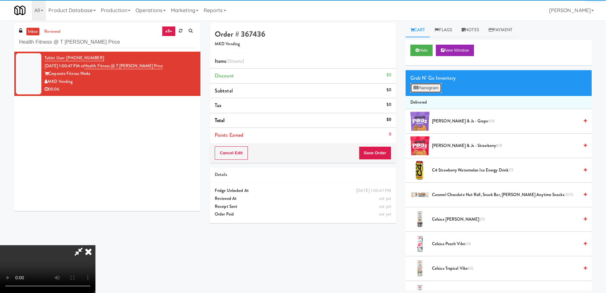
click at [415, 87] on icon at bounding box center [416, 88] width 4 height 4
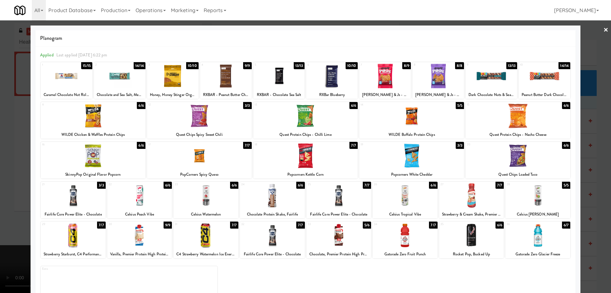
click at [234, 73] on div at bounding box center [226, 76] width 52 height 25
click at [604, 31] on link "×" at bounding box center [606, 30] width 5 height 20
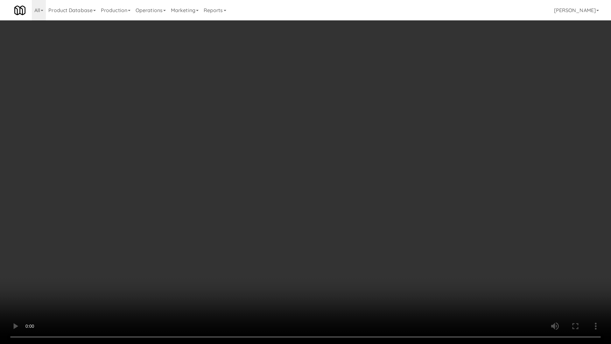
click at [336, 227] on video at bounding box center [305, 172] width 611 height 344
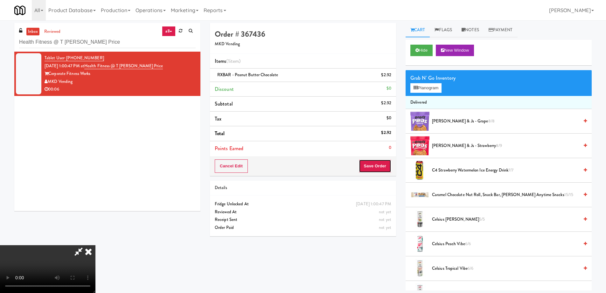
click at [373, 160] on button "Save Order" at bounding box center [375, 165] width 32 height 13
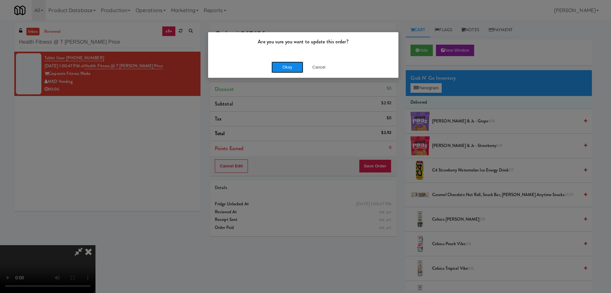
click at [291, 68] on button "Okay" at bounding box center [288, 66] width 32 height 11
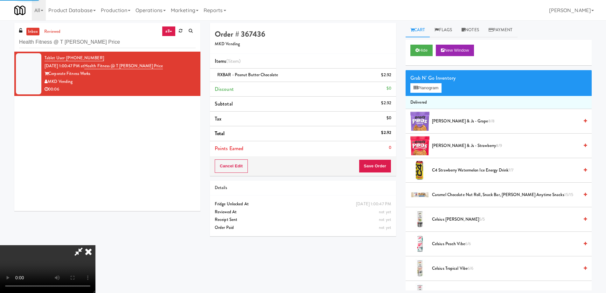
click at [95, 245] on icon at bounding box center [88, 251] width 14 height 13
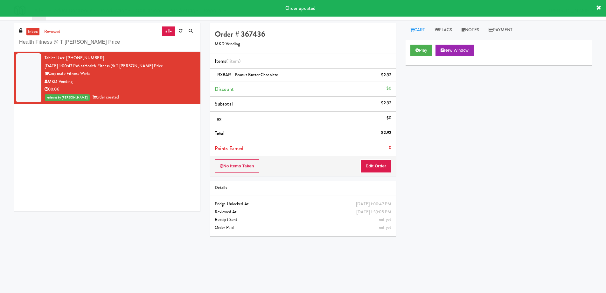
click at [312, 117] on li "Tax $0" at bounding box center [303, 118] width 186 height 15
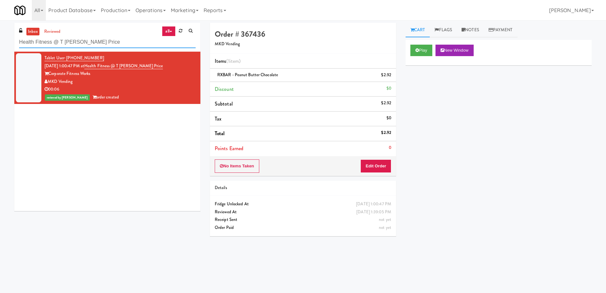
click at [102, 43] on input "Health Fitness @ T [PERSON_NAME] Price" at bounding box center [107, 42] width 177 height 12
paste input "Jefferson - Ambient - Right"
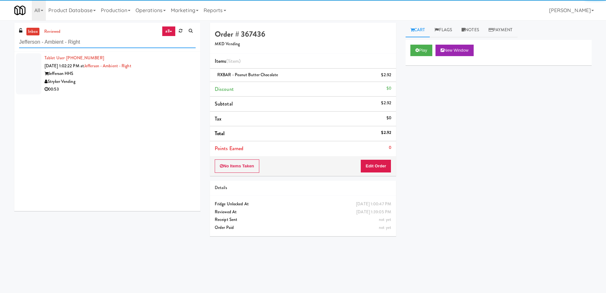
type input "Jefferson - Ambient - Right"
click at [158, 85] on div "Stryker Vending" at bounding box center [120, 82] width 151 height 8
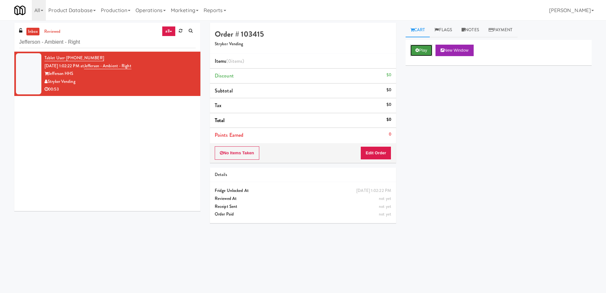
click at [422, 50] on button "Play" at bounding box center [422, 50] width 22 height 11
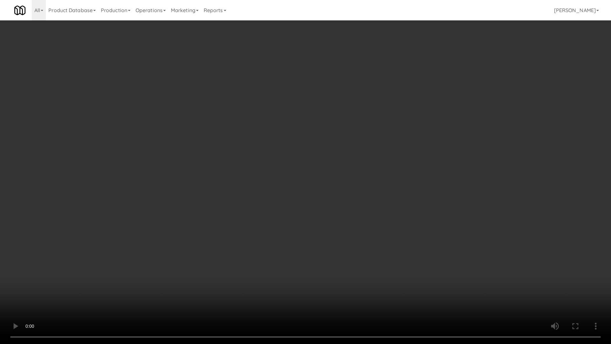
click at [284, 140] on video at bounding box center [305, 172] width 611 height 344
click at [298, 148] on video at bounding box center [305, 172] width 611 height 344
click at [323, 98] on video at bounding box center [305, 172] width 611 height 344
click at [371, 141] on video at bounding box center [305, 172] width 611 height 344
click at [377, 126] on video at bounding box center [305, 172] width 611 height 344
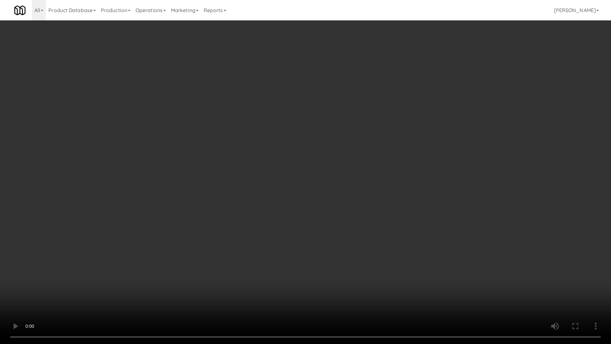
click at [377, 126] on video at bounding box center [305, 172] width 611 height 344
click at [391, 175] on video at bounding box center [305, 172] width 611 height 344
click at [404, 174] on video at bounding box center [305, 172] width 611 height 344
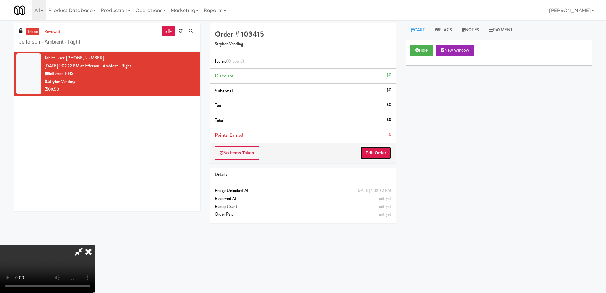
click at [381, 151] on button "Edit Order" at bounding box center [376, 152] width 31 height 13
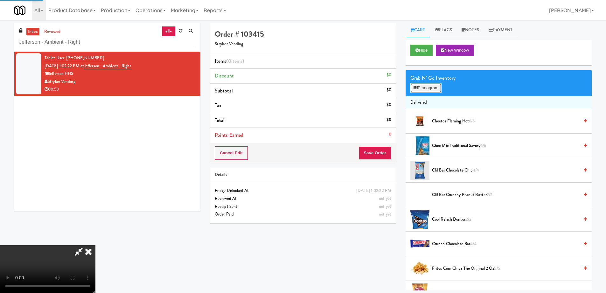
click at [420, 92] on button "Planogram" at bounding box center [426, 88] width 31 height 10
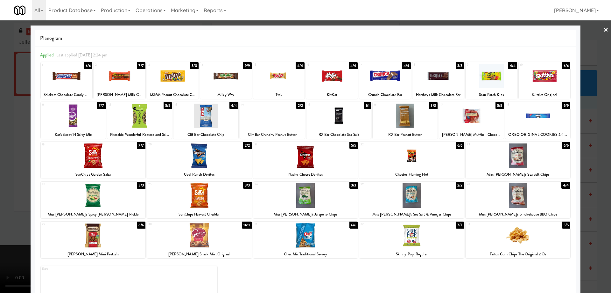
click at [290, 114] on div at bounding box center [272, 115] width 65 height 25
click at [323, 239] on div at bounding box center [305, 235] width 105 height 25
click at [604, 32] on link "×" at bounding box center [606, 30] width 5 height 20
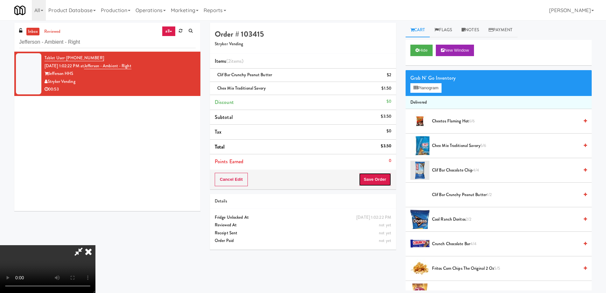
click at [382, 180] on button "Save Order" at bounding box center [375, 179] width 32 height 13
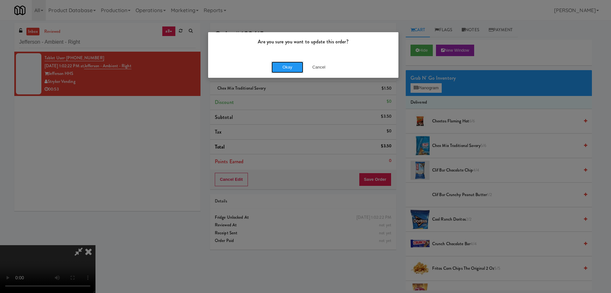
drag, startPoint x: 291, startPoint y: 65, endPoint x: 286, endPoint y: 100, distance: 35.3
click at [291, 65] on button "Okay" at bounding box center [288, 66] width 32 height 11
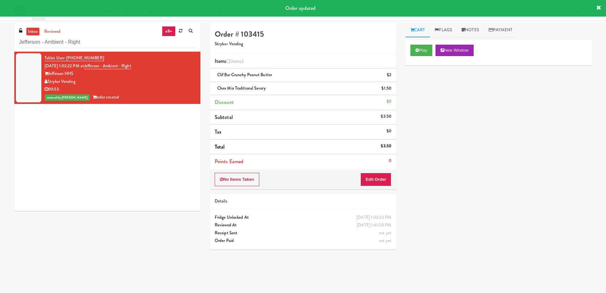
click at [120, 175] on div "Tablet User · (414) 940-2076 [DATE] 1:02:22 PM at Jefferson - Ambient - Right J…" at bounding box center [107, 131] width 186 height 159
click at [420, 49] on button "Play" at bounding box center [422, 50] width 22 height 11
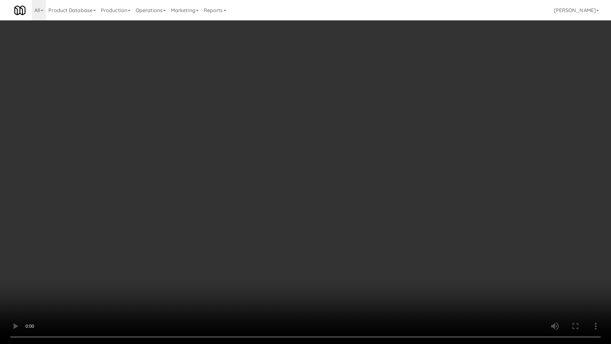
click at [360, 211] on video at bounding box center [305, 172] width 611 height 344
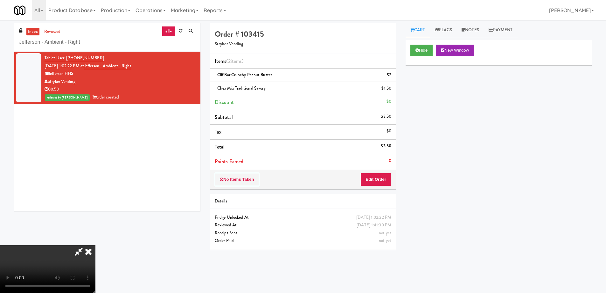
click at [95, 245] on icon at bounding box center [88, 251] width 14 height 13
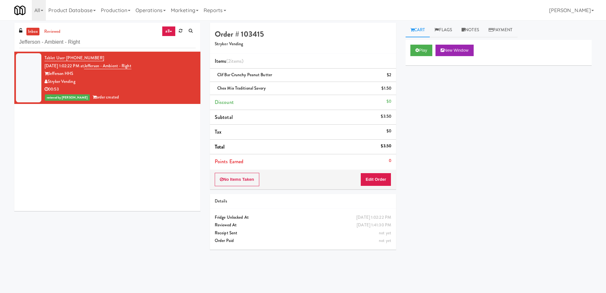
click at [513, 163] on div "Play New Window Primary Flag Clear Flag if unable to determine what was taken o…" at bounding box center [499, 159] width 186 height 239
click at [122, 42] on input "Jefferson - Ambient - Right" at bounding box center [107, 42] width 177 height 12
paste input "Paradox - Cooler"
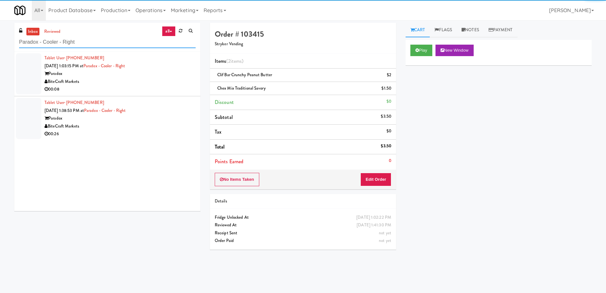
type input "Paradox - Cooler - Right"
click at [149, 83] on div "BiteCraft Markets" at bounding box center [120, 82] width 151 height 8
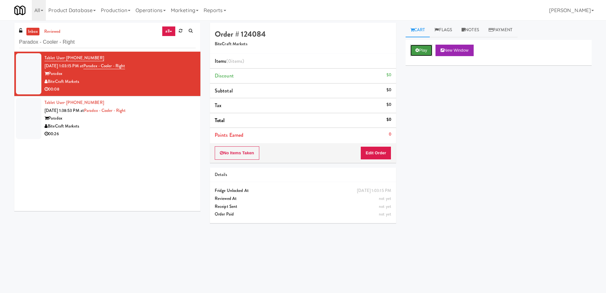
click at [422, 48] on button "Play" at bounding box center [422, 50] width 22 height 11
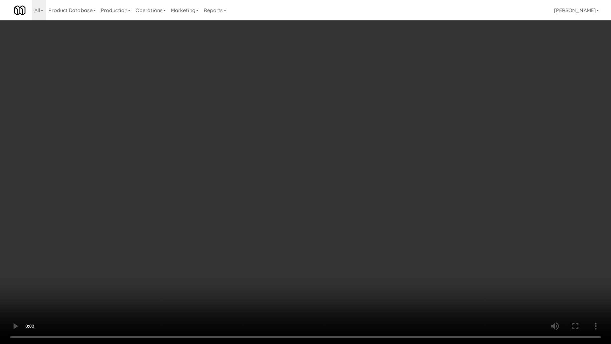
click at [294, 131] on video at bounding box center [305, 172] width 611 height 344
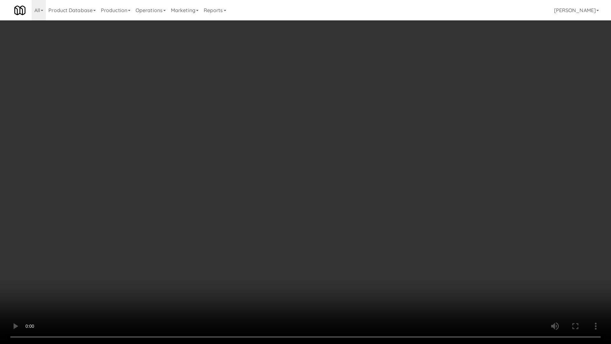
click at [322, 239] on video at bounding box center [305, 172] width 611 height 344
click at [339, 230] on video at bounding box center [305, 172] width 611 height 344
click at [276, 175] on video at bounding box center [305, 172] width 611 height 344
click at [278, 130] on video at bounding box center [305, 172] width 611 height 344
click at [283, 127] on video at bounding box center [305, 172] width 611 height 344
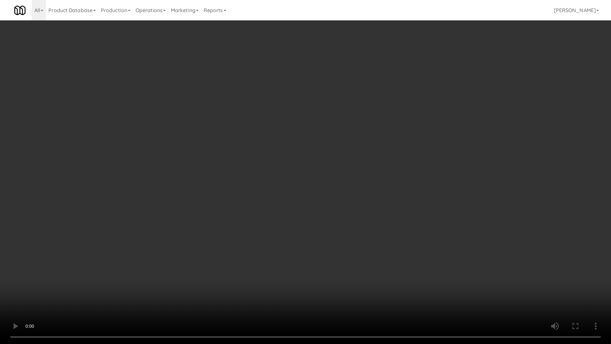
click at [283, 127] on video at bounding box center [305, 172] width 611 height 344
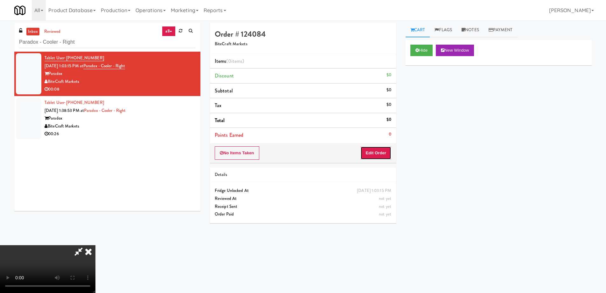
click at [379, 153] on button "Edit Order" at bounding box center [376, 152] width 31 height 13
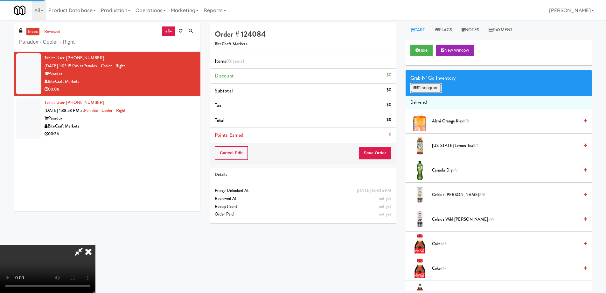
click at [429, 90] on button "Planogram" at bounding box center [426, 88] width 31 height 10
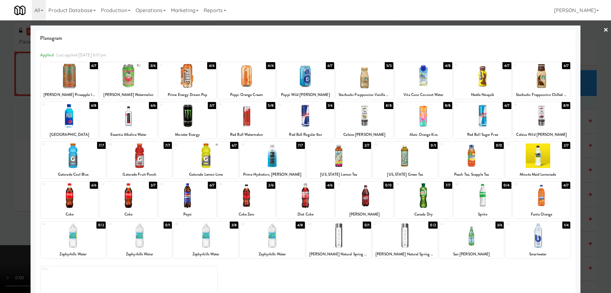
click at [284, 158] on div at bounding box center [272, 155] width 65 height 25
click at [604, 31] on link "×" at bounding box center [606, 30] width 5 height 20
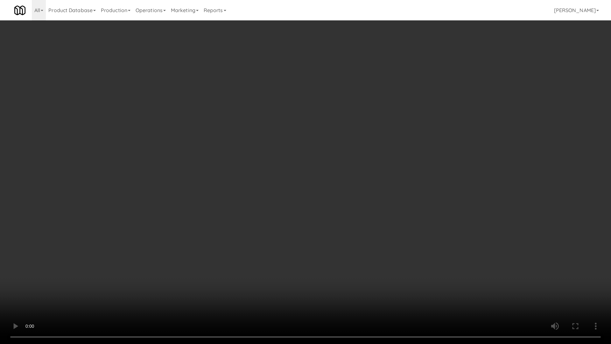
click at [286, 170] on video at bounding box center [305, 172] width 611 height 344
click at [380, 190] on video at bounding box center [305, 172] width 611 height 344
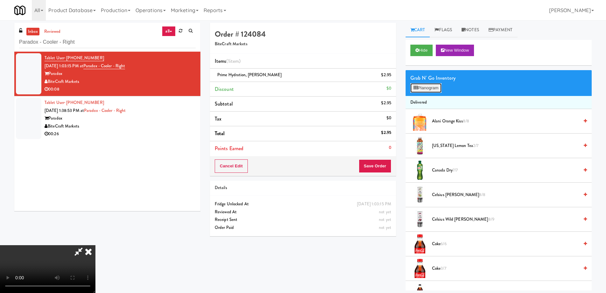
click at [422, 89] on button "Planogram" at bounding box center [426, 88] width 31 height 10
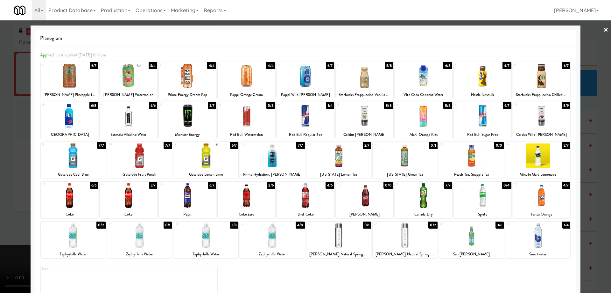
click at [604, 32] on link "×" at bounding box center [606, 30] width 5 height 20
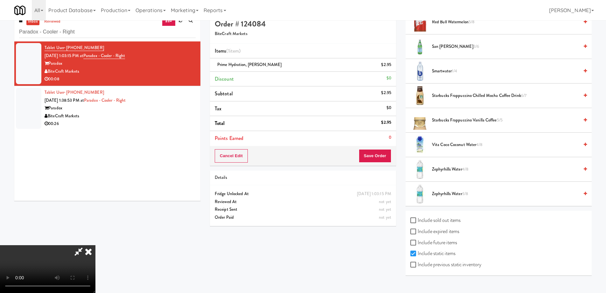
scroll to position [20, 0]
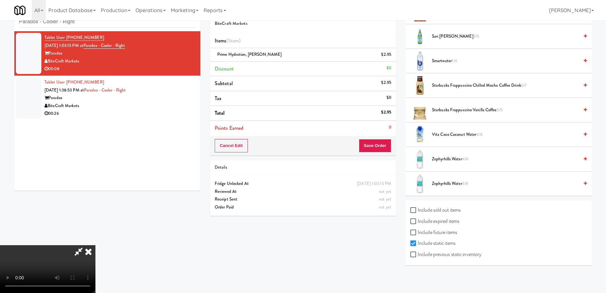
click at [448, 221] on label "Include expired items" at bounding box center [435, 221] width 49 height 10
click at [418, 221] on input "Include expired items" at bounding box center [414, 221] width 7 height 5
checkbox input "true"
click at [451, 255] on label "Include previous static inventory" at bounding box center [446, 254] width 71 height 10
click at [418, 255] on input "Include previous static inventory" at bounding box center [414, 254] width 7 height 5
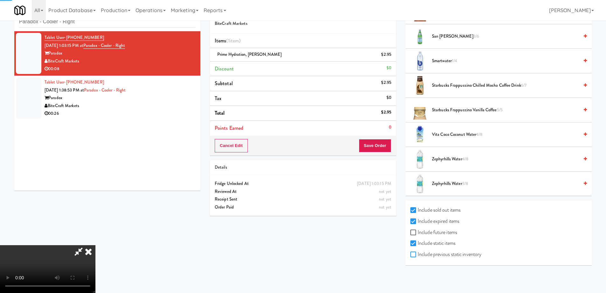
checkbox input "true"
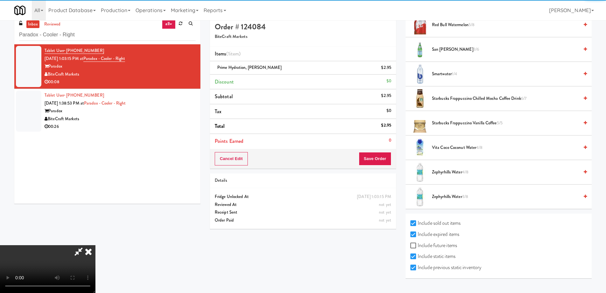
scroll to position [0, 0]
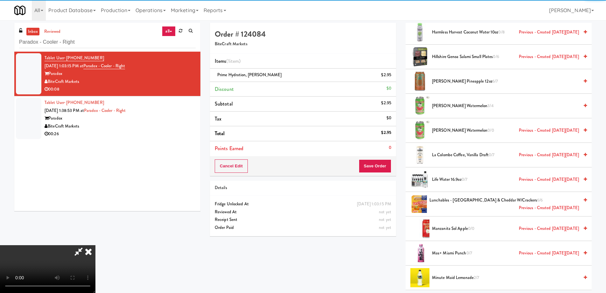
click at [95, 245] on icon at bounding box center [88, 251] width 14 height 13
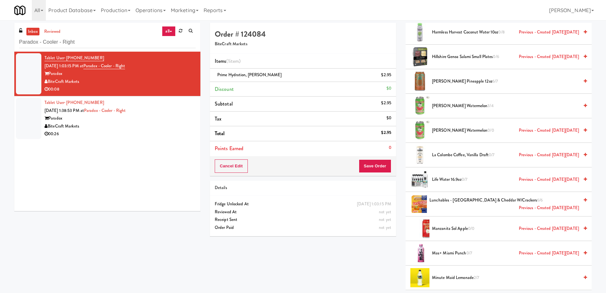
scroll to position [1117, 0]
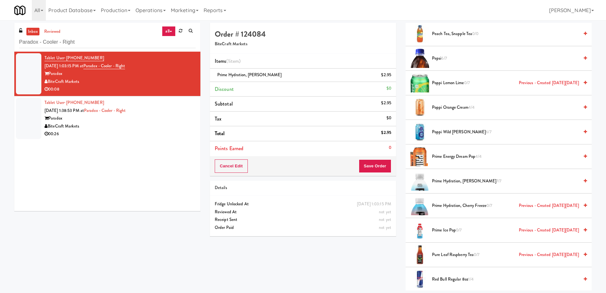
click at [470, 205] on span "Prime Hydration, Cherry Freeze 0/7 Previous - Created [DATE][DATE]" at bounding box center [505, 205] width 147 height 8
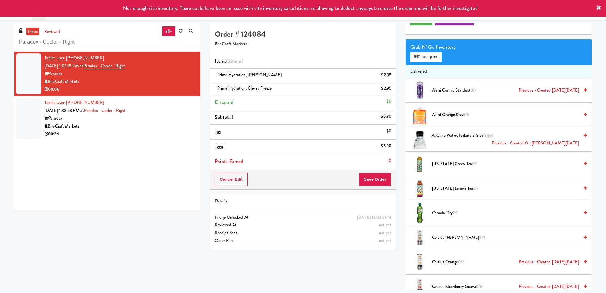
scroll to position [0, 0]
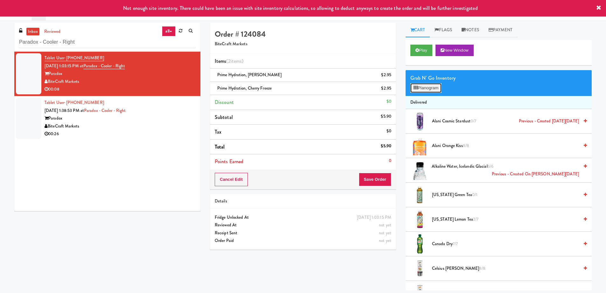
click at [427, 88] on button "Planogram" at bounding box center [426, 88] width 31 height 10
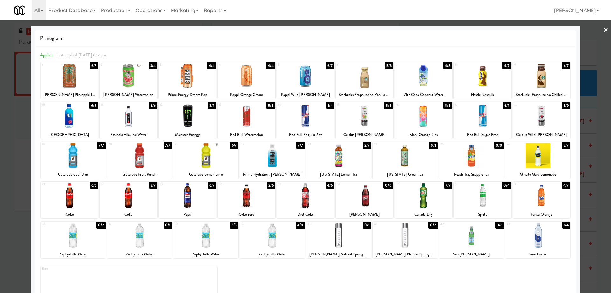
click at [599, 26] on div "× Planogram Applied Last applied [DATE] 6:17 pm 1 6/7 [PERSON_NAME] Pineapple 1…" at bounding box center [305, 146] width 611 height 293
click at [604, 31] on link "×" at bounding box center [606, 30] width 5 height 20
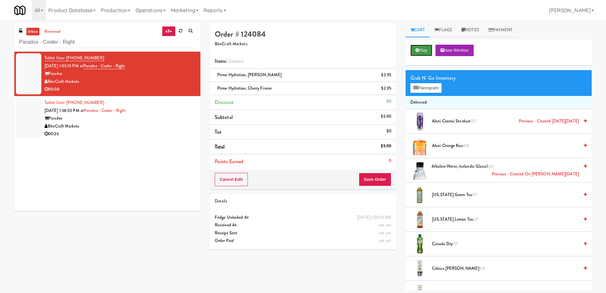
drag, startPoint x: 420, startPoint y: 49, endPoint x: 417, endPoint y: 53, distance: 5.0
click at [420, 49] on button "Play" at bounding box center [422, 50] width 22 height 11
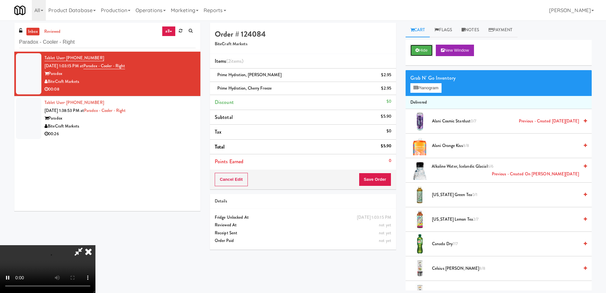
scroll to position [107, 0]
click at [95, 245] on video at bounding box center [47, 269] width 95 height 48
click at [95, 245] on icon at bounding box center [88, 251] width 14 height 13
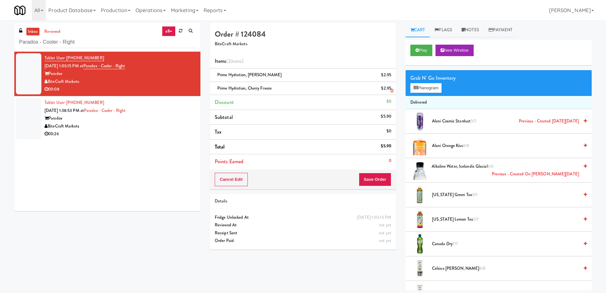
click at [248, 87] on span "Prime Hydration, Cherry Freeze" at bounding box center [244, 88] width 54 height 6
copy span "Prime Hydration, Cherry Freeze"
click at [263, 72] on span "Prime Hydration, [PERSON_NAME]" at bounding box center [249, 75] width 64 height 6
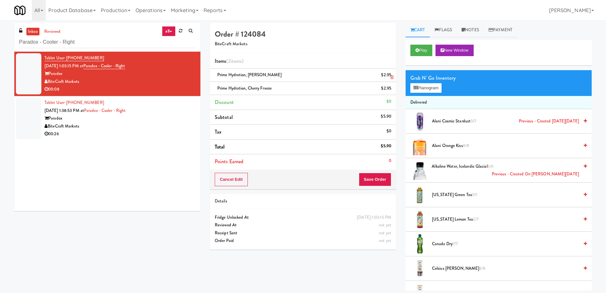
click at [390, 75] on link at bounding box center [391, 78] width 6 height 8
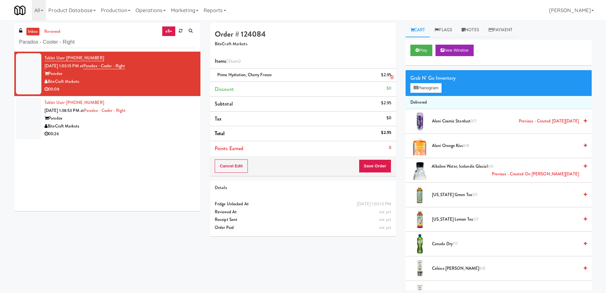
click at [260, 75] on span "Prime Hydration, Cherry Freeze" at bounding box center [244, 75] width 54 height 6
copy span "Prime Hydration, Cherry Freeze"
click at [428, 49] on button "Play" at bounding box center [422, 50] width 22 height 11
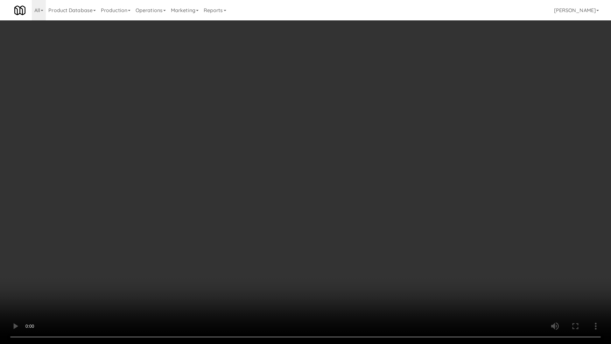
click at [432, 209] on video at bounding box center [305, 172] width 611 height 344
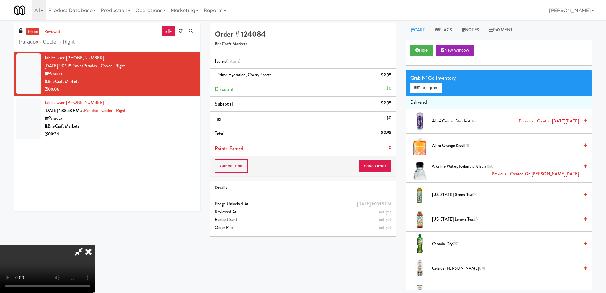
click at [95, 245] on icon at bounding box center [88, 251] width 14 height 13
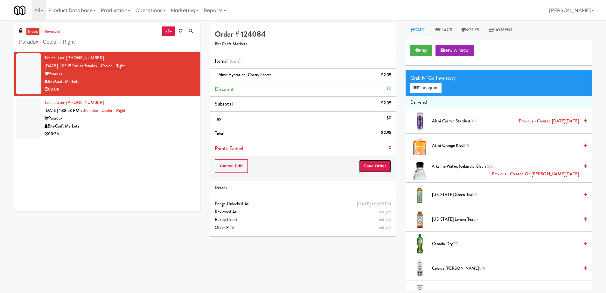
click at [376, 170] on button "Save Order" at bounding box center [375, 165] width 32 height 13
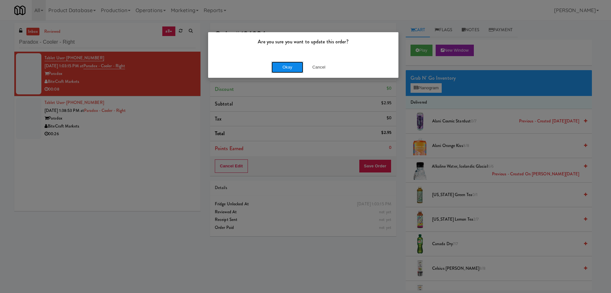
click at [289, 65] on button "Okay" at bounding box center [288, 66] width 32 height 11
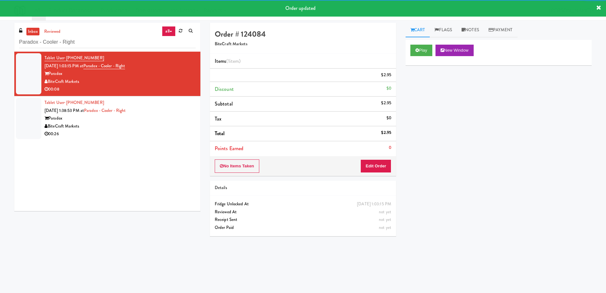
click at [309, 101] on li "Subtotal $2.95" at bounding box center [303, 103] width 186 height 15
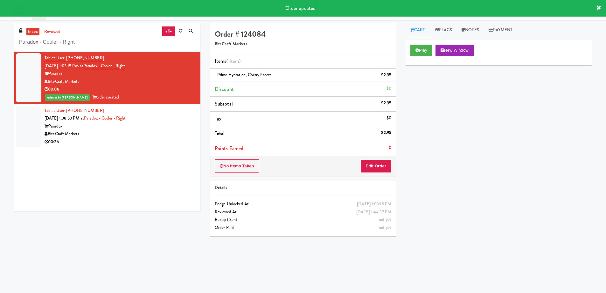
click at [166, 125] on div "Paradox" at bounding box center [120, 126] width 151 height 8
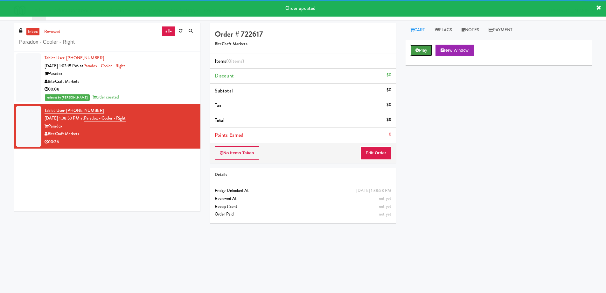
click at [417, 49] on icon at bounding box center [418, 50] width 4 height 4
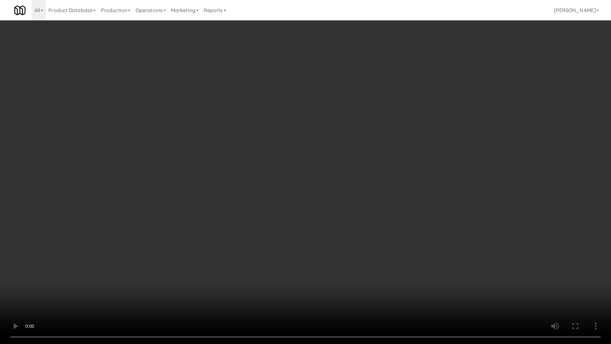
click at [322, 159] on video at bounding box center [305, 172] width 611 height 344
click at [347, 161] on video at bounding box center [305, 172] width 611 height 344
click at [338, 159] on video at bounding box center [305, 172] width 611 height 344
click at [370, 127] on video at bounding box center [305, 172] width 611 height 344
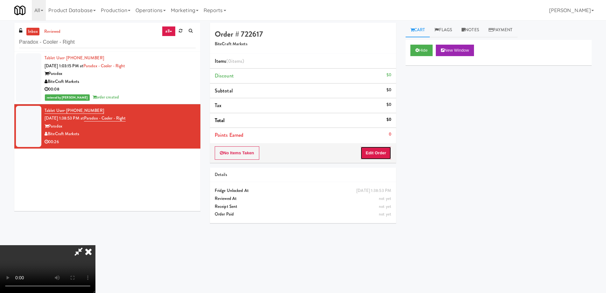
click at [380, 147] on button "Edit Order" at bounding box center [376, 152] width 31 height 13
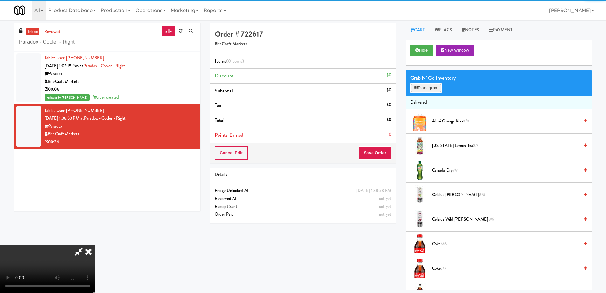
click at [431, 85] on button "Planogram" at bounding box center [426, 88] width 31 height 10
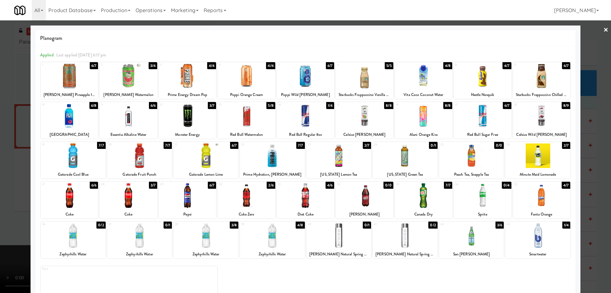
click at [501, 73] on div at bounding box center [482, 76] width 57 height 25
click at [604, 30] on link "×" at bounding box center [606, 30] width 5 height 20
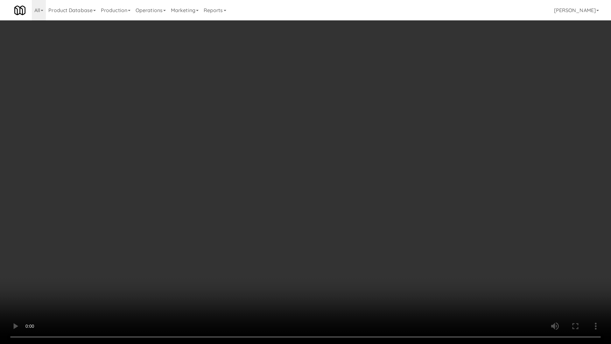
click at [318, 163] on video at bounding box center [305, 172] width 611 height 344
click at [322, 152] on video at bounding box center [305, 172] width 611 height 344
click at [389, 169] on video at bounding box center [305, 172] width 611 height 344
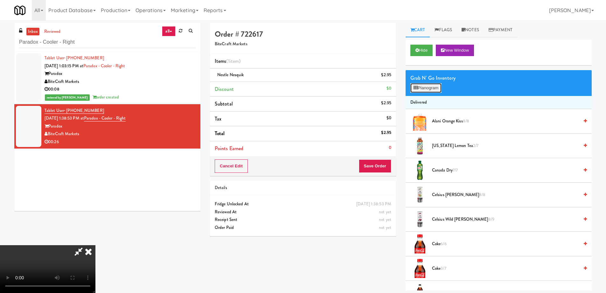
click at [424, 84] on button "Planogram" at bounding box center [426, 88] width 31 height 10
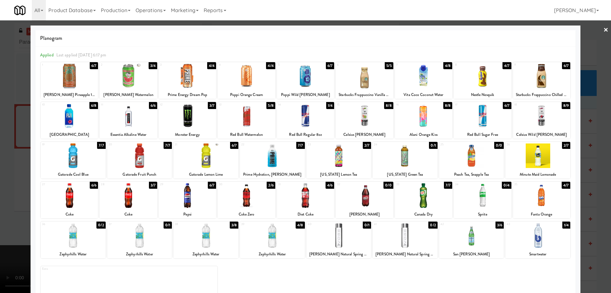
click at [492, 237] on div at bounding box center [471, 235] width 65 height 25
click at [604, 33] on link "×" at bounding box center [606, 30] width 5 height 20
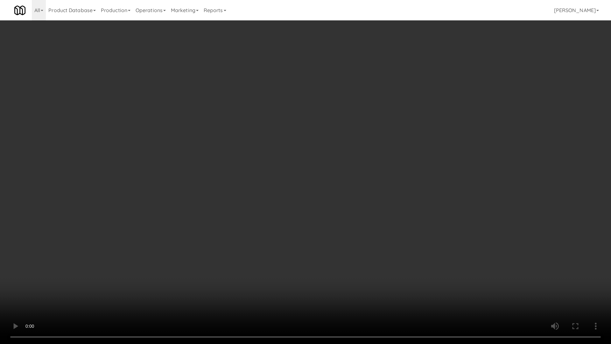
click at [364, 193] on video at bounding box center [305, 172] width 611 height 344
click at [291, 167] on video at bounding box center [305, 172] width 611 height 344
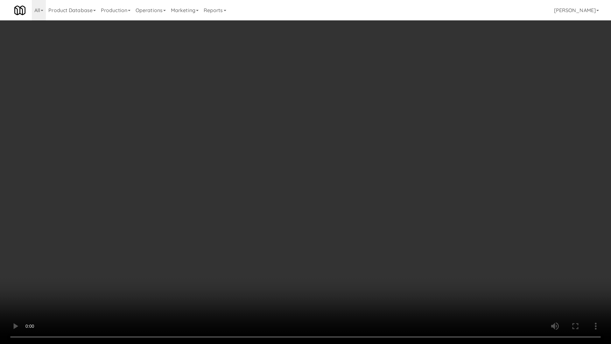
click at [291, 167] on video at bounding box center [305, 172] width 611 height 344
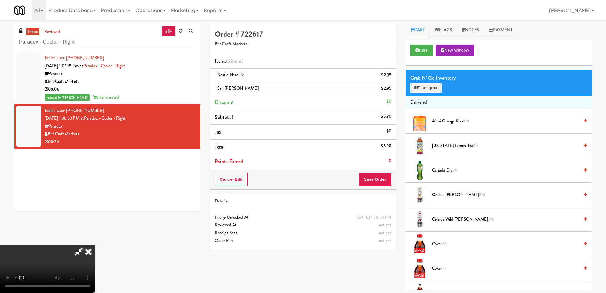
click at [420, 89] on button "Planogram" at bounding box center [426, 88] width 31 height 10
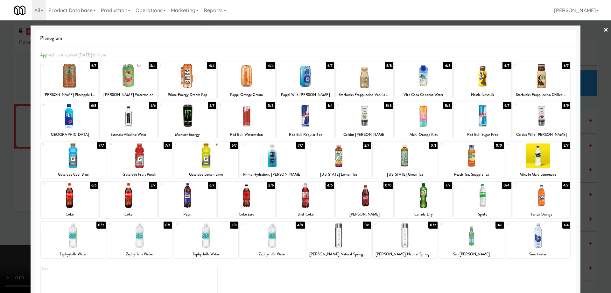
click at [546, 155] on div at bounding box center [537, 155] width 65 height 25
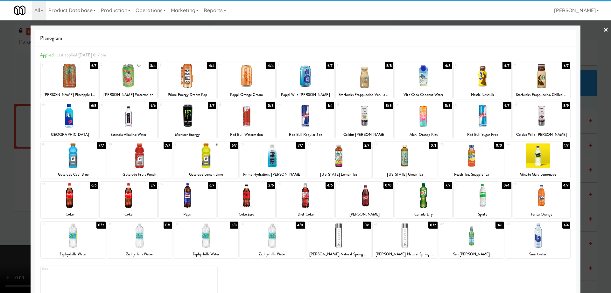
click at [604, 27] on link "×" at bounding box center [606, 30] width 5 height 20
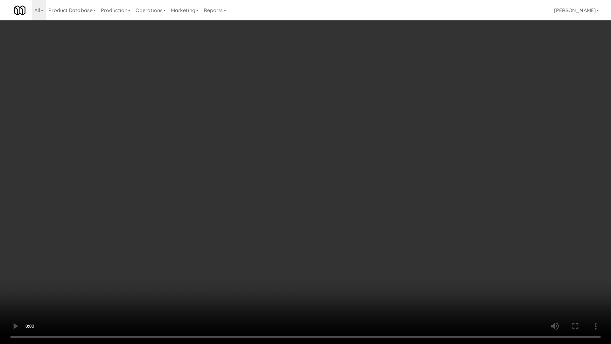
click at [324, 132] on video at bounding box center [305, 172] width 611 height 344
click at [311, 169] on video at bounding box center [305, 172] width 611 height 344
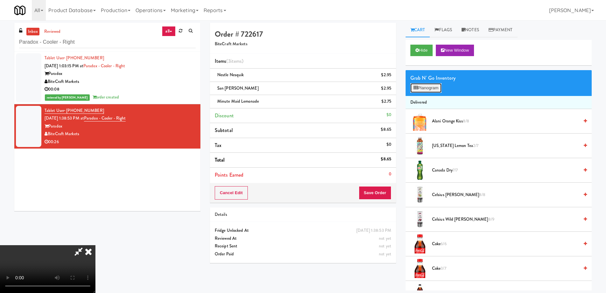
click at [425, 89] on button "Planogram" at bounding box center [426, 88] width 31 height 10
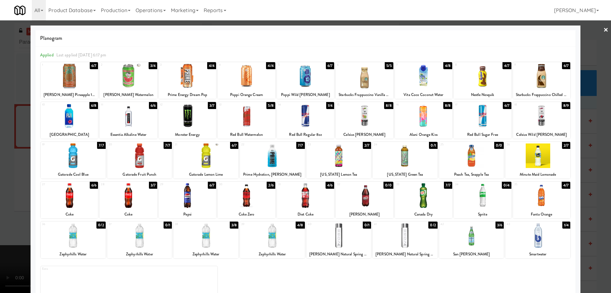
click at [187, 195] on div at bounding box center [187, 195] width 57 height 25
click at [604, 31] on link "×" at bounding box center [606, 30] width 5 height 20
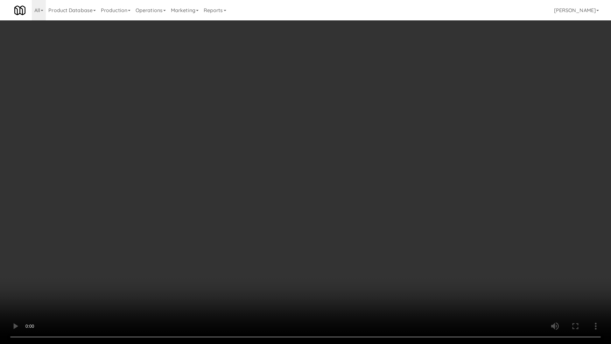
click at [310, 173] on video at bounding box center [305, 172] width 611 height 344
click at [300, 165] on video at bounding box center [305, 172] width 611 height 344
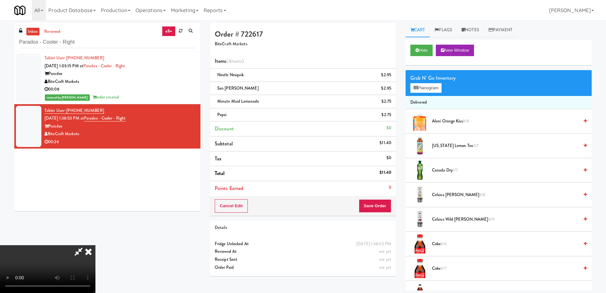
click at [95, 245] on icon at bounding box center [88, 251] width 14 height 13
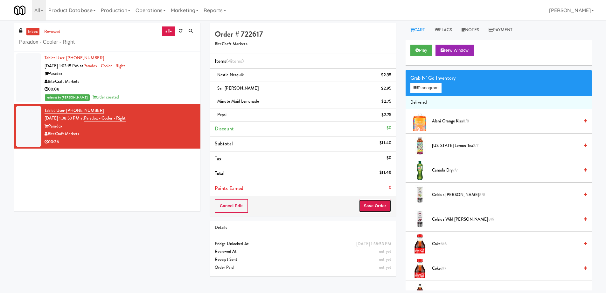
click at [384, 209] on button "Save Order" at bounding box center [375, 205] width 32 height 13
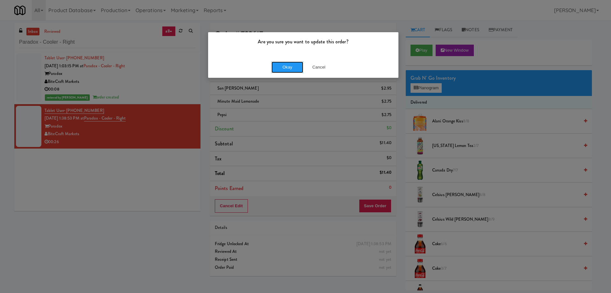
click at [285, 63] on button "Okay" at bounding box center [288, 66] width 32 height 11
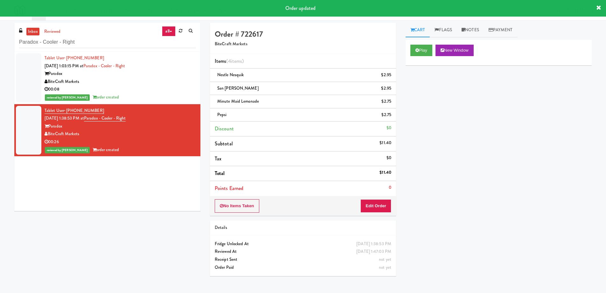
click at [121, 189] on div "Tablet User · (757) 729-2800 [DATE] 1:03:15 PM at Paradox - Cooler - Right Para…" at bounding box center [107, 131] width 186 height 159
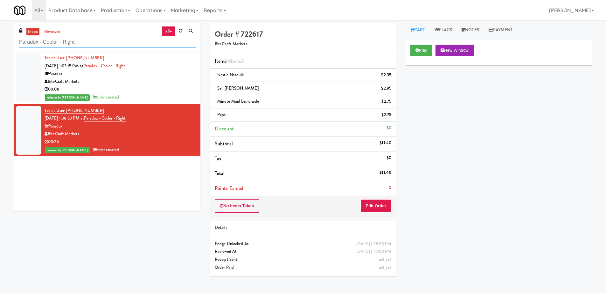
click at [145, 44] on input "Paradox - Cooler - Right" at bounding box center [107, 42] width 177 height 12
paste input "Fine - Employee Lounge-Cooler-"
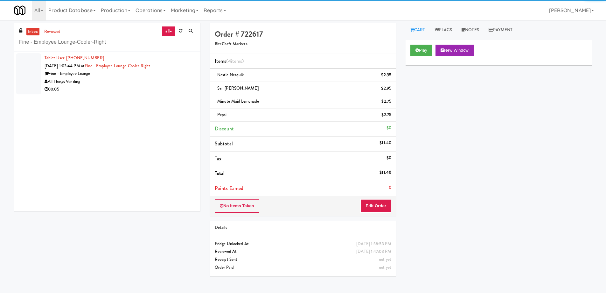
click at [161, 87] on div "00:05" at bounding box center [120, 89] width 151 height 8
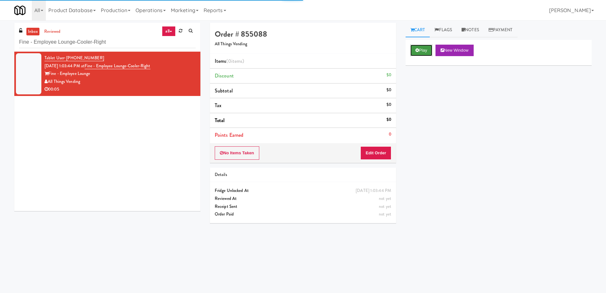
click at [420, 50] on button "Play" at bounding box center [422, 50] width 22 height 11
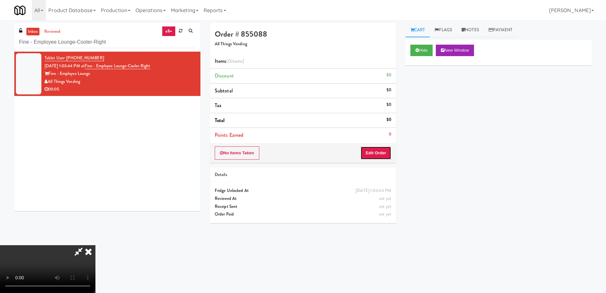
click at [378, 153] on button "Edit Order" at bounding box center [376, 152] width 31 height 13
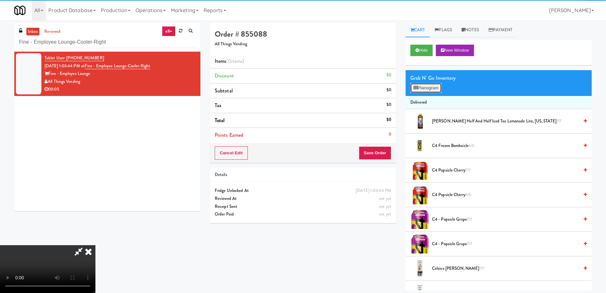
click at [425, 85] on button "Planogram" at bounding box center [426, 88] width 31 height 10
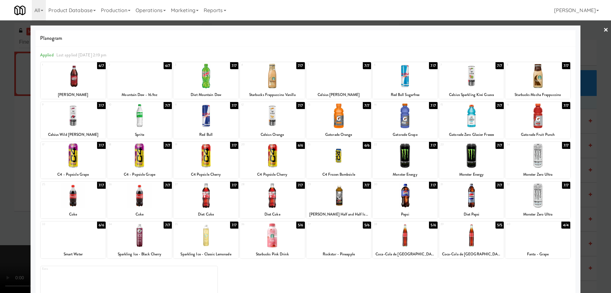
click at [221, 197] on div at bounding box center [205, 195] width 65 height 25
click at [604, 30] on link "×" at bounding box center [606, 30] width 5 height 20
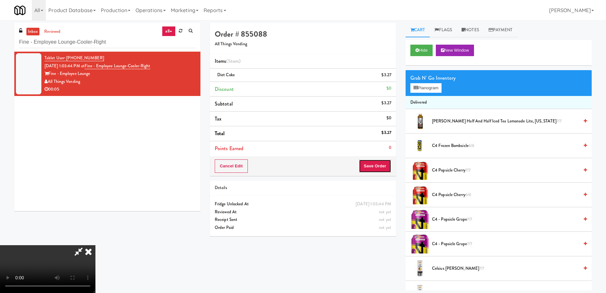
click at [381, 162] on button "Save Order" at bounding box center [375, 165] width 32 height 13
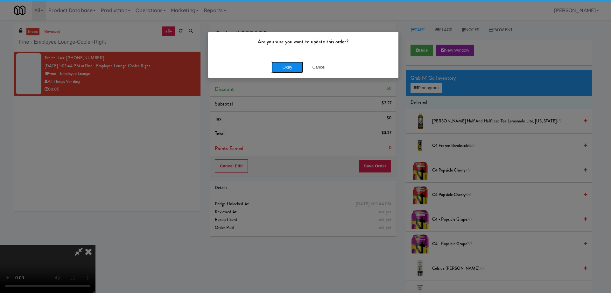
click at [280, 66] on button "Okay" at bounding box center [288, 66] width 32 height 11
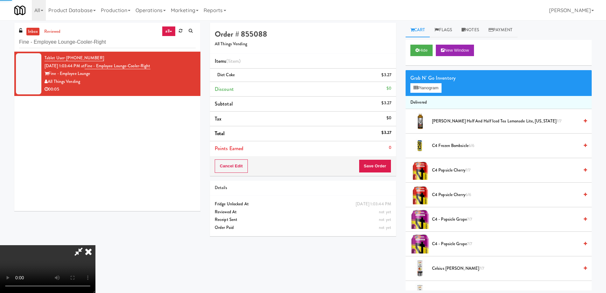
click at [95, 245] on icon at bounding box center [88, 251] width 14 height 13
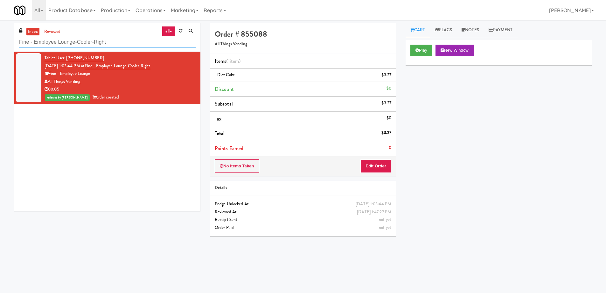
click at [113, 37] on input "Fine - Employee Lounge-Cooler-Right" at bounding box center [107, 42] width 177 height 12
paste input "Stonebriar #2 Cooler"
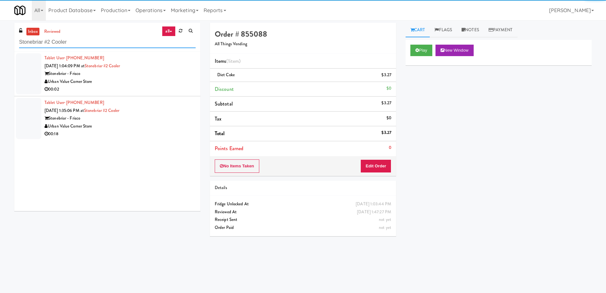
type input "Stonebriar #2 Cooler"
click at [158, 83] on div "Urban Value Corner Store" at bounding box center [120, 82] width 151 height 8
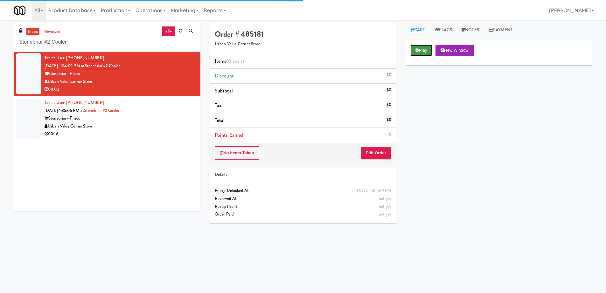
click at [414, 53] on button "Play" at bounding box center [422, 50] width 22 height 11
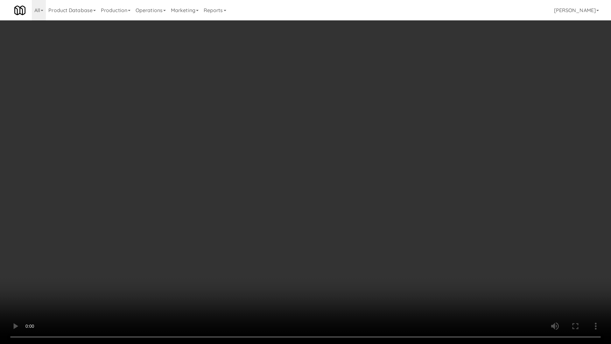
click at [322, 207] on video at bounding box center [305, 172] width 611 height 344
click at [308, 196] on video at bounding box center [305, 172] width 611 height 344
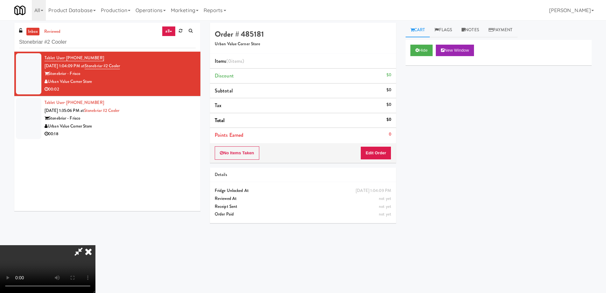
click at [95, 245] on icon at bounding box center [88, 251] width 14 height 13
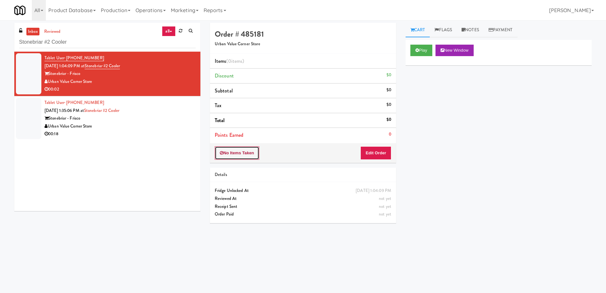
click at [243, 155] on button "No Items Taken" at bounding box center [237, 152] width 45 height 13
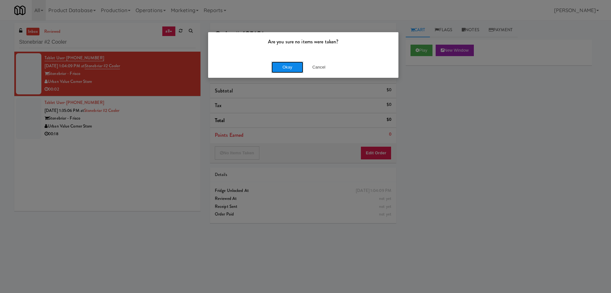
click at [285, 67] on button "Okay" at bounding box center [288, 66] width 32 height 11
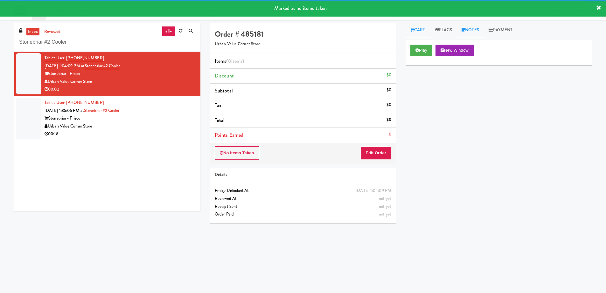
click at [476, 30] on link "Notes" at bounding box center [470, 30] width 27 height 14
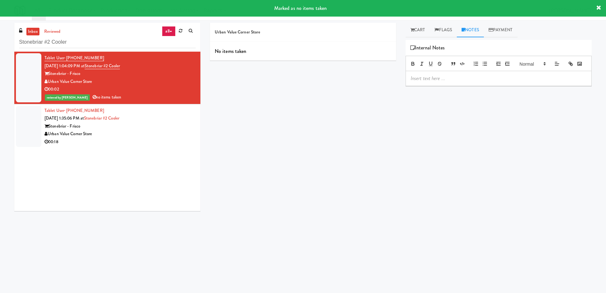
click at [462, 82] on p at bounding box center [499, 78] width 176 height 7
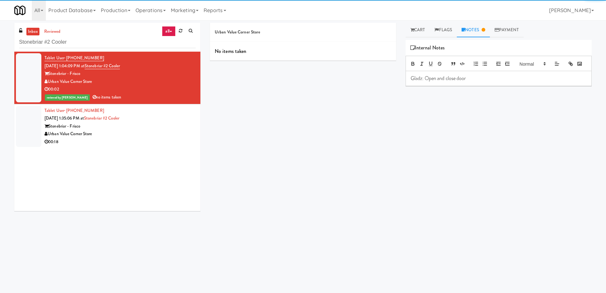
click at [408, 171] on div "Play New Window Primary Flag Clear Flag if unable to determine what was taken o…" at bounding box center [499, 159] width 186 height 239
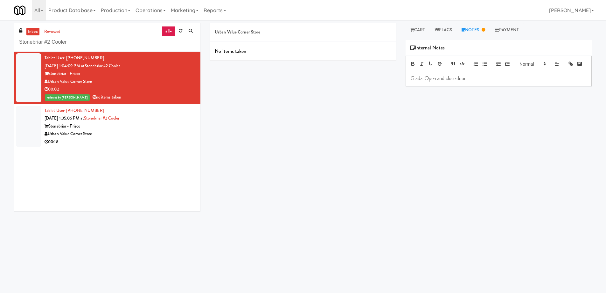
click at [164, 127] on div "Stonebriar - Frisco" at bounding box center [120, 126] width 151 height 8
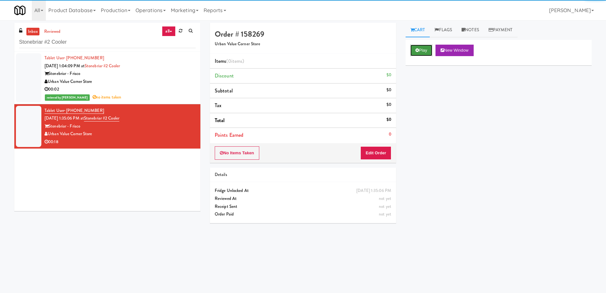
click at [421, 49] on button "Play" at bounding box center [422, 50] width 22 height 11
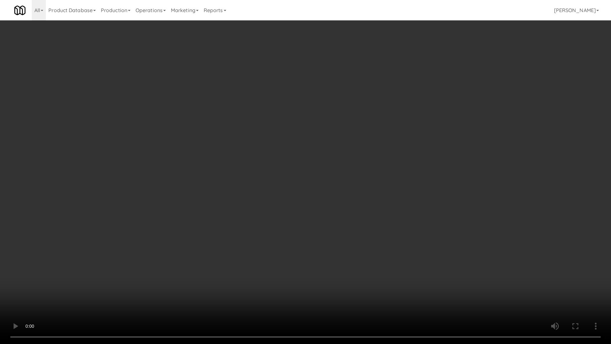
drag, startPoint x: 321, startPoint y: 205, endPoint x: 327, endPoint y: 204, distance: 6.1
click at [321, 205] on video at bounding box center [305, 172] width 611 height 344
click at [279, 175] on video at bounding box center [305, 172] width 611 height 344
click at [335, 127] on video at bounding box center [305, 172] width 611 height 344
click at [274, 225] on video at bounding box center [305, 172] width 611 height 344
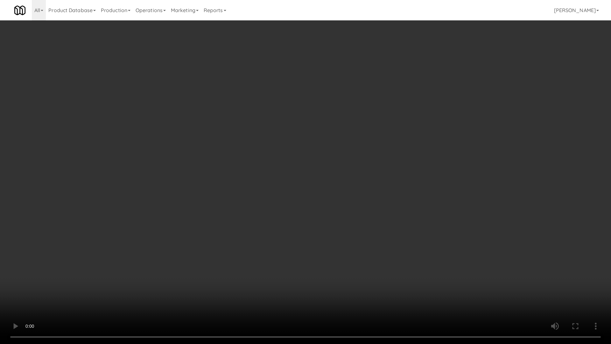
click at [330, 161] on video at bounding box center [305, 172] width 611 height 344
click at [337, 148] on video at bounding box center [305, 172] width 611 height 344
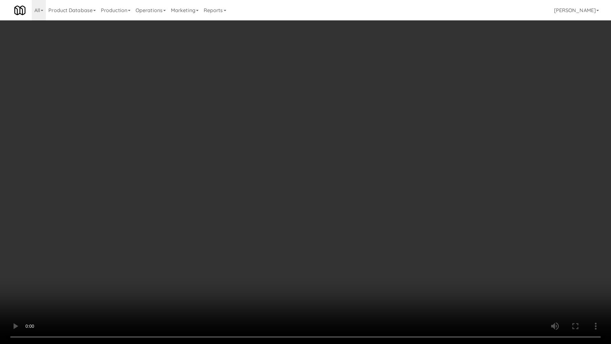
click at [337, 148] on video at bounding box center [305, 172] width 611 height 344
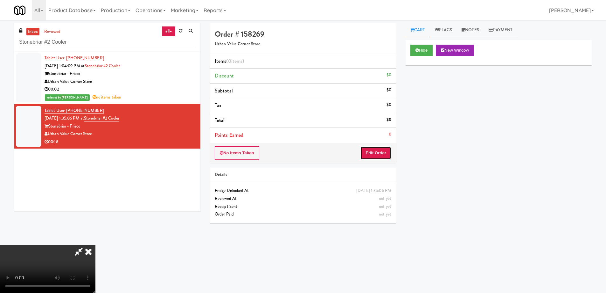
drag, startPoint x: 377, startPoint y: 153, endPoint x: 393, endPoint y: 132, distance: 26.9
click at [377, 153] on button "Edit Order" at bounding box center [376, 152] width 31 height 13
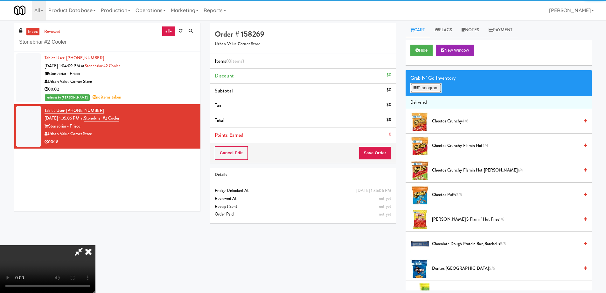
click at [424, 87] on button "Planogram" at bounding box center [426, 88] width 31 height 10
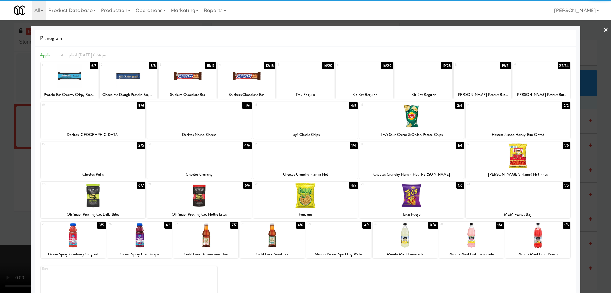
click at [195, 74] on div at bounding box center [187, 76] width 57 height 25
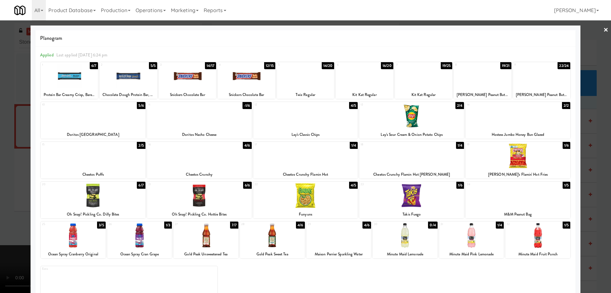
click at [232, 161] on div at bounding box center [199, 155] width 105 height 25
click at [605, 28] on div at bounding box center [305, 146] width 611 height 293
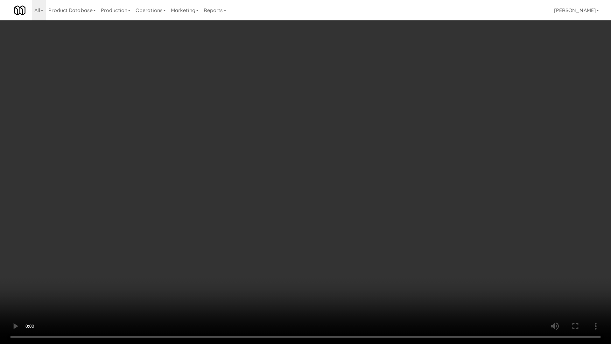
click at [357, 246] on video at bounding box center [305, 172] width 611 height 344
click at [364, 250] on video at bounding box center [305, 172] width 611 height 344
click at [398, 227] on video at bounding box center [305, 172] width 611 height 344
click at [397, 225] on video at bounding box center [305, 172] width 611 height 344
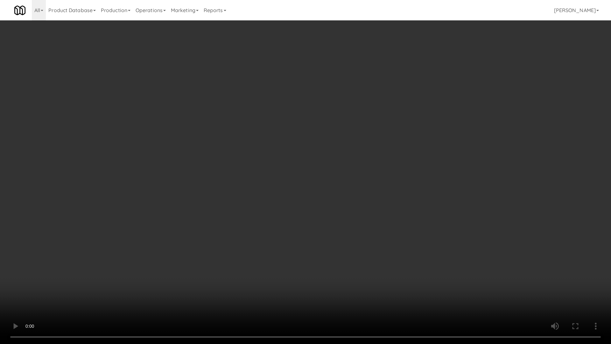
click at [397, 225] on video at bounding box center [305, 172] width 611 height 344
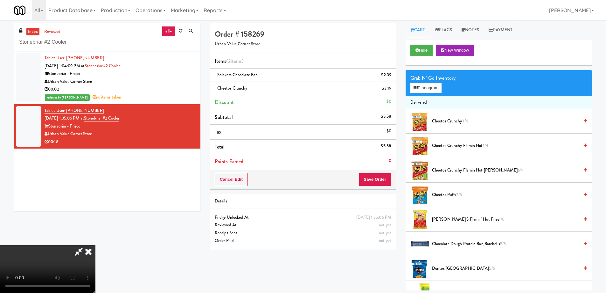
click at [95, 245] on icon at bounding box center [88, 251] width 14 height 13
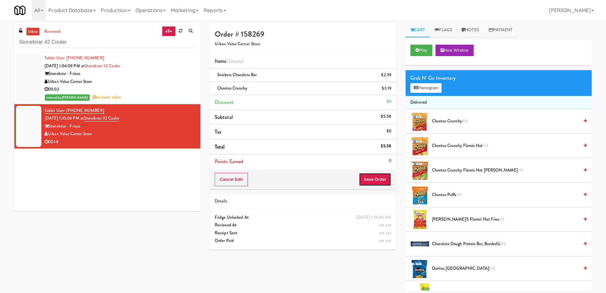
click at [375, 175] on button "Save Order" at bounding box center [375, 179] width 32 height 13
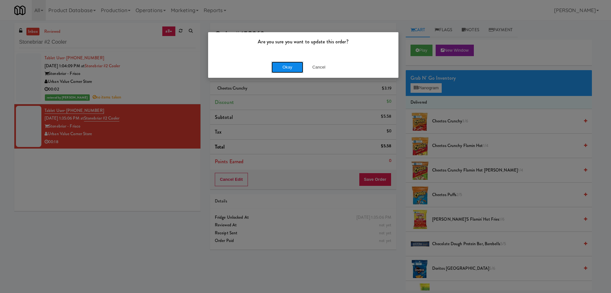
click at [286, 67] on button "Okay" at bounding box center [288, 66] width 32 height 11
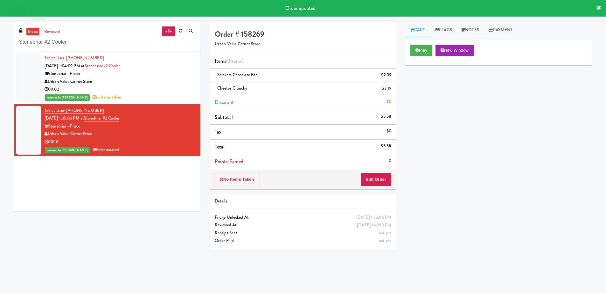
click at [458, 187] on div "Play New Window Primary Flag Clear Flag if unable to determine what was taken o…" at bounding box center [499, 159] width 186 height 239
click at [380, 180] on button "Edit Order" at bounding box center [376, 179] width 31 height 13
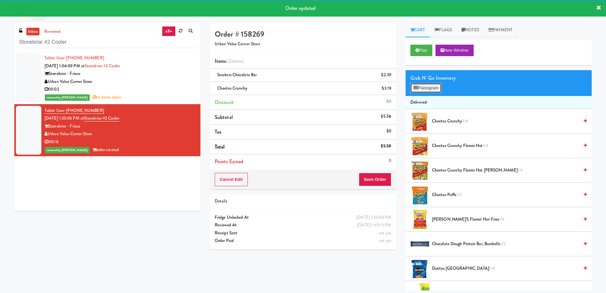
click at [423, 88] on button "Planogram" at bounding box center [426, 88] width 31 height 10
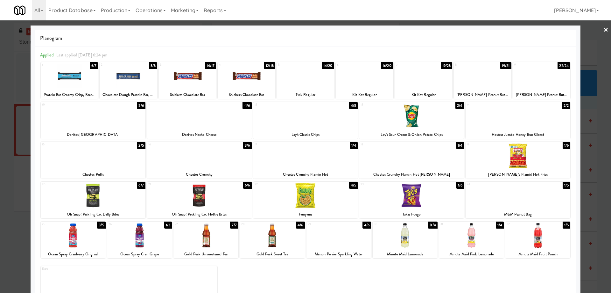
click at [604, 30] on link "×" at bounding box center [606, 30] width 5 height 20
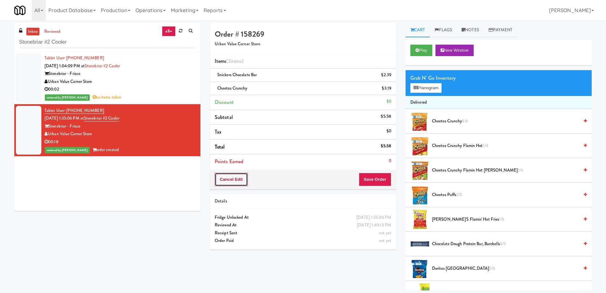
click at [235, 181] on button "Cancel Edit" at bounding box center [231, 179] width 33 height 13
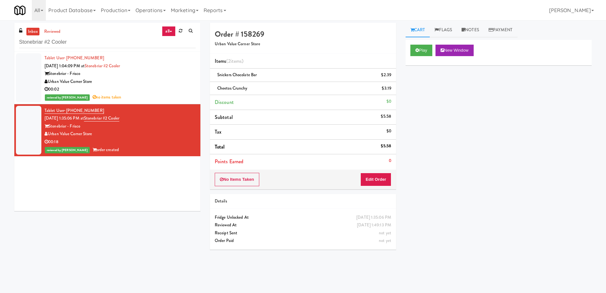
click at [306, 122] on li "Subtotal $5.58" at bounding box center [303, 117] width 186 height 15
click at [119, 44] on input "Stonebriar #2 Cooler" at bounding box center [107, 42] width 177 height 12
paste input "ur Club - Main -"
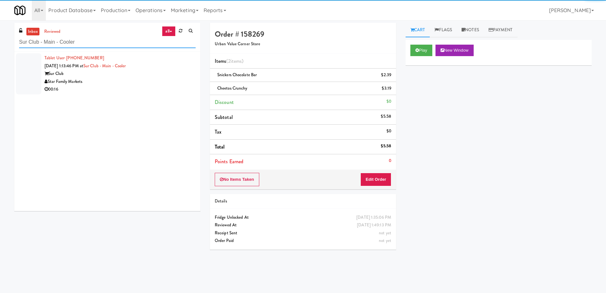
type input "Sur Club - Main - Cooler"
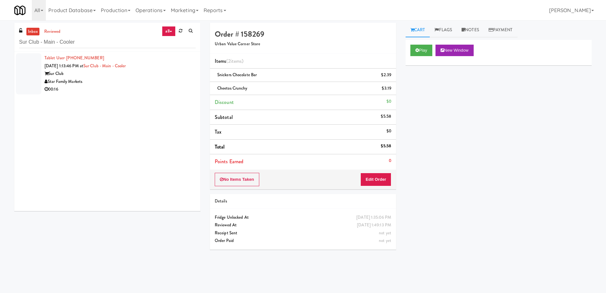
click at [148, 81] on div "Star Family Markets" at bounding box center [120, 82] width 151 height 8
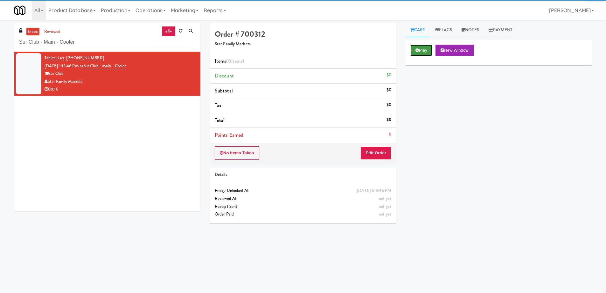
click at [422, 52] on button "Play" at bounding box center [422, 50] width 22 height 11
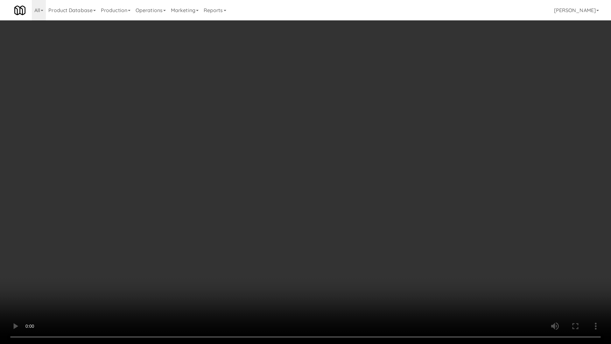
click at [409, 221] on video at bounding box center [305, 172] width 611 height 344
click at [377, 216] on video at bounding box center [305, 172] width 611 height 344
click at [262, 119] on video at bounding box center [305, 172] width 611 height 344
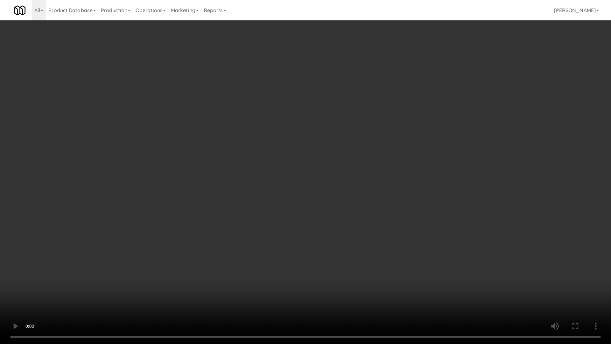
click at [262, 119] on video at bounding box center [305, 172] width 611 height 344
click at [358, 213] on video at bounding box center [305, 172] width 611 height 344
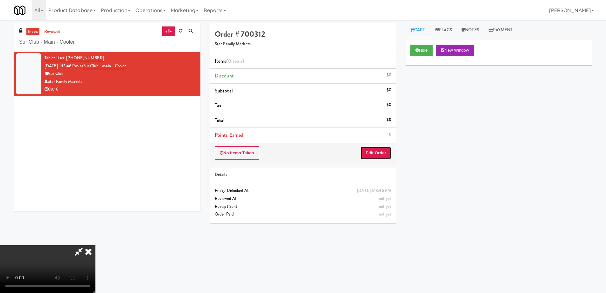
click at [380, 154] on button "Edit Order" at bounding box center [376, 152] width 31 height 13
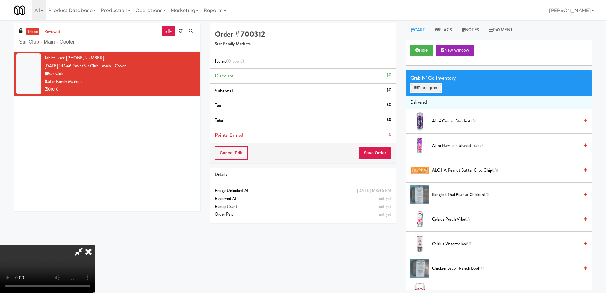
click at [422, 84] on button "Planogram" at bounding box center [426, 88] width 31 height 10
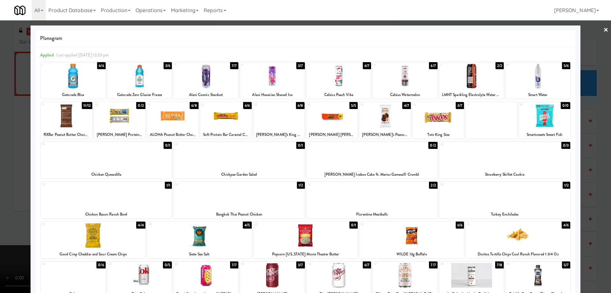
drag, startPoint x: 600, startPoint y: 28, endPoint x: 589, endPoint y: 34, distance: 12.2
click at [604, 28] on link "×" at bounding box center [606, 30] width 5 height 20
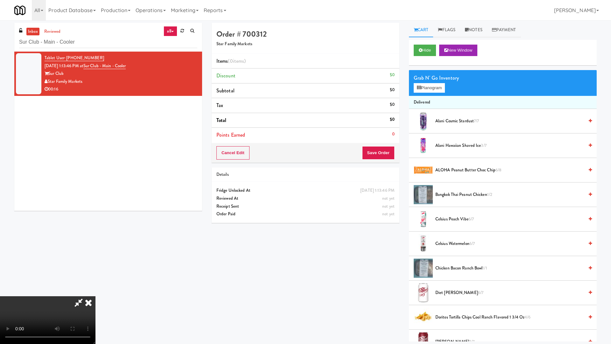
click at [95, 292] on video at bounding box center [47, 320] width 95 height 48
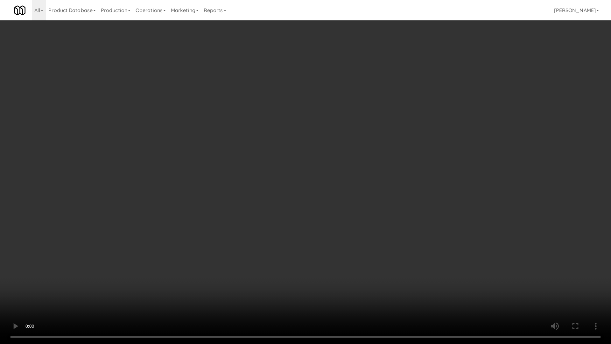
click at [363, 205] on video at bounding box center [305, 172] width 611 height 344
click at [329, 190] on video at bounding box center [305, 172] width 611 height 344
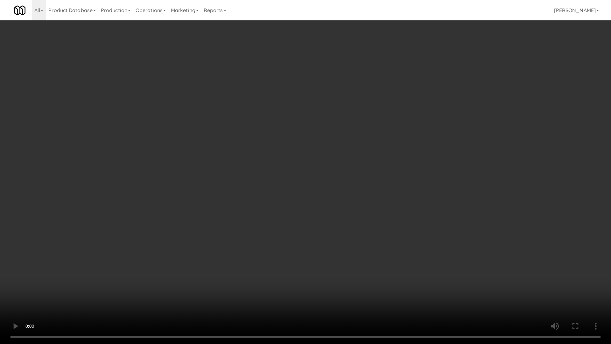
click at [393, 201] on video at bounding box center [305, 172] width 611 height 344
click at [382, 197] on video at bounding box center [305, 172] width 611 height 344
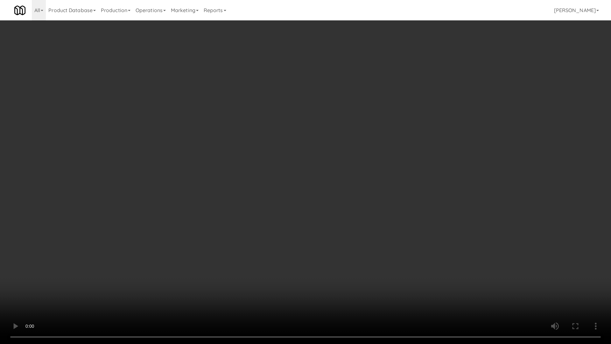
click at [448, 247] on video at bounding box center [305, 172] width 611 height 344
click at [357, 209] on video at bounding box center [305, 172] width 611 height 344
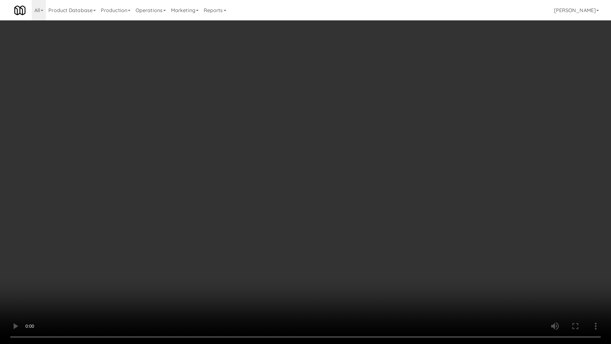
click at [357, 209] on video at bounding box center [305, 172] width 611 height 344
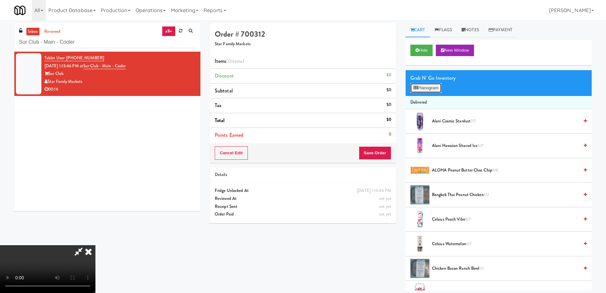
click at [427, 83] on button "Planogram" at bounding box center [426, 88] width 31 height 10
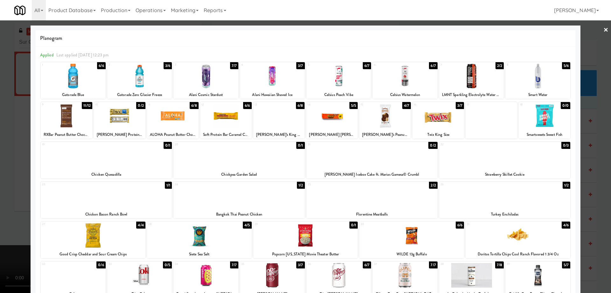
click at [270, 86] on div at bounding box center [272, 76] width 65 height 25
click at [604, 31] on link "×" at bounding box center [606, 30] width 5 height 20
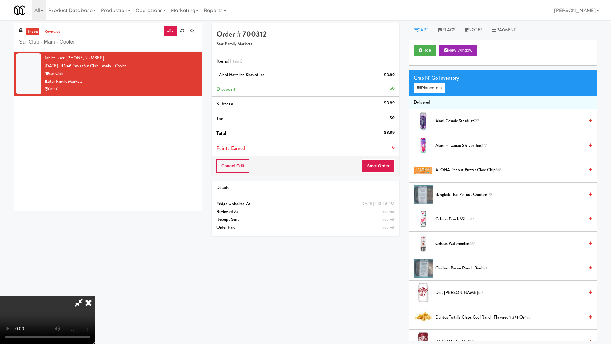
click at [95, 292] on video at bounding box center [47, 320] width 95 height 48
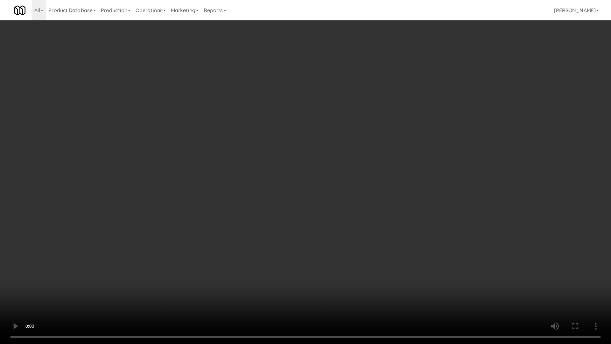
click at [318, 193] on video at bounding box center [305, 172] width 611 height 344
click at [316, 226] on video at bounding box center [305, 172] width 611 height 344
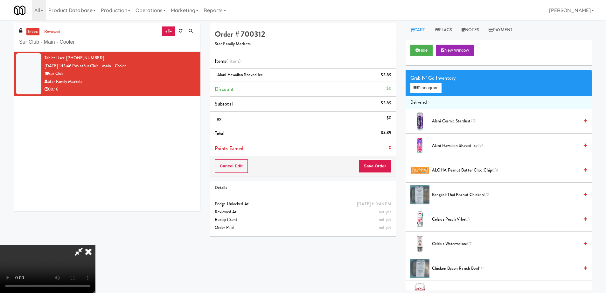
click at [95, 245] on icon at bounding box center [88, 251] width 14 height 13
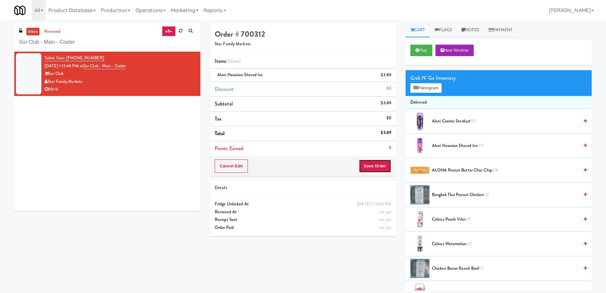
click at [378, 163] on button "Save Order" at bounding box center [375, 165] width 32 height 13
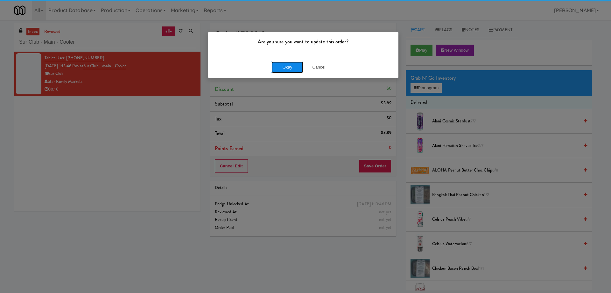
click at [286, 67] on button "Okay" at bounding box center [288, 66] width 32 height 11
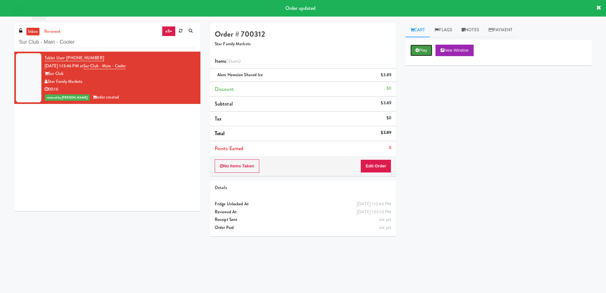
click at [424, 51] on button "Play" at bounding box center [422, 50] width 22 height 11
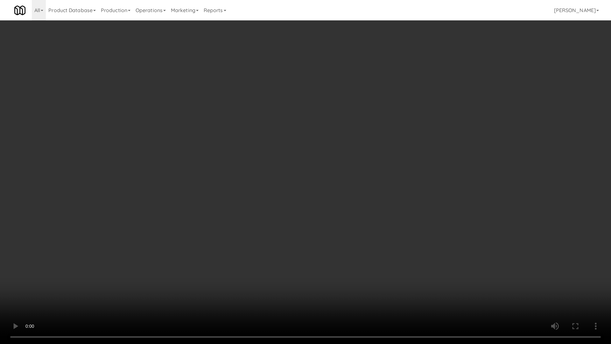
click at [511, 268] on video at bounding box center [305, 172] width 611 height 344
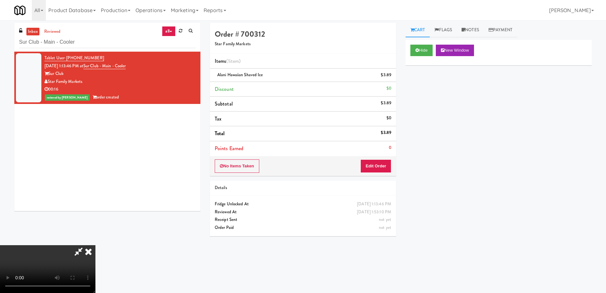
click at [95, 245] on icon at bounding box center [88, 251] width 14 height 13
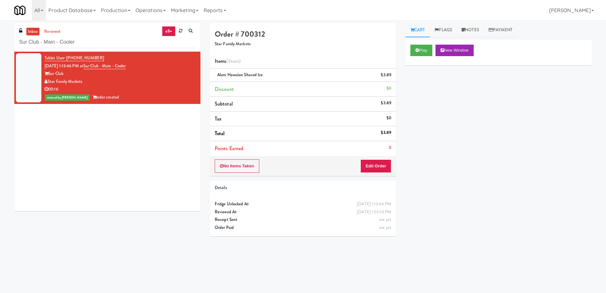
click at [498, 146] on div "Play New Window Primary Flag Clear Flag if unable to determine what was taken o…" at bounding box center [499, 159] width 186 height 239
click at [99, 42] on input "Sur Club - Main - Cooler" at bounding box center [107, 42] width 177 height 12
paste input "[PERSON_NAME] - Cooler - Left"
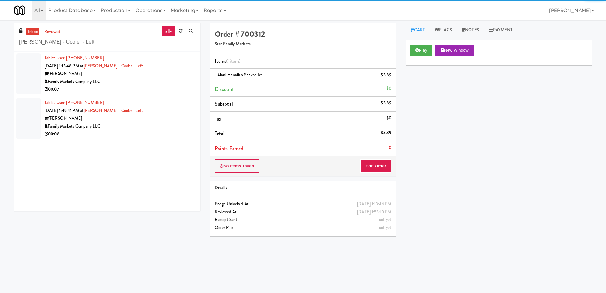
type input "[PERSON_NAME] - Cooler - Left"
click at [156, 83] on div "Family Markets Company LLC" at bounding box center [120, 82] width 151 height 8
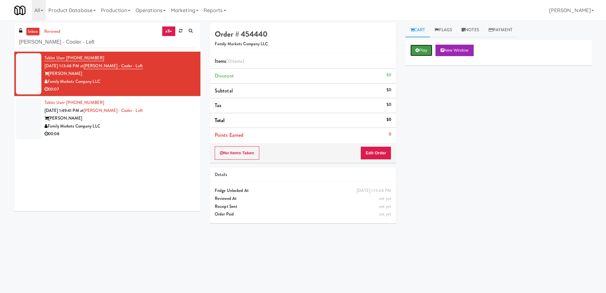
click at [421, 52] on button "Play" at bounding box center [422, 50] width 22 height 11
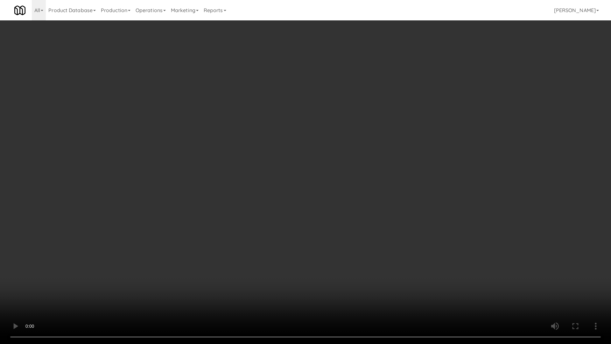
click at [279, 133] on video at bounding box center [305, 172] width 611 height 344
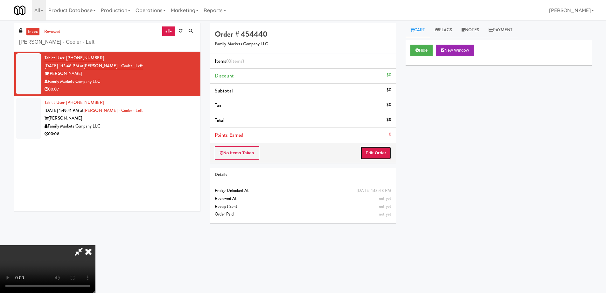
click at [383, 154] on button "Edit Order" at bounding box center [376, 152] width 31 height 13
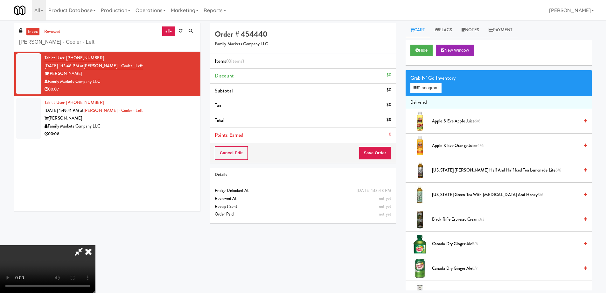
click at [451, 269] on span "Canada Dry Ginger Ale 6/7" at bounding box center [505, 268] width 147 height 8
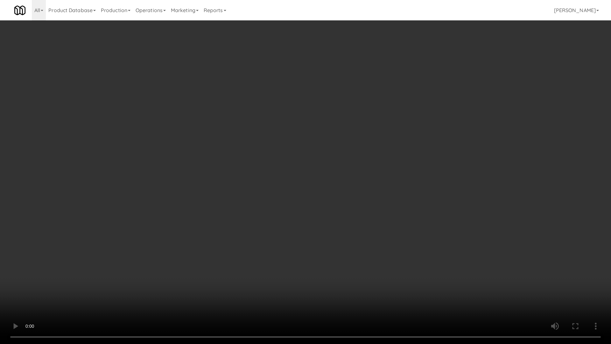
click at [349, 216] on video at bounding box center [305, 172] width 611 height 344
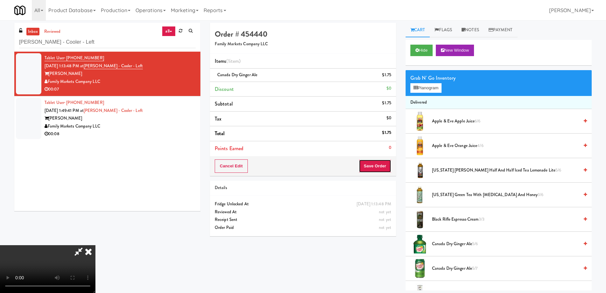
click at [380, 166] on button "Save Order" at bounding box center [375, 165] width 32 height 13
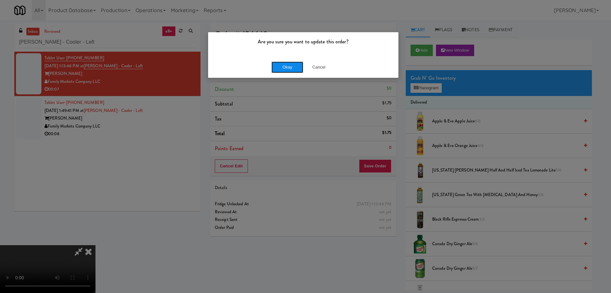
click at [288, 66] on button "Okay" at bounding box center [288, 66] width 32 height 11
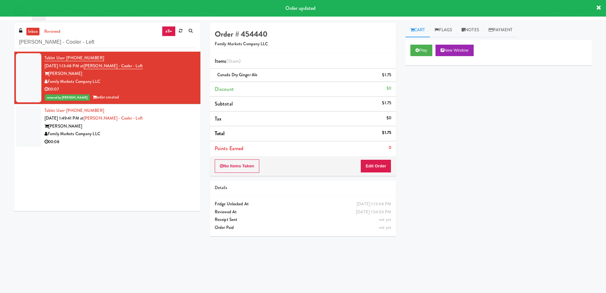
click at [165, 121] on div "Tablet User · (703) 981-0725 [DATE] 1:49:41 PM at [GEOGRAPHIC_DATA] - Cooler - …" at bounding box center [120, 126] width 151 height 39
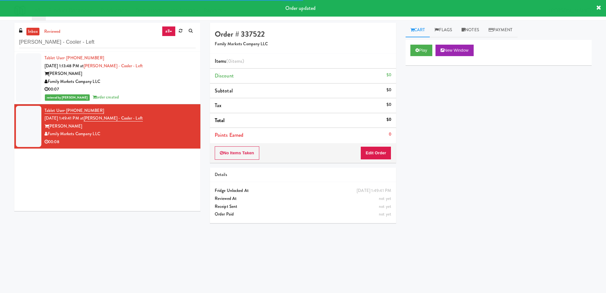
click at [427, 56] on div "Play New Window" at bounding box center [499, 52] width 186 height 25
click at [416, 51] on icon at bounding box center [418, 50] width 4 height 4
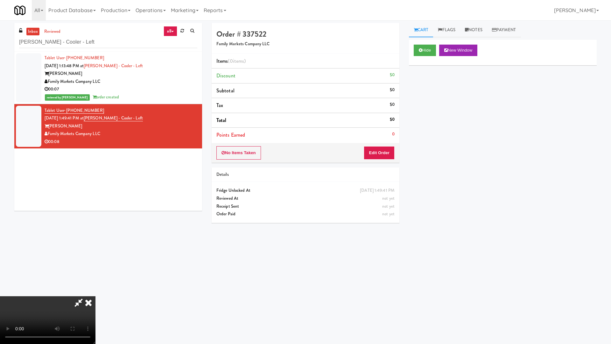
click at [95, 292] on video at bounding box center [47, 320] width 95 height 48
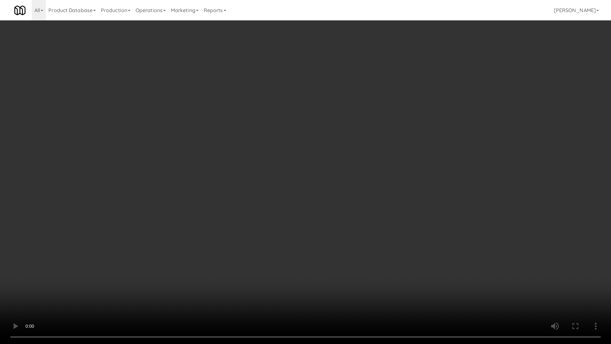
click at [337, 145] on video at bounding box center [305, 172] width 611 height 344
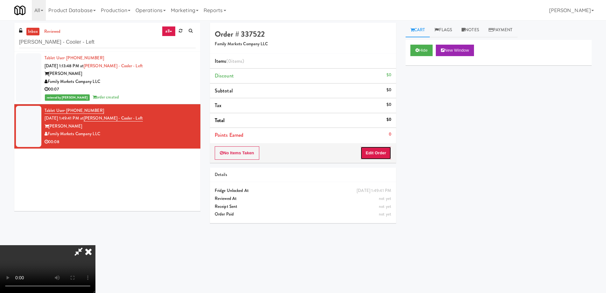
click at [380, 152] on button "Edit Order" at bounding box center [376, 152] width 31 height 13
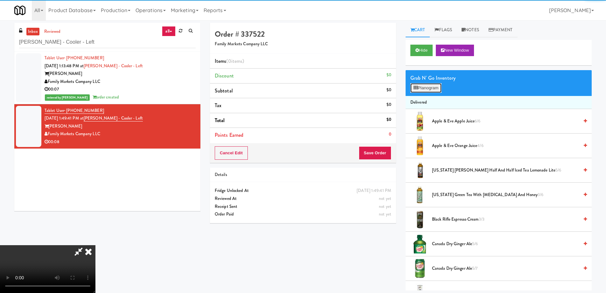
click at [418, 88] on button "Planogram" at bounding box center [426, 88] width 31 height 10
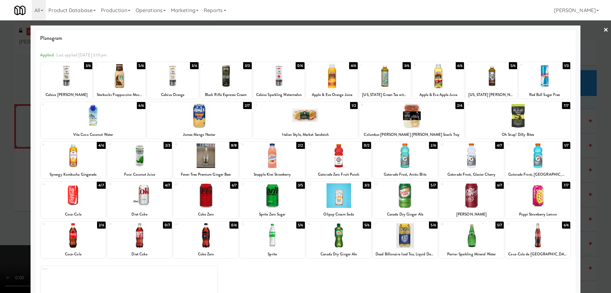
click at [381, 75] on div at bounding box center [385, 76] width 52 height 25
click at [604, 31] on link "×" at bounding box center [606, 30] width 5 height 20
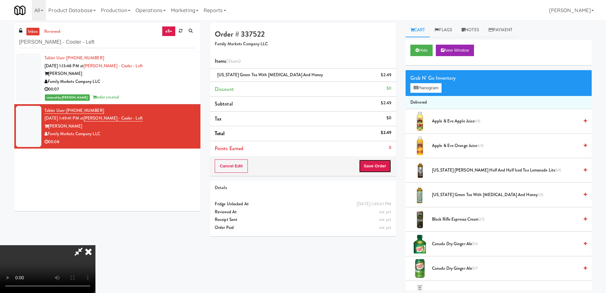
click at [387, 166] on button "Save Order" at bounding box center [375, 165] width 32 height 13
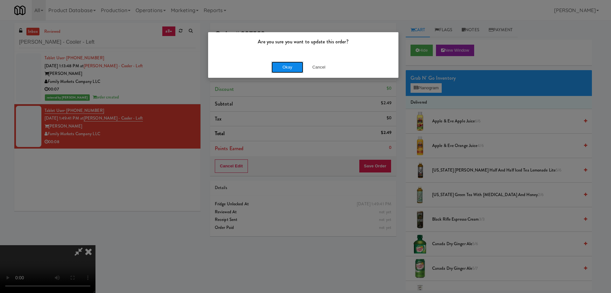
click at [293, 65] on button "Okay" at bounding box center [288, 66] width 32 height 11
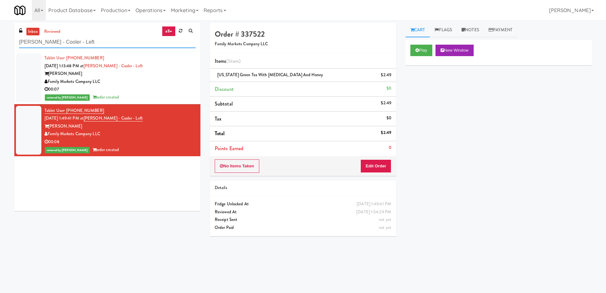
click at [127, 46] on input "[PERSON_NAME] - Cooler - Left" at bounding box center [107, 42] width 177 height 12
paste input "IKEA [GEOGRAPHIC_DATA]"
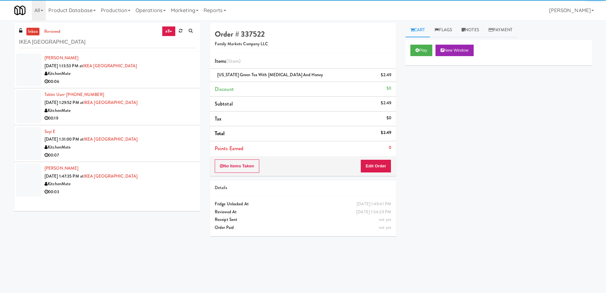
click at [163, 84] on div "00:06" at bounding box center [120, 82] width 151 height 8
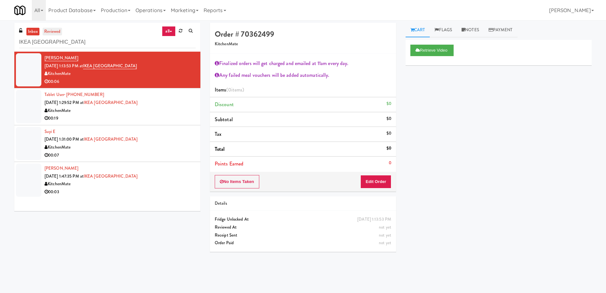
click at [56, 31] on link "reviewed" at bounding box center [53, 32] width 20 height 8
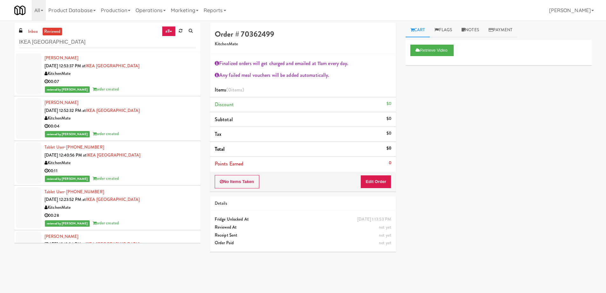
click at [147, 77] on div "KitchenMate" at bounding box center [120, 74] width 151 height 8
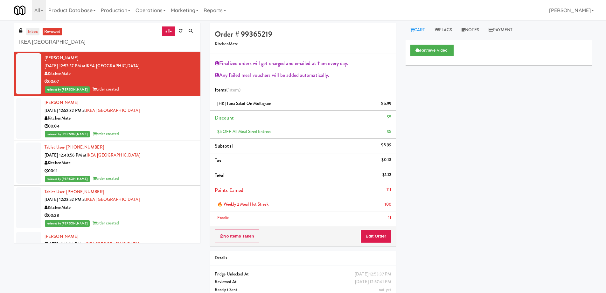
click at [32, 32] on link "inbox" at bounding box center [32, 32] width 13 height 8
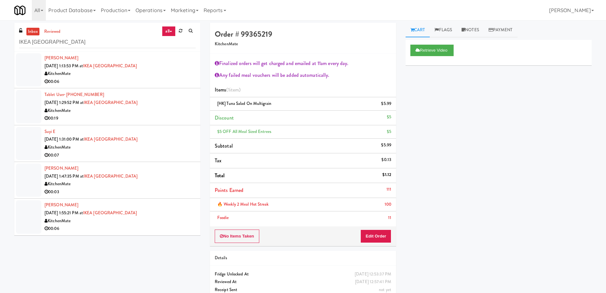
click at [159, 75] on div "KitchenMate" at bounding box center [120, 74] width 151 height 8
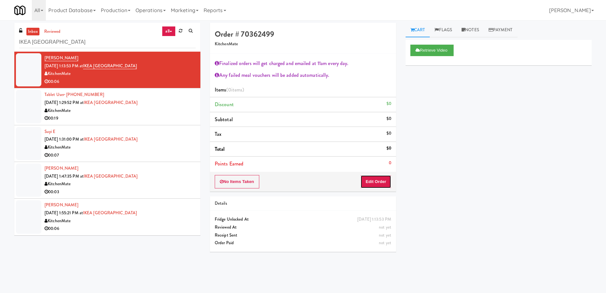
click at [373, 180] on button "Edit Order" at bounding box center [376, 181] width 31 height 13
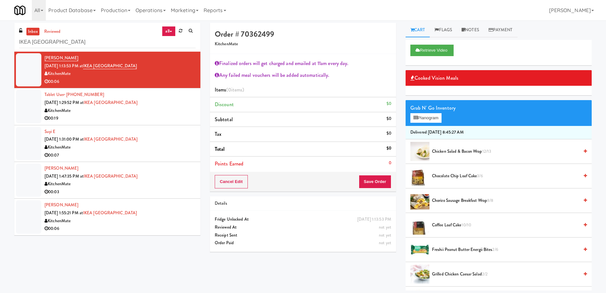
click at [460, 151] on span "Chicken Salad & Bacon Wrap 12/13" at bounding box center [505, 151] width 147 height 8
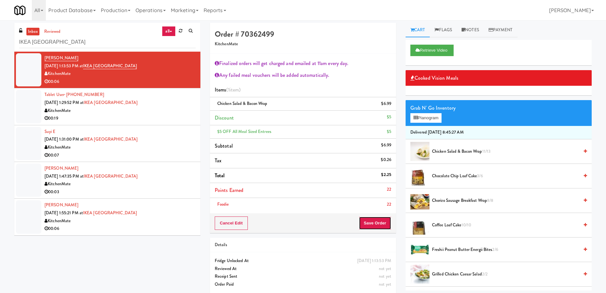
click at [374, 226] on button "Save Order" at bounding box center [375, 222] width 32 height 13
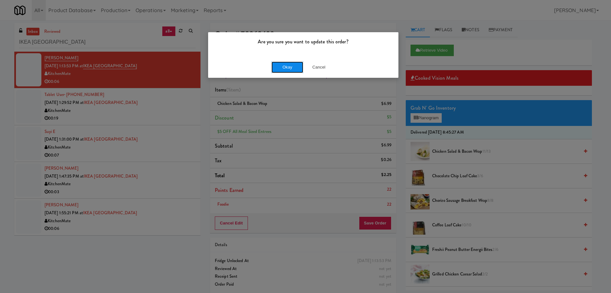
click at [287, 71] on button "Okay" at bounding box center [288, 66] width 32 height 11
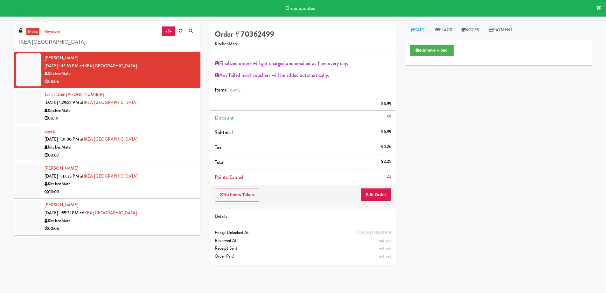
click at [176, 110] on div "KitchenMate" at bounding box center [120, 111] width 151 height 8
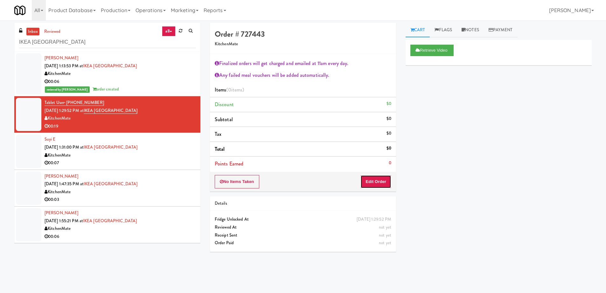
click at [382, 180] on button "Edit Order" at bounding box center [376, 181] width 31 height 13
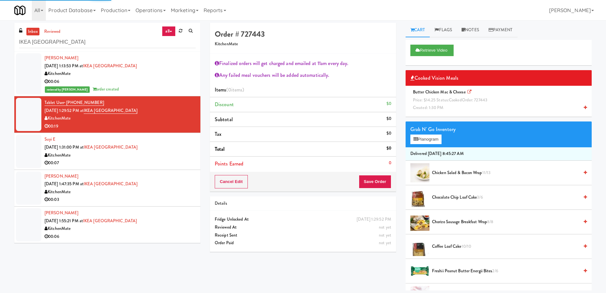
click at [434, 92] on span "Butter Chicken Mac & Cheese Price: $14.25 Status: cooked Order: 727443 Created:…" at bounding box center [452, 100] width 82 height 22
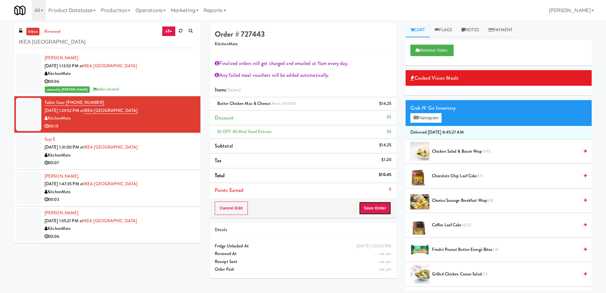
click at [375, 213] on button "Save Order" at bounding box center [375, 207] width 32 height 13
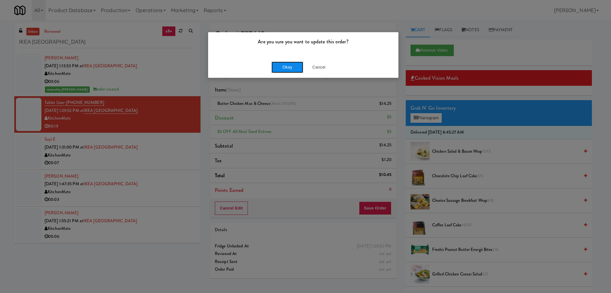
click at [289, 65] on button "Okay" at bounding box center [288, 66] width 32 height 11
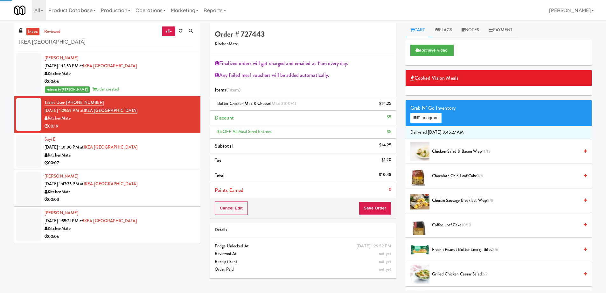
click at [166, 158] on div "KitchenMate" at bounding box center [120, 155] width 151 height 8
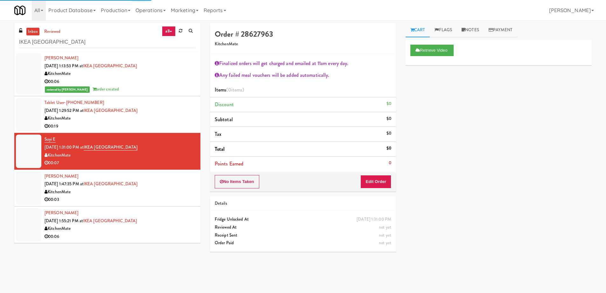
scroll to position [20, 0]
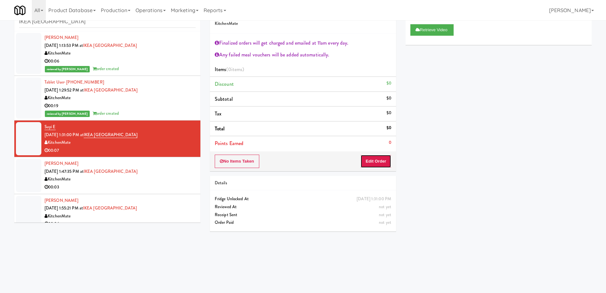
click at [378, 160] on button "Edit Order" at bounding box center [376, 160] width 31 height 13
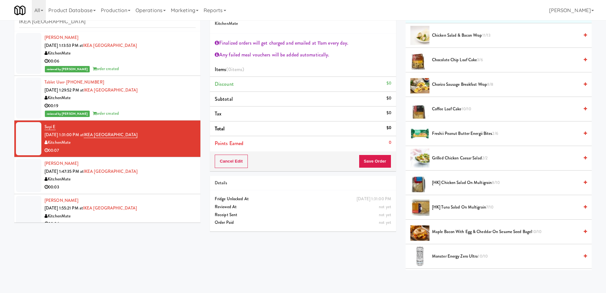
scroll to position [127, 0]
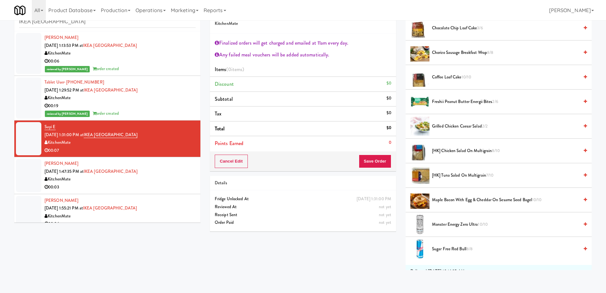
click at [455, 175] on span "[HK] Tuna Salad on Multigrain 7/10" at bounding box center [505, 175] width 147 height 8
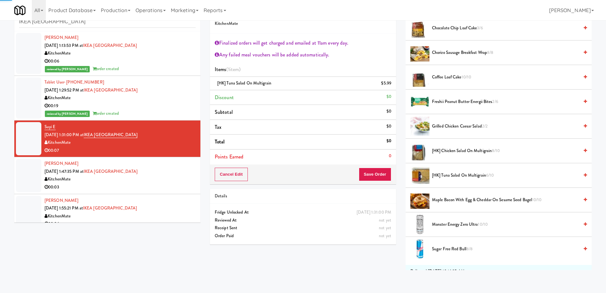
click at [463, 174] on span "[HK] Tuna Salad on Multigrain 6/10" at bounding box center [505, 175] width 147 height 8
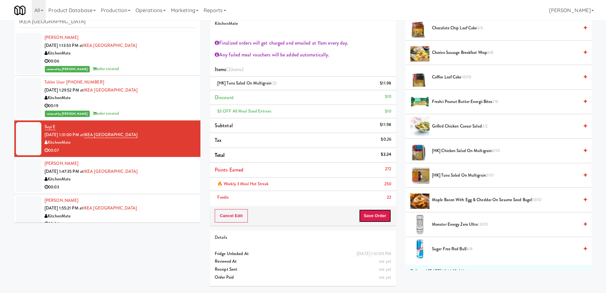
click at [378, 218] on button "Save Order" at bounding box center [375, 215] width 32 height 13
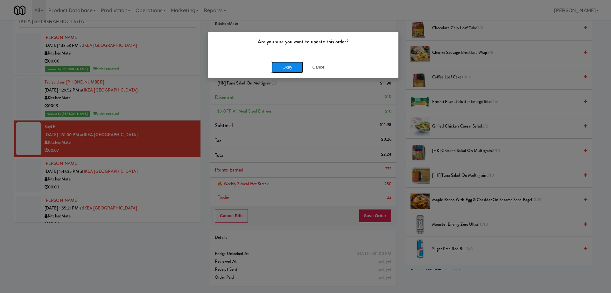
click at [284, 71] on button "Okay" at bounding box center [288, 66] width 32 height 11
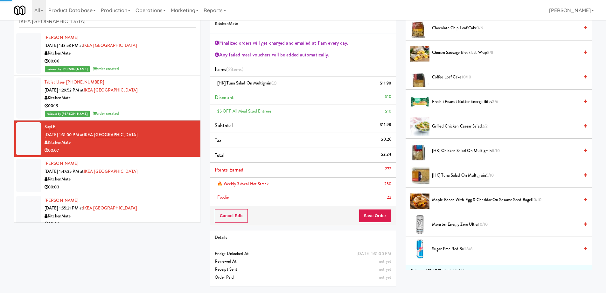
click at [150, 190] on div "00:03" at bounding box center [120, 187] width 151 height 8
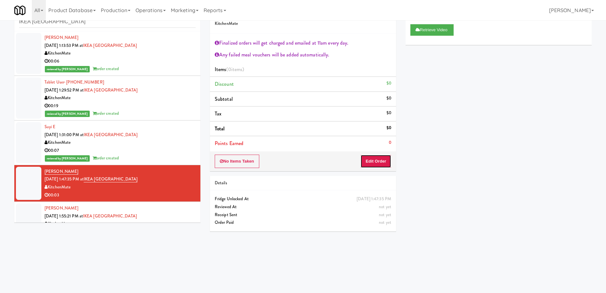
click at [379, 158] on button "Edit Order" at bounding box center [376, 160] width 31 height 13
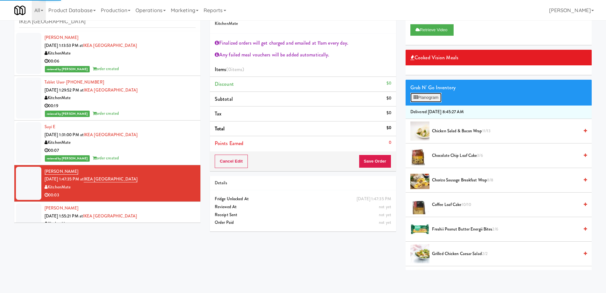
click at [432, 97] on button "Planogram" at bounding box center [426, 98] width 31 height 10
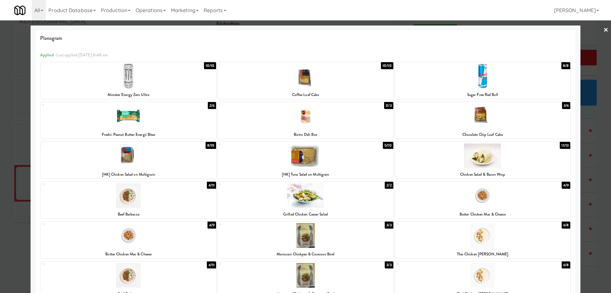
click at [546, 160] on div at bounding box center [482, 155] width 175 height 25
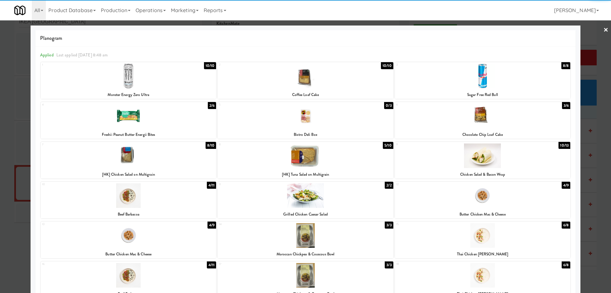
click at [604, 31] on link "×" at bounding box center [606, 30] width 5 height 20
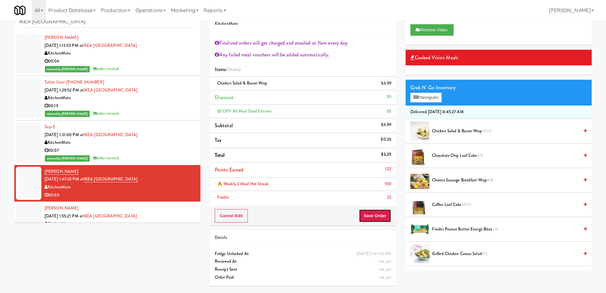
click at [380, 212] on button "Save Order" at bounding box center [375, 215] width 32 height 13
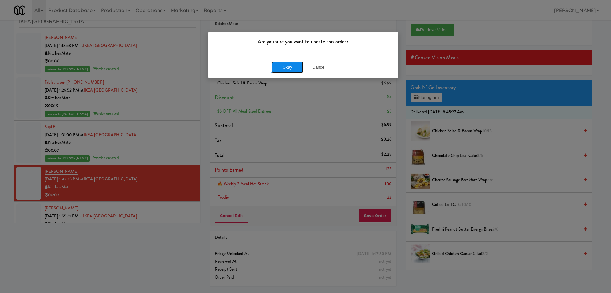
click at [284, 63] on button "Okay" at bounding box center [288, 66] width 32 height 11
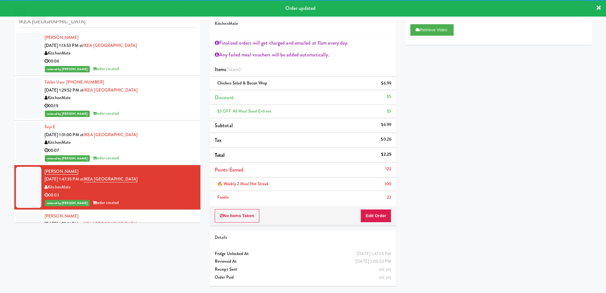
click at [171, 218] on div "[PERSON_NAME] [DATE] 1:55:21 PM at [GEOGRAPHIC_DATA] KitchenMate 00:06" at bounding box center [120, 227] width 151 height 31
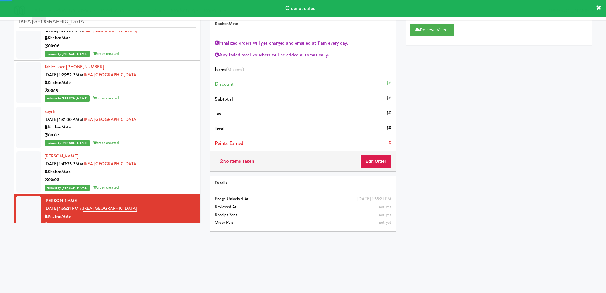
scroll to position [24, 0]
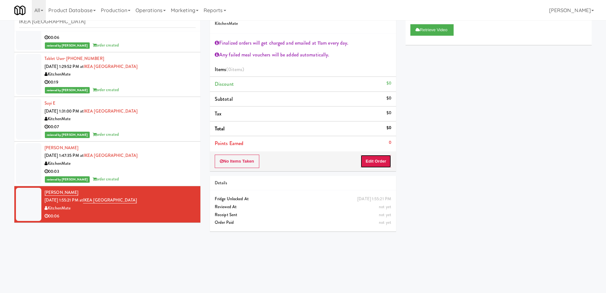
click at [381, 161] on button "Edit Order" at bounding box center [376, 160] width 31 height 13
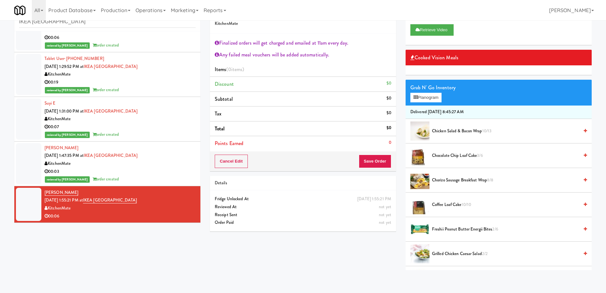
click at [465, 228] on span "Freshii Peanut Butter Energii Bites 2/6" at bounding box center [505, 229] width 147 height 8
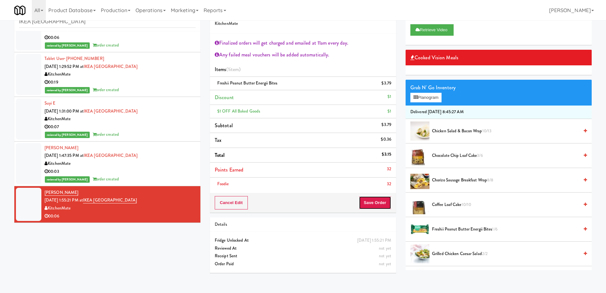
click at [374, 200] on button "Save Order" at bounding box center [375, 202] width 32 height 13
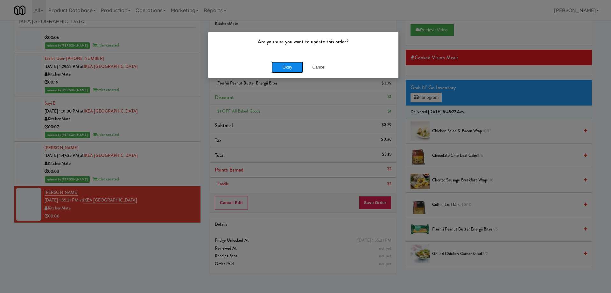
click at [284, 66] on button "Okay" at bounding box center [288, 66] width 32 height 11
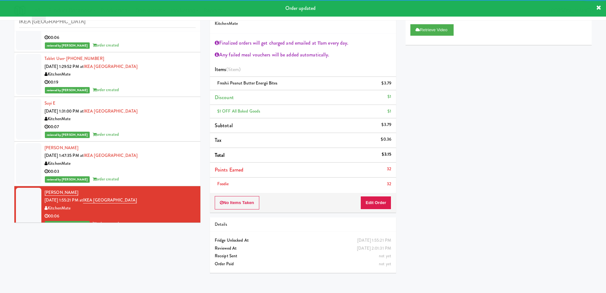
click at [396, 250] on div "[DATE] 2:01:31 PM Reviewed At" at bounding box center [303, 248] width 186 height 8
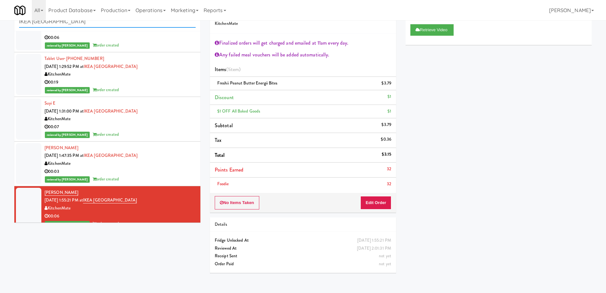
click at [98, 22] on input "IKEA [GEOGRAPHIC_DATA]" at bounding box center [107, 22] width 177 height 12
paste input "[PERSON_NAME] Ave (L) - Steam Whistl"
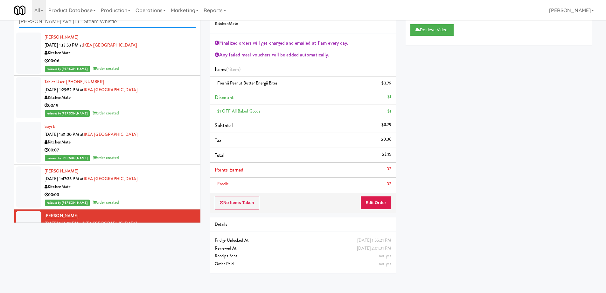
scroll to position [0, 0]
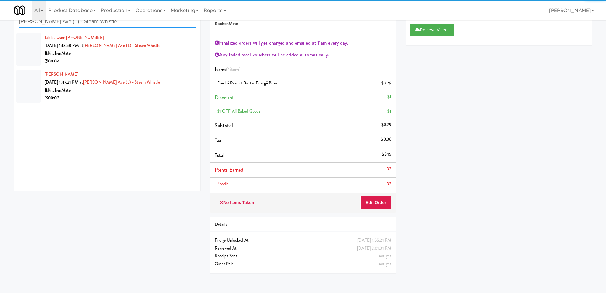
type input "[PERSON_NAME] Ave (L) - Steam Whistle"
click at [149, 61] on div "00:04" at bounding box center [120, 61] width 151 height 8
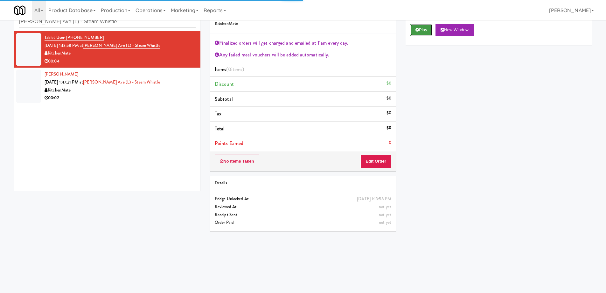
click at [422, 29] on button "Play" at bounding box center [422, 29] width 22 height 11
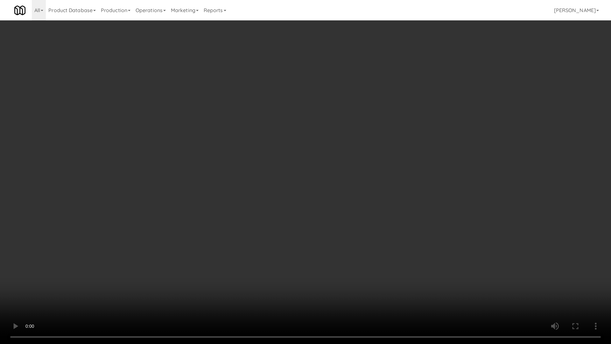
click at [306, 231] on video at bounding box center [305, 172] width 611 height 344
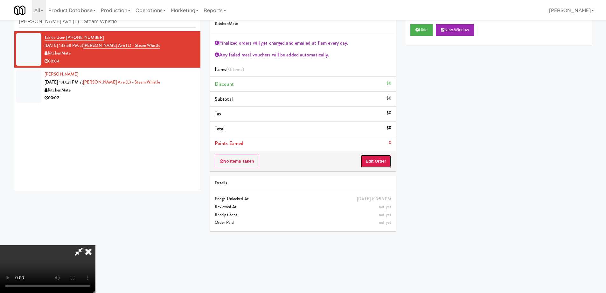
click at [378, 156] on button "Edit Order" at bounding box center [376, 160] width 31 height 13
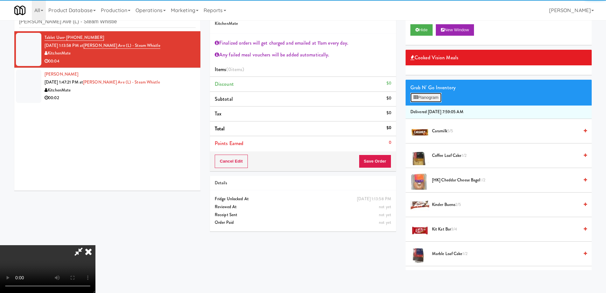
click at [431, 94] on button "Planogram" at bounding box center [426, 98] width 31 height 10
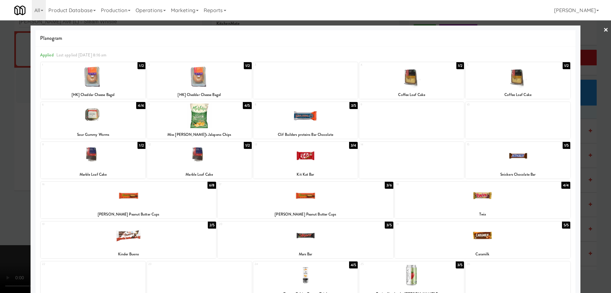
click at [230, 76] on div at bounding box center [199, 76] width 105 height 25
click at [604, 30] on link "×" at bounding box center [606, 30] width 5 height 20
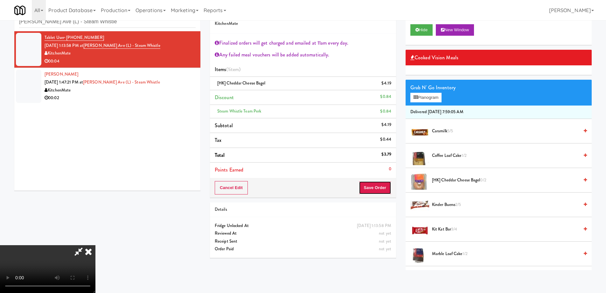
click at [384, 186] on button "Save Order" at bounding box center [375, 187] width 32 height 13
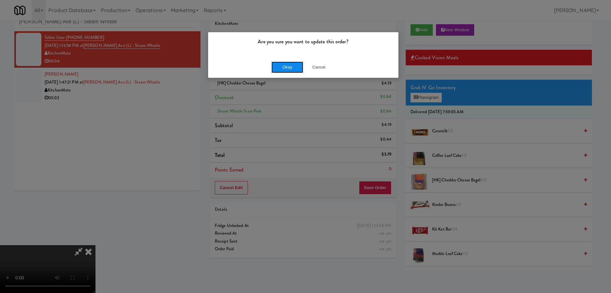
click at [282, 66] on button "Okay" at bounding box center [288, 66] width 32 height 11
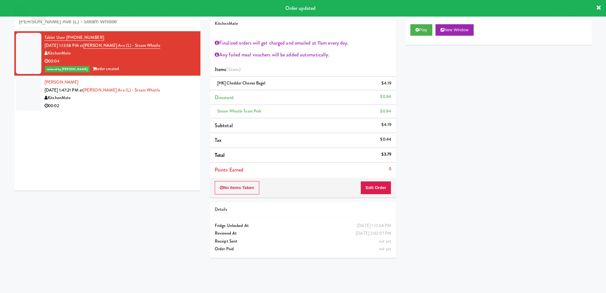
click at [181, 98] on div "KitchenMate" at bounding box center [120, 98] width 151 height 8
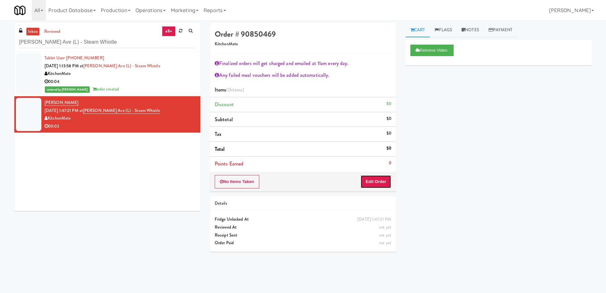
click at [369, 180] on button "Edit Order" at bounding box center [376, 181] width 31 height 13
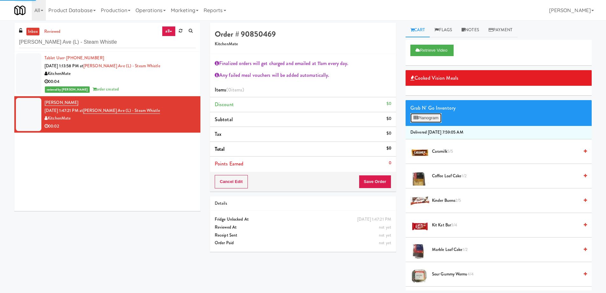
click at [436, 113] on button "Planogram" at bounding box center [426, 118] width 31 height 10
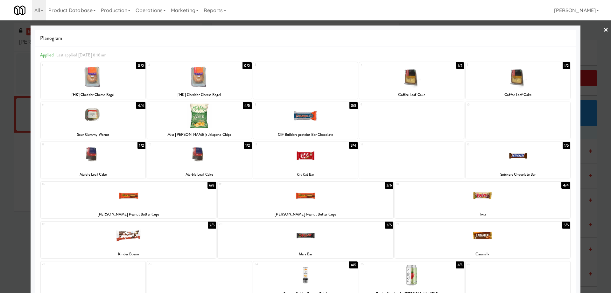
click at [174, 244] on div at bounding box center [128, 235] width 175 height 25
click at [604, 28] on link "×" at bounding box center [606, 30] width 5 height 20
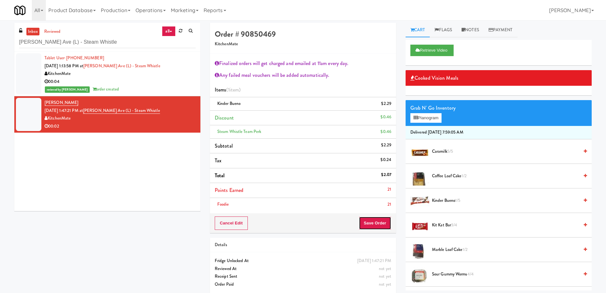
click at [374, 228] on button "Save Order" at bounding box center [375, 222] width 32 height 13
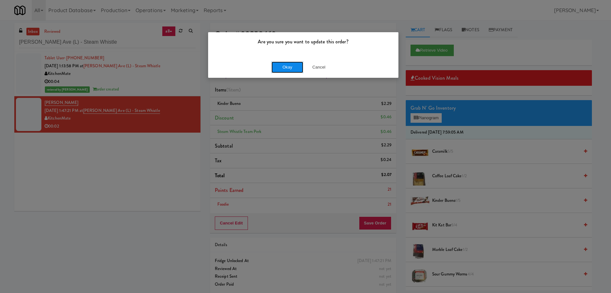
click at [283, 67] on button "Okay" at bounding box center [288, 66] width 32 height 11
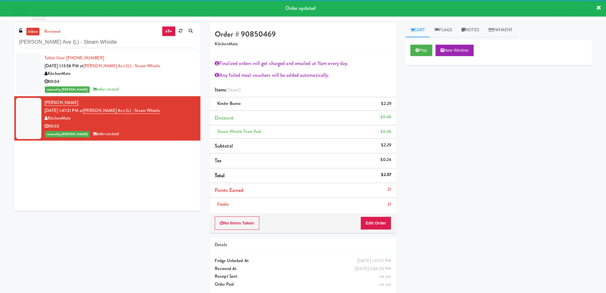
click at [166, 153] on div "Tablet User · (416) 832-9276 [DATE] 1:13:58 PM at [PERSON_NAME][GEOGRAPHIC_DATA…" at bounding box center [107, 131] width 186 height 159
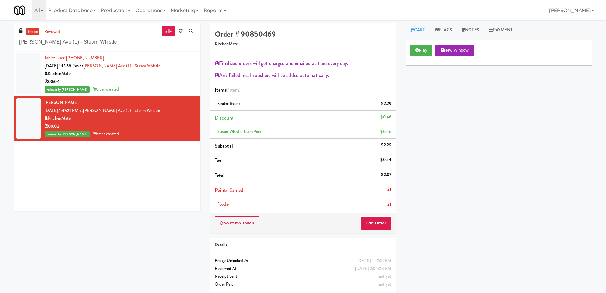
click at [96, 42] on input "[PERSON_NAME] Ave (L) - Steam Whistle" at bounding box center [107, 42] width 177 height 12
paste input "Cortellucci [PERSON_NAME][GEOGRAPHIC_DATA] - near Emergency"
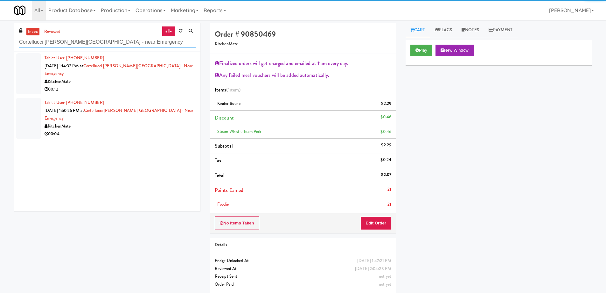
type input "Cortellucci [PERSON_NAME][GEOGRAPHIC_DATA] - near Emergency"
drag, startPoint x: 156, startPoint y: 77, endPoint x: 141, endPoint y: 91, distance: 21.0
click at [156, 77] on div "Tablet User · (416) 988-0270 [DATE] 1:14:32 PM at [GEOGRAPHIC_DATA][PERSON_NAME…" at bounding box center [120, 73] width 151 height 39
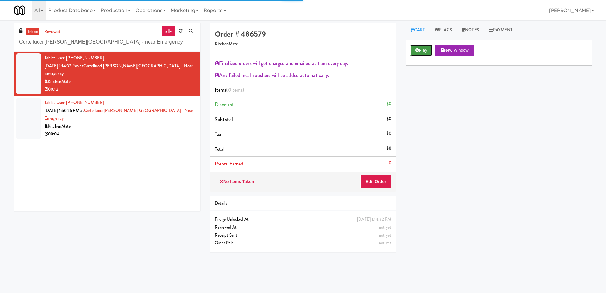
click at [419, 48] on icon at bounding box center [418, 50] width 4 height 4
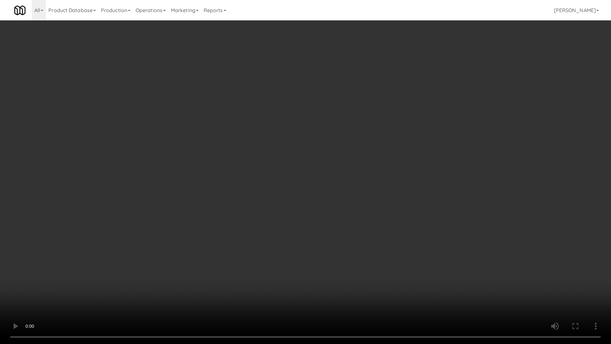
click at [314, 142] on video at bounding box center [305, 172] width 611 height 344
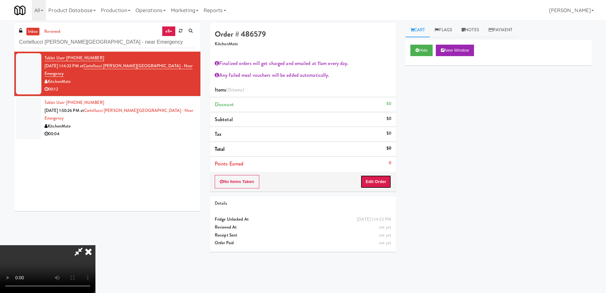
click at [380, 185] on button "Edit Order" at bounding box center [376, 181] width 31 height 13
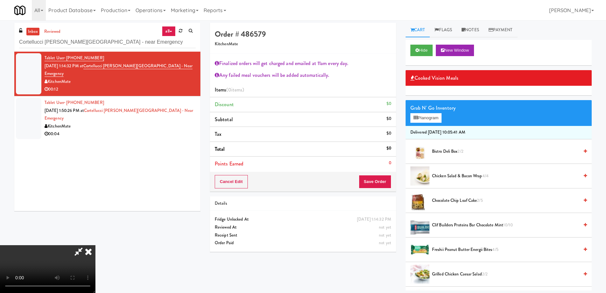
click at [456, 176] on span "Chicken Salad & Bacon Wrap 4/4" at bounding box center [505, 176] width 147 height 8
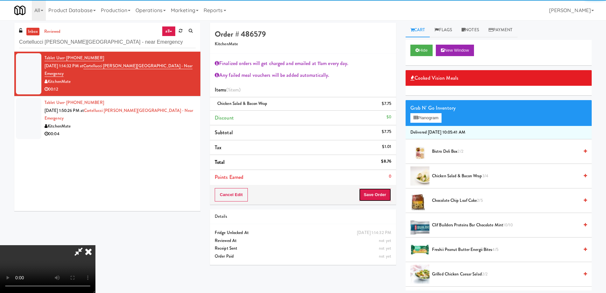
click at [383, 196] on button "Save Order" at bounding box center [375, 194] width 32 height 13
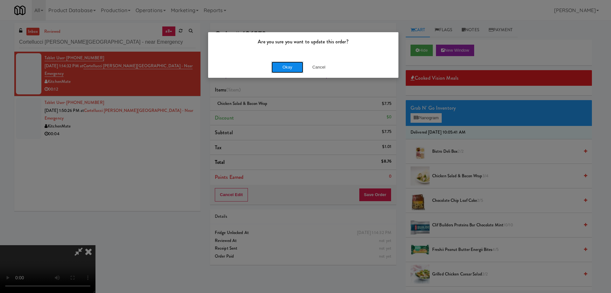
click at [289, 69] on button "Okay" at bounding box center [288, 66] width 32 height 11
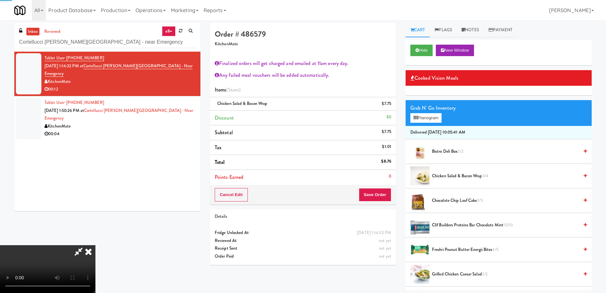
drag, startPoint x: 354, startPoint y: 28, endPoint x: 354, endPoint y: 38, distance: 9.9
click at [95, 245] on icon at bounding box center [88, 251] width 14 height 13
